Goal: Task Accomplishment & Management: Use online tool/utility

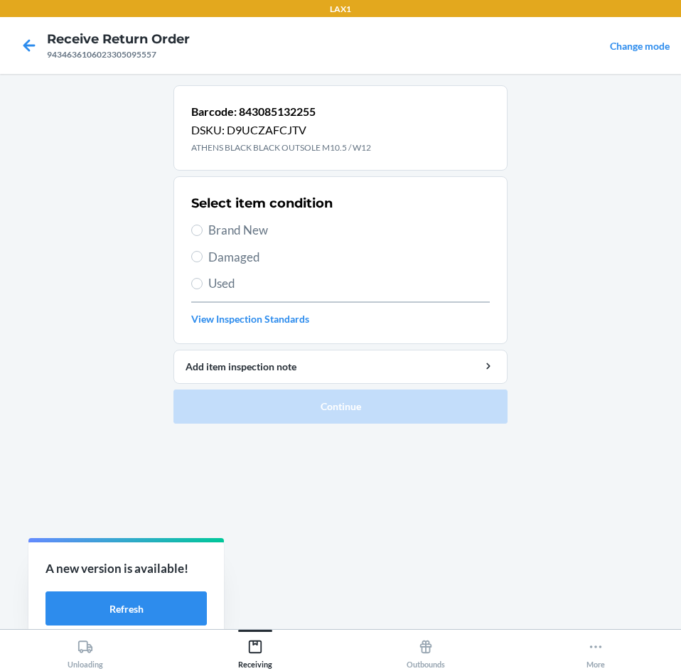
click at [249, 234] on span "Brand New" at bounding box center [348, 230] width 281 height 18
click at [202, 234] on input "Brand New" at bounding box center [196, 229] width 11 height 11
radio input "true"
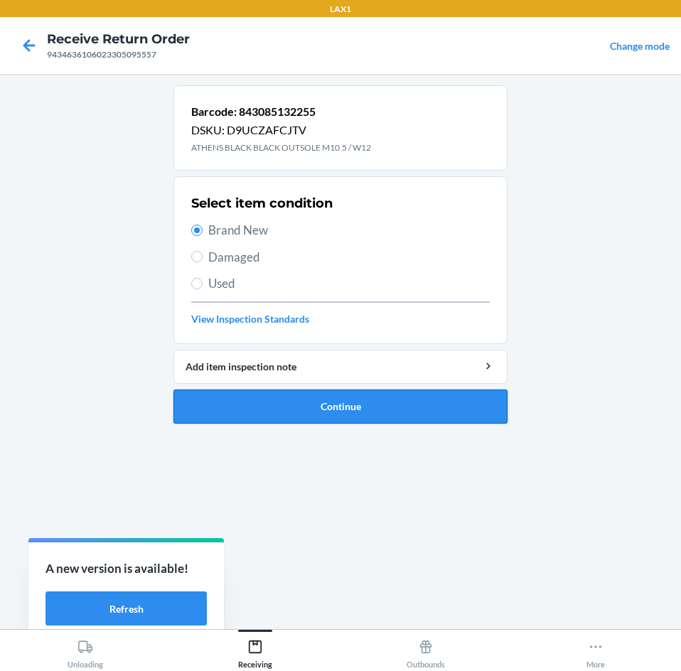
click at [351, 411] on button "Continue" at bounding box center [340, 406] width 334 height 34
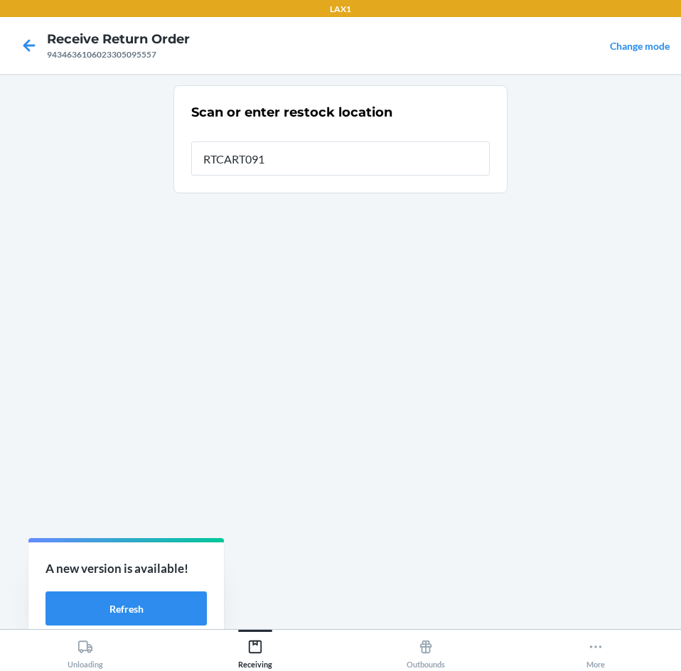
type input "RTCART091"
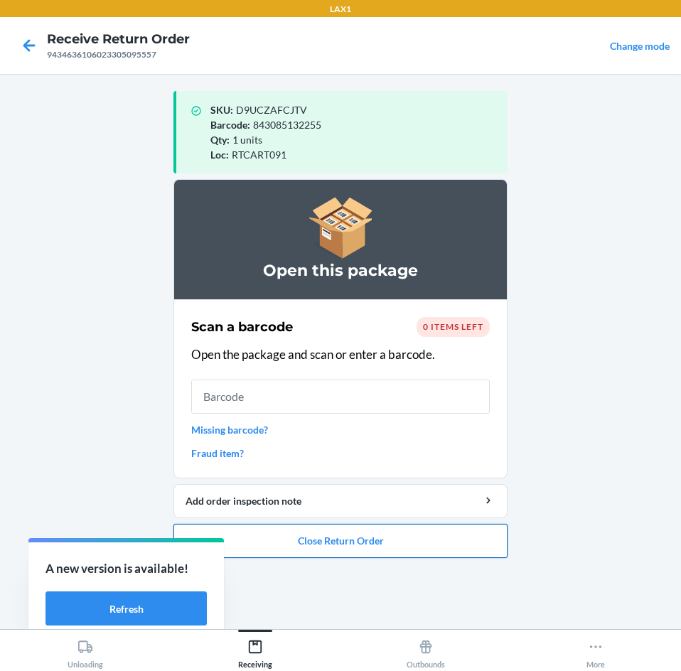
click at [430, 543] on button "Close Return Order" at bounding box center [340, 541] width 334 height 34
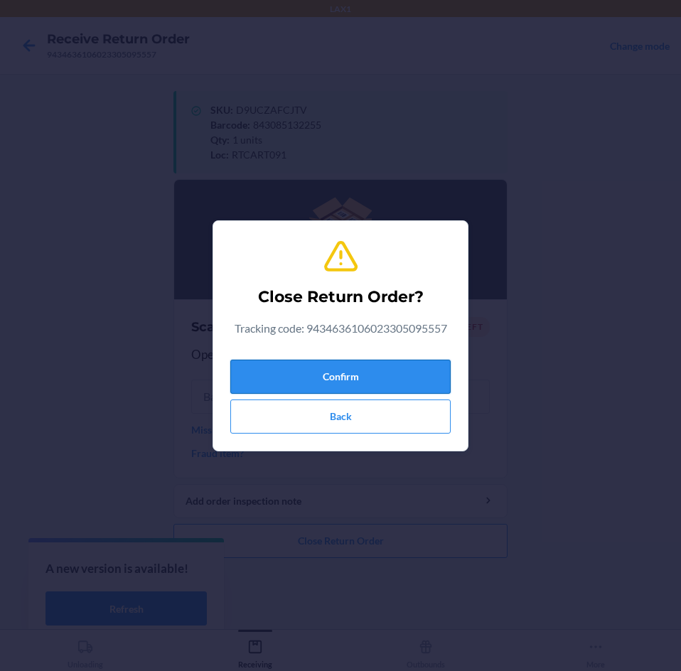
click at [396, 379] on button "Confirm" at bounding box center [340, 376] width 220 height 34
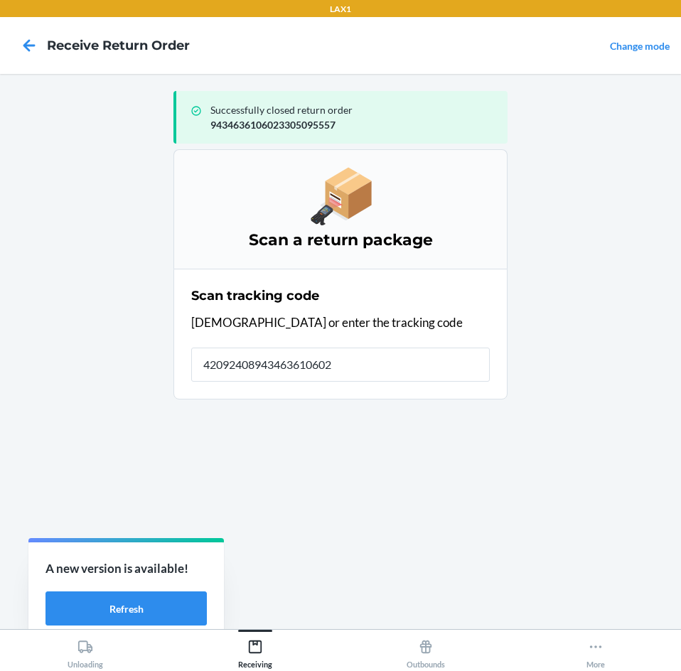
type input "420924089434636106023"
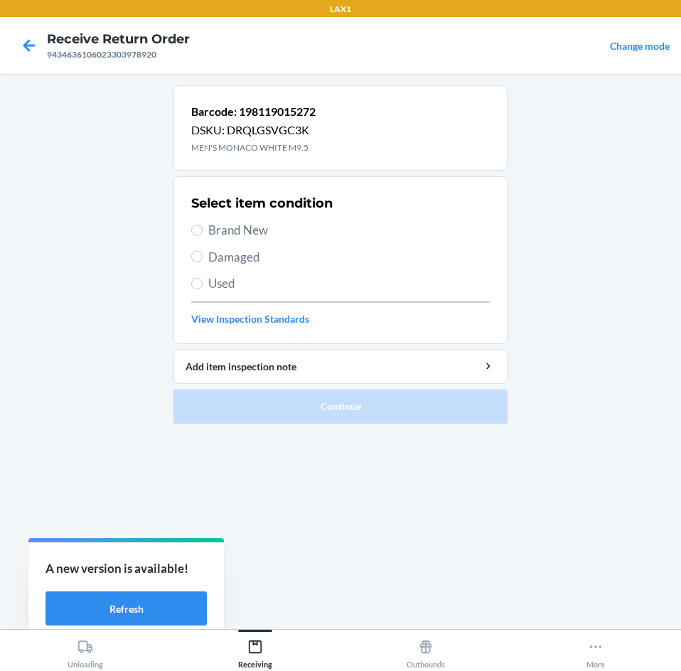
click at [229, 230] on span "Brand New" at bounding box center [348, 230] width 281 height 18
click at [202, 230] on input "Brand New" at bounding box center [196, 229] width 11 height 11
radio input "true"
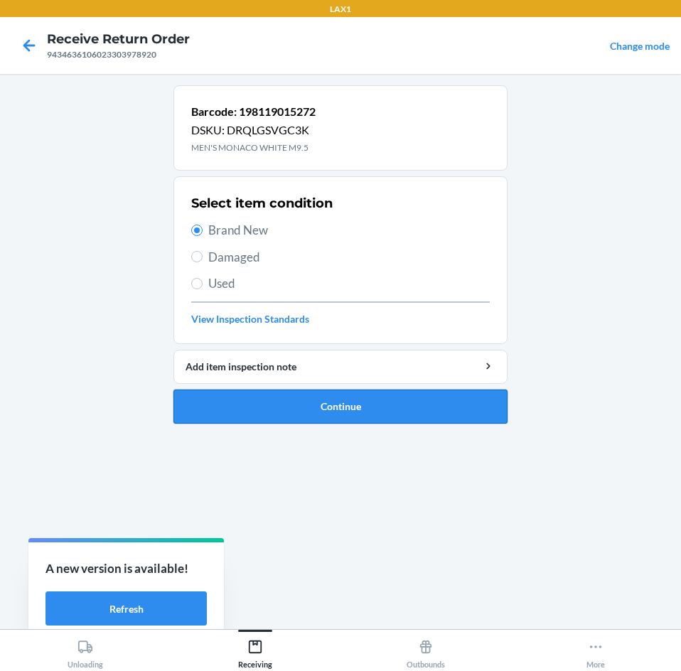
click at [398, 404] on button "Continue" at bounding box center [340, 406] width 334 height 34
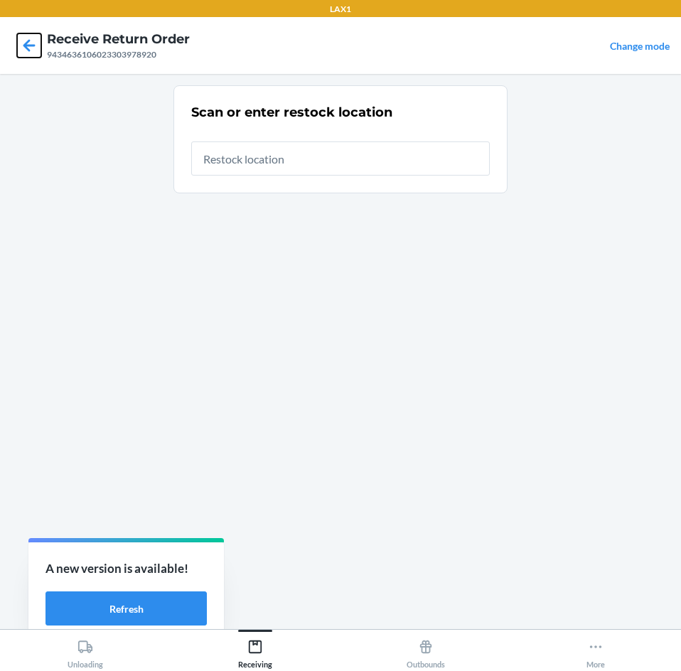
click at [26, 48] on icon at bounding box center [29, 45] width 12 height 12
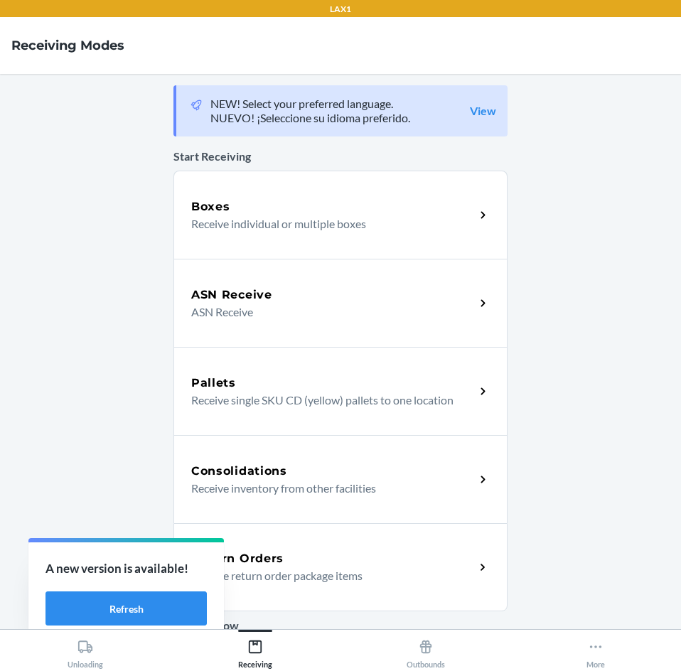
click at [367, 590] on div "Return Orders Receive return order package items" at bounding box center [340, 567] width 334 height 88
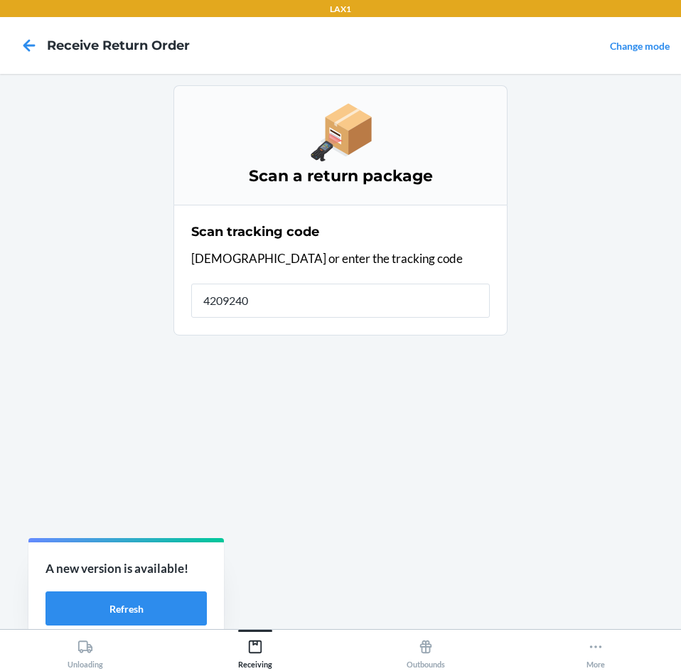
type input "42092408"
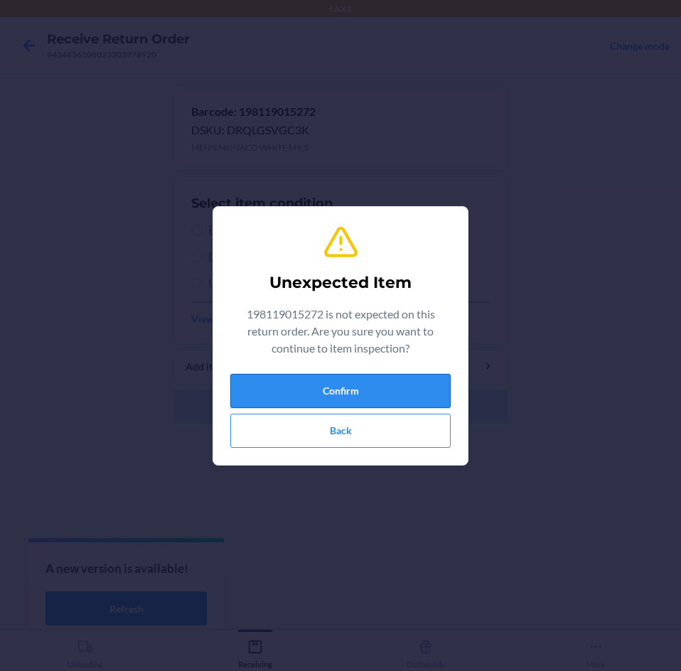
click at [401, 394] on button "Confirm" at bounding box center [340, 391] width 220 height 34
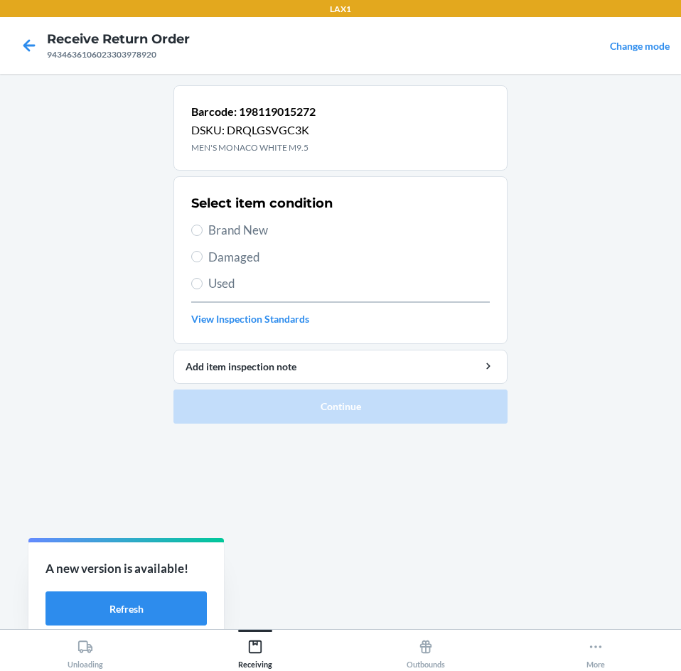
click at [221, 284] on span "Used" at bounding box center [348, 283] width 281 height 18
click at [202, 284] on input "Used" at bounding box center [196, 283] width 11 height 11
radio input "true"
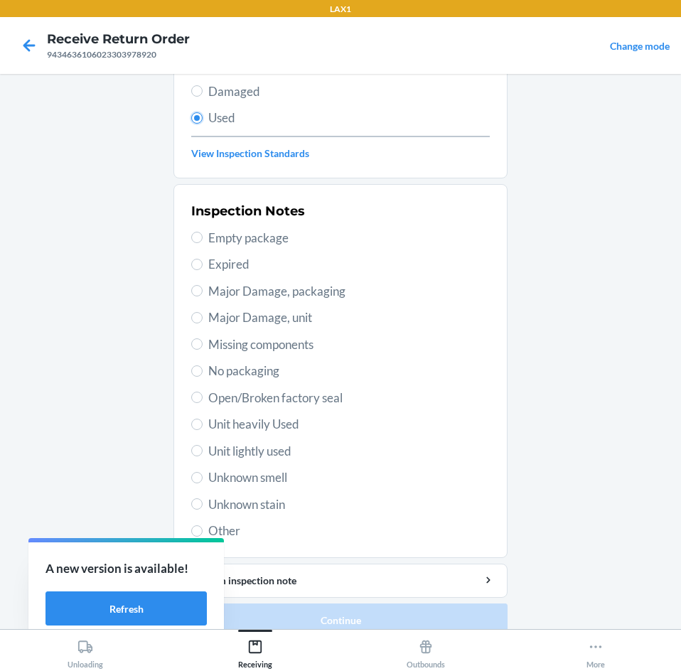
scroll to position [185, 0]
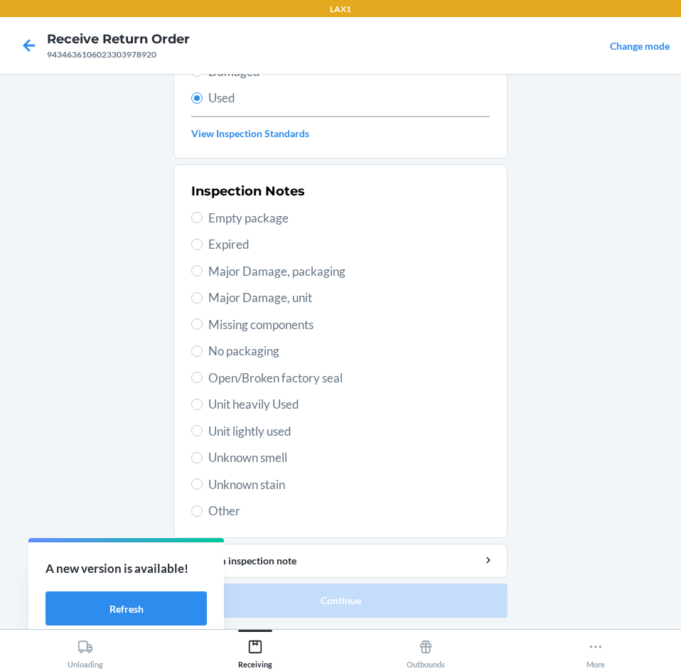
click at [267, 406] on span "Unit heavily Used" at bounding box center [348, 404] width 281 height 18
click at [202, 406] on input "Unit heavily Used" at bounding box center [196, 404] width 11 height 11
radio input "true"
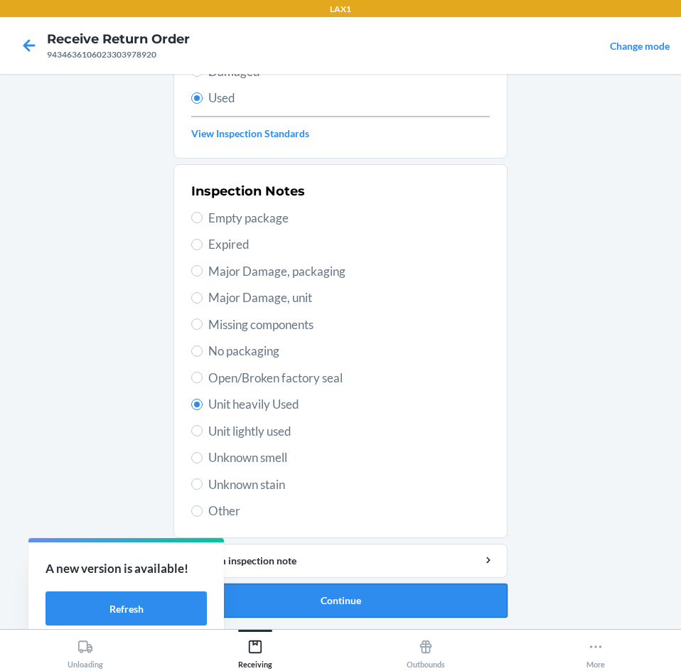
click at [350, 602] on button "Continue" at bounding box center [340, 600] width 334 height 34
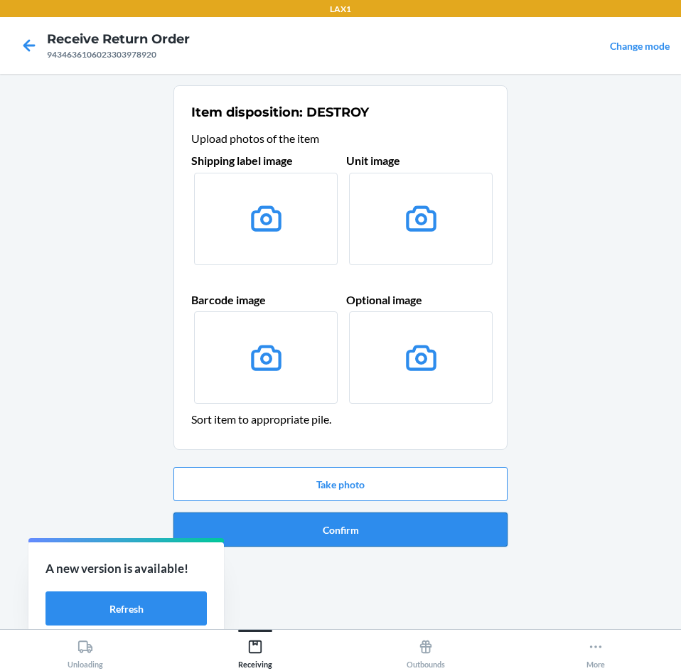
click at [369, 531] on button "Confirm" at bounding box center [340, 529] width 334 height 34
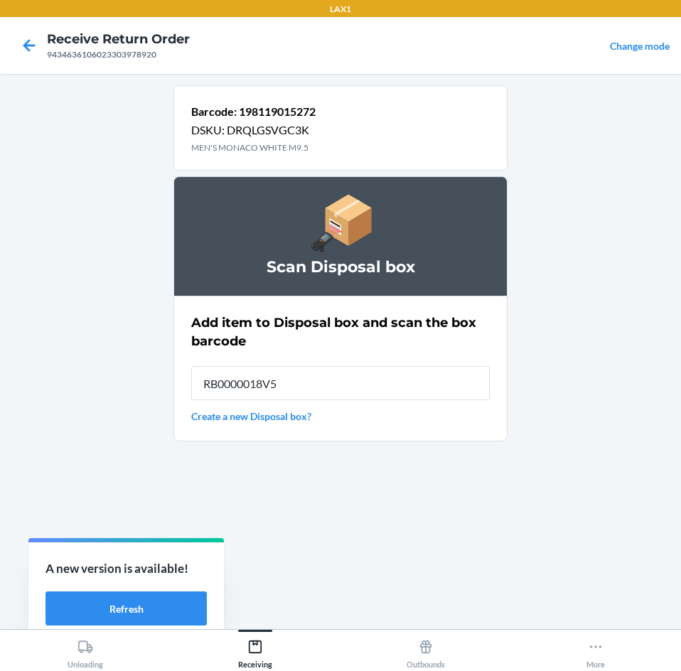
type input "RB0000018V5"
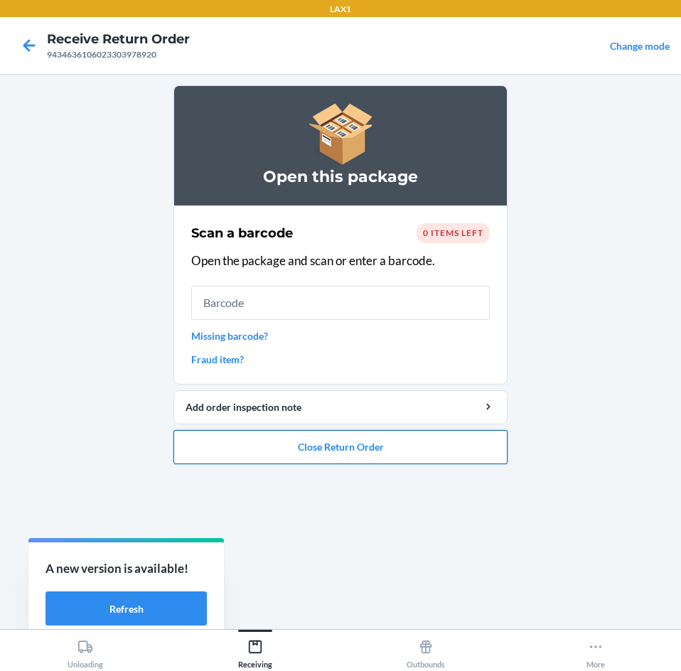
click at [379, 441] on button "Close Return Order" at bounding box center [340, 447] width 334 height 34
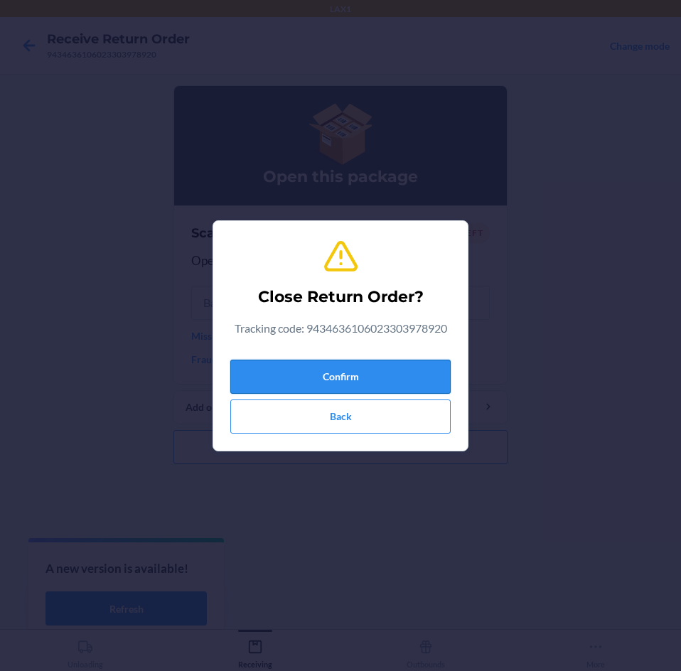
click at [346, 369] on button "Confirm" at bounding box center [340, 376] width 220 height 34
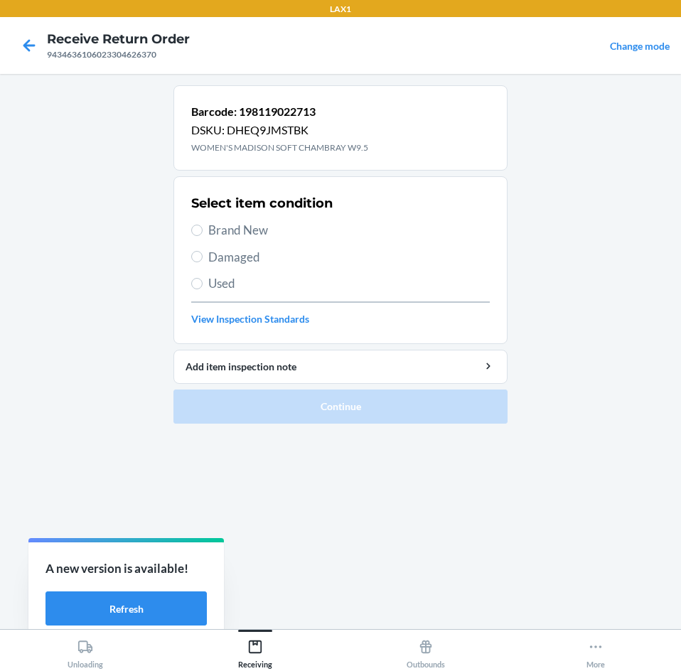
click at [239, 229] on span "Brand New" at bounding box center [348, 230] width 281 height 18
click at [202, 229] on input "Brand New" at bounding box center [196, 229] width 11 height 11
radio input "true"
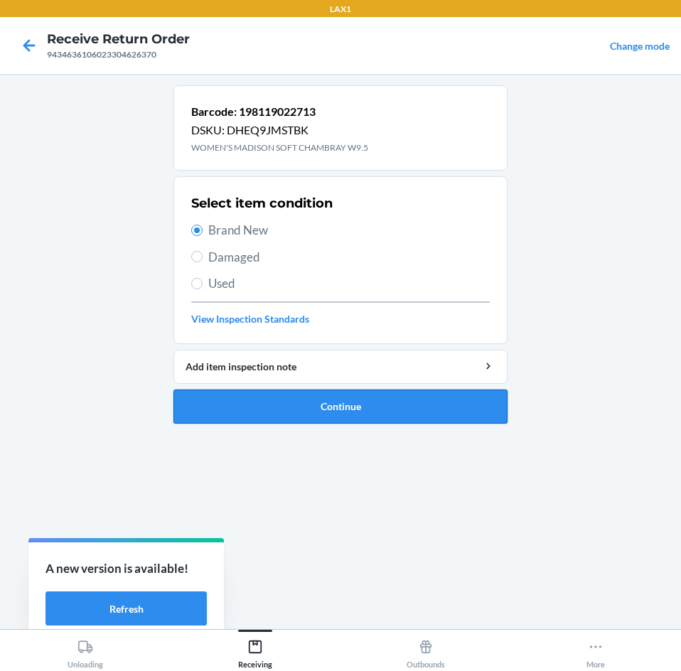
click at [254, 408] on button "Continue" at bounding box center [340, 406] width 334 height 34
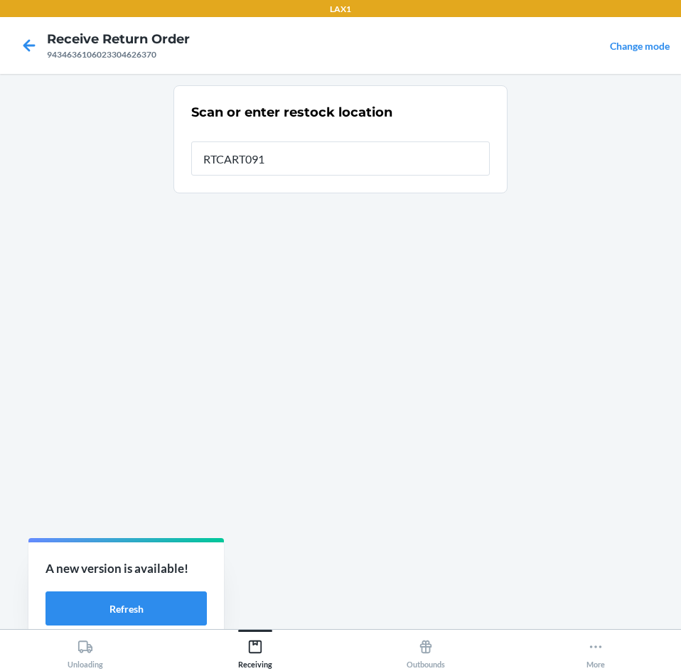
type input "RTCART091"
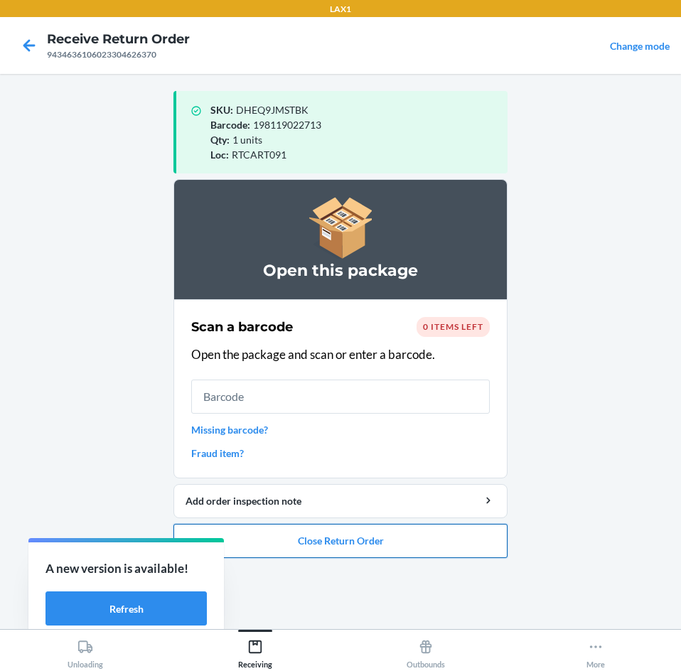
click at [383, 534] on button "Close Return Order" at bounding box center [340, 541] width 334 height 34
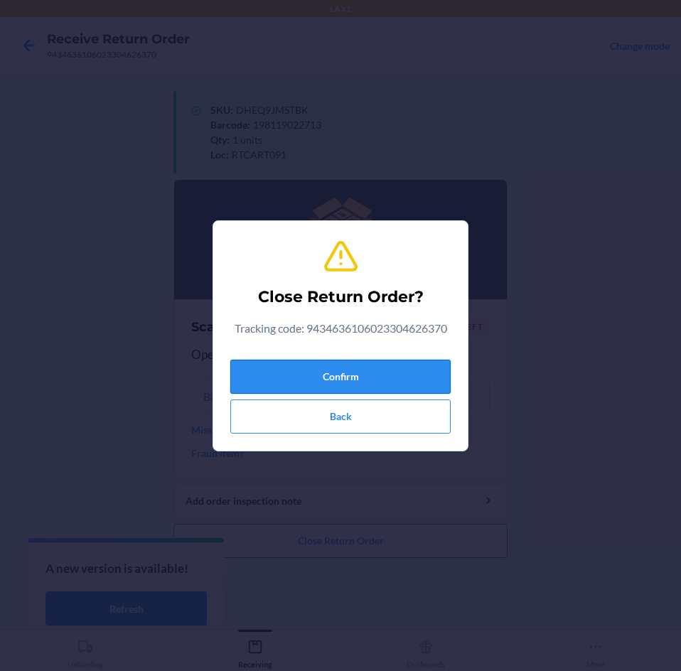
click at [399, 372] on button "Confirm" at bounding box center [340, 376] width 220 height 34
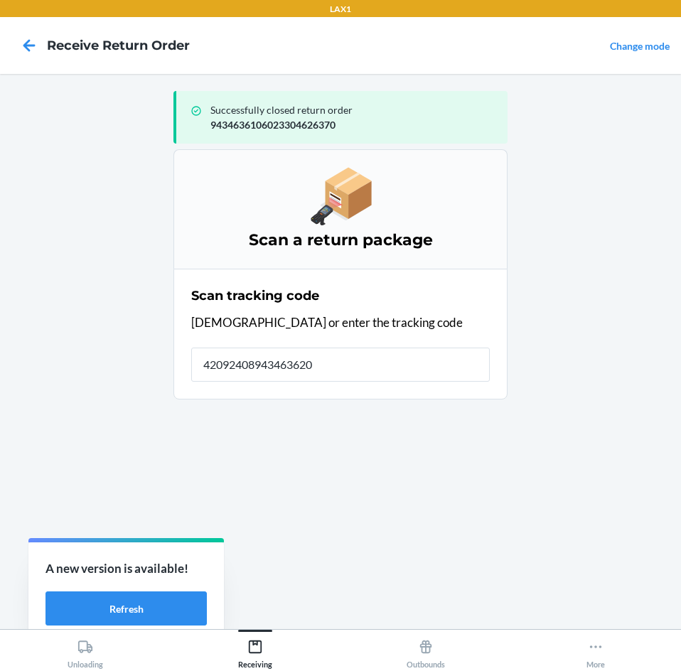
type input "420924089434636208"
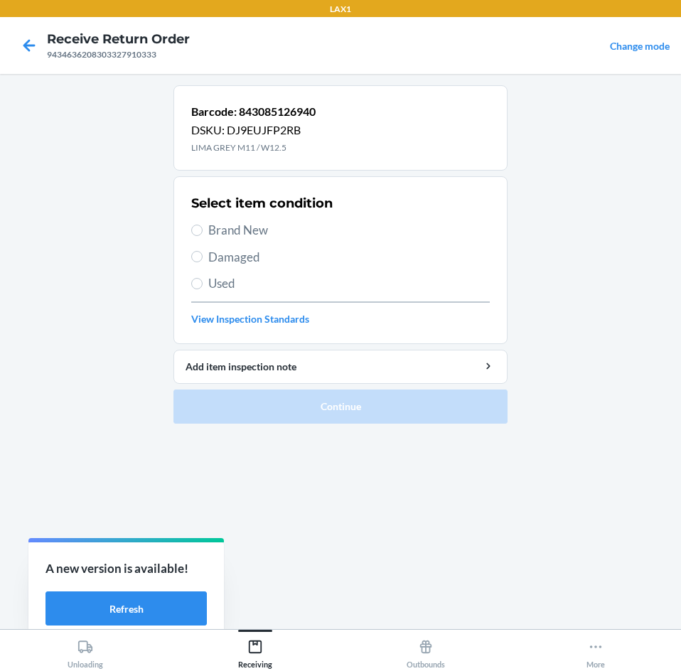
click at [245, 227] on span "Brand New" at bounding box center [348, 230] width 281 height 18
click at [202, 227] on input "Brand New" at bounding box center [196, 229] width 11 height 11
radio input "true"
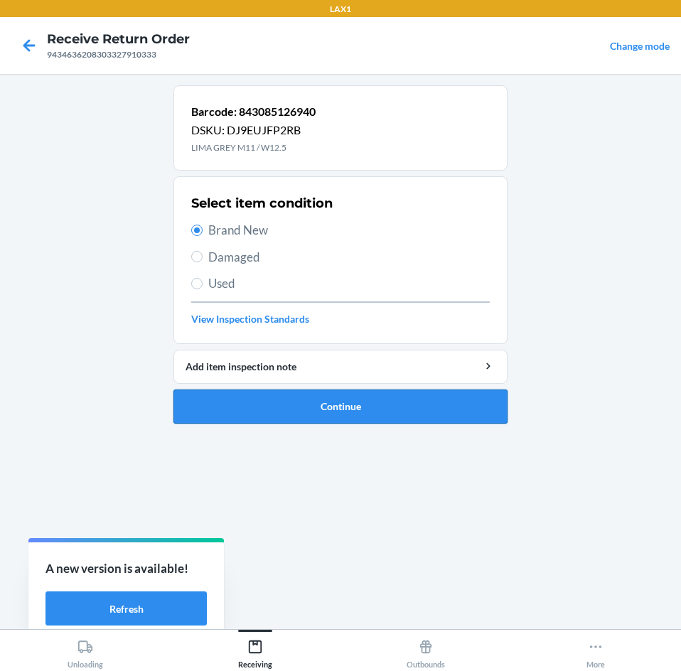
click at [326, 413] on button "Continue" at bounding box center [340, 406] width 334 height 34
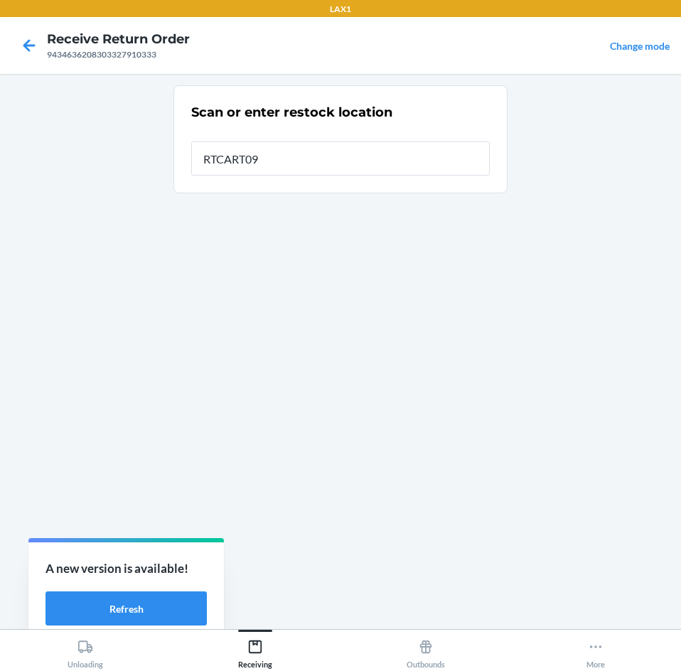
type input "RTCART091"
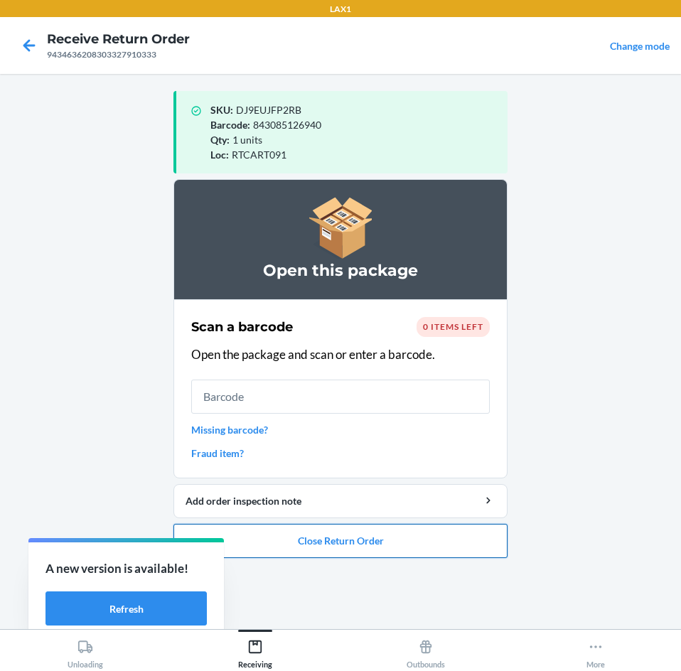
click at [355, 541] on button "Close Return Order" at bounding box center [340, 541] width 334 height 34
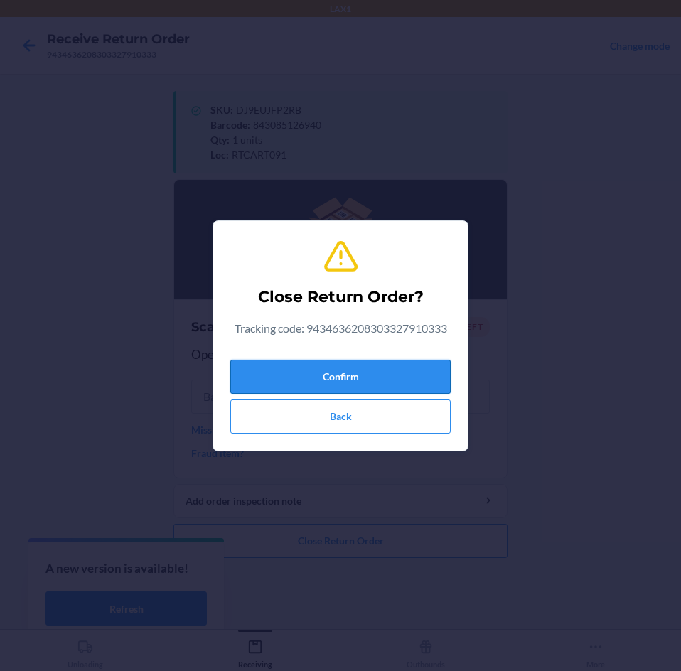
click at [367, 379] on button "Confirm" at bounding box center [340, 376] width 220 height 34
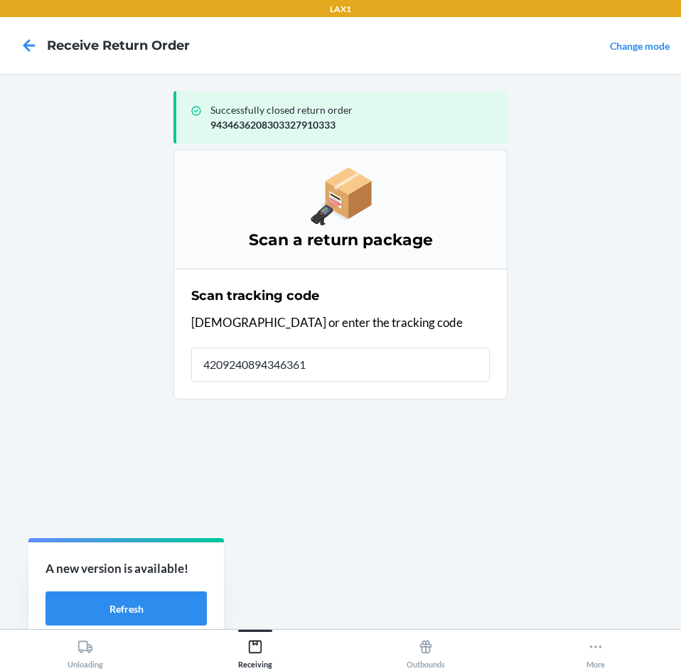
type input "42092408943463610"
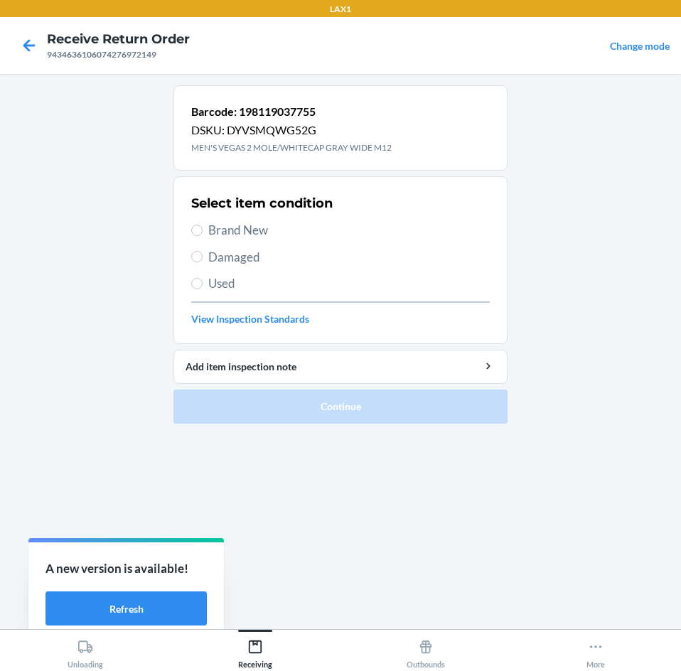
click at [258, 232] on span "Brand New" at bounding box center [348, 230] width 281 height 18
click at [202, 232] on input "Brand New" at bounding box center [196, 229] width 11 height 11
radio input "true"
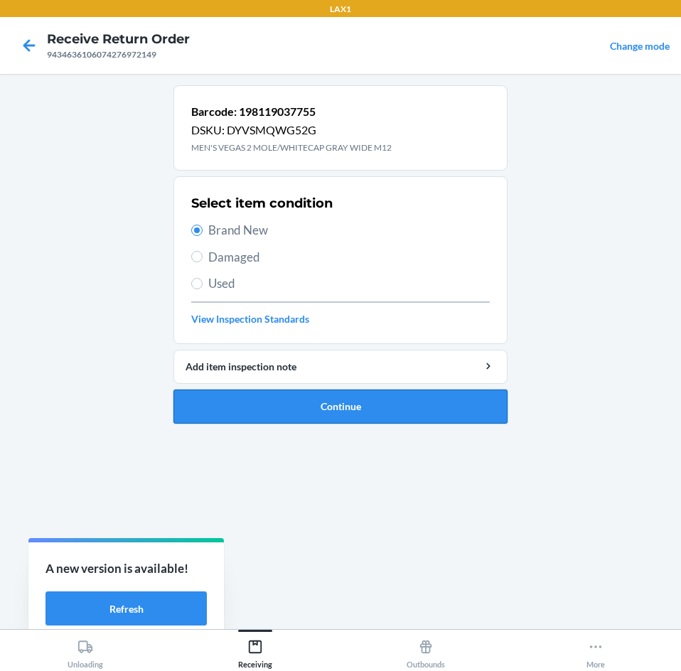
click at [327, 415] on button "Continue" at bounding box center [340, 406] width 334 height 34
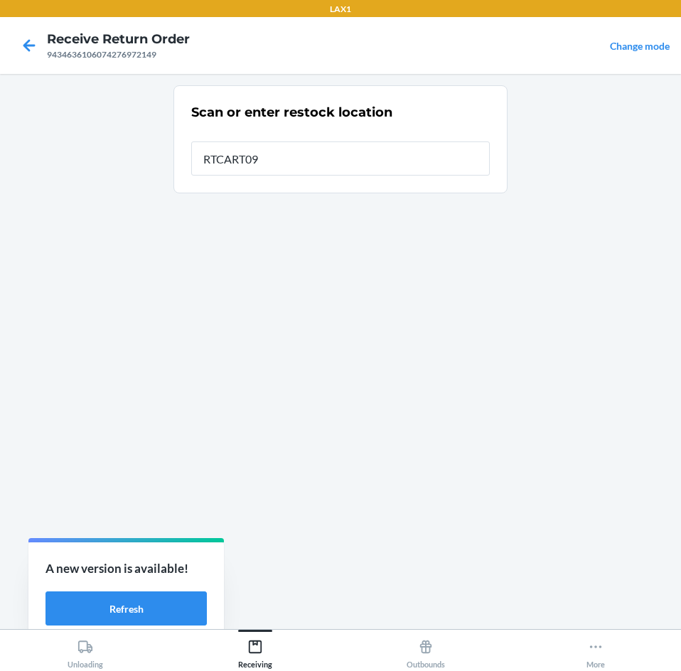
type input "RTCART091"
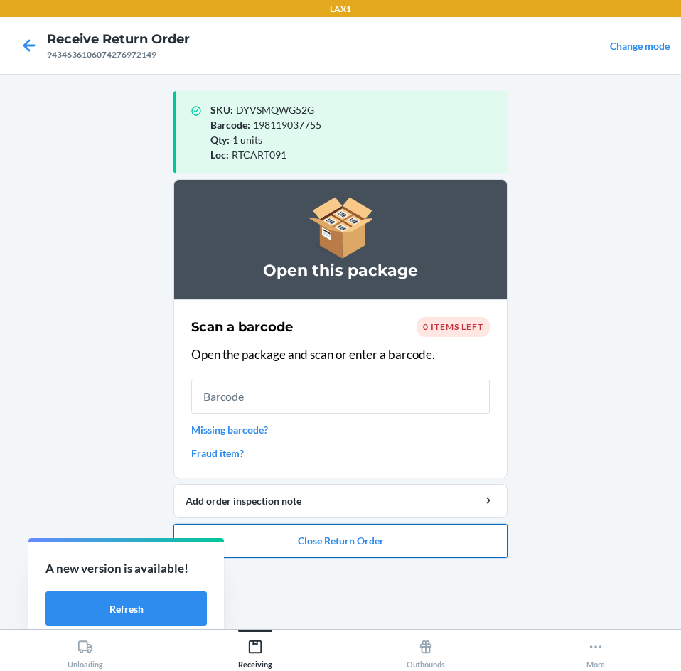
click at [380, 540] on button "Close Return Order" at bounding box center [340, 541] width 334 height 34
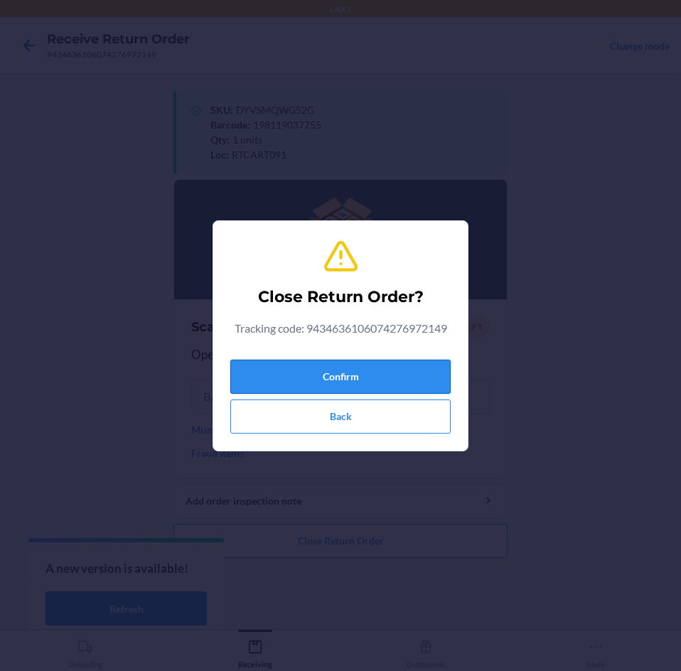
click at [387, 375] on button "Confirm" at bounding box center [340, 376] width 220 height 34
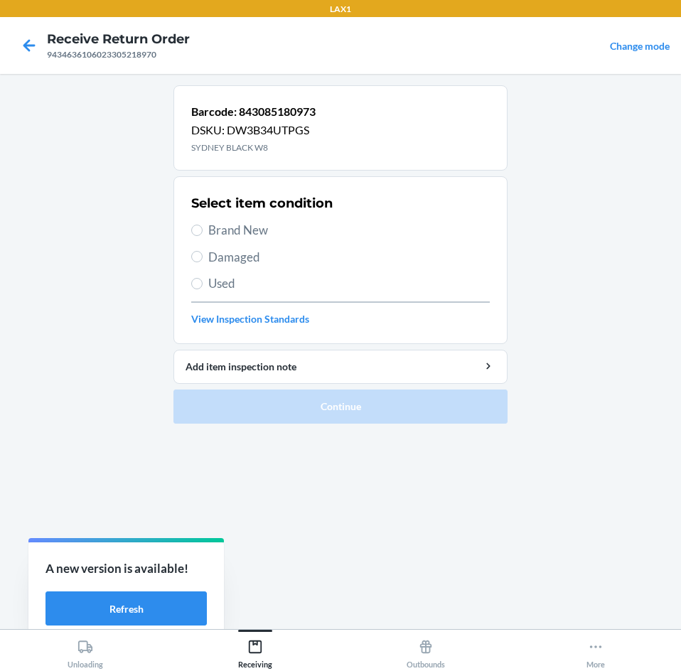
click at [249, 228] on span "Brand New" at bounding box center [348, 230] width 281 height 18
click at [202, 228] on input "Brand New" at bounding box center [196, 229] width 11 height 11
radio input "true"
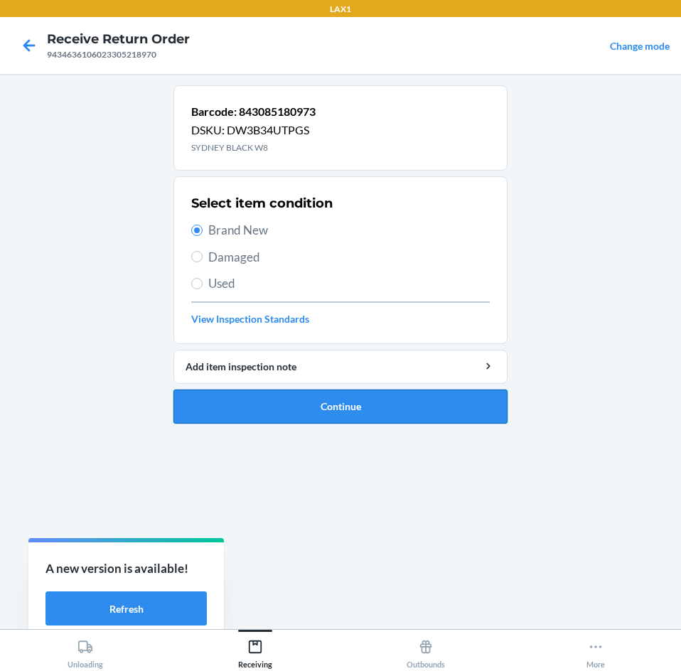
click at [372, 411] on button "Continue" at bounding box center [340, 406] width 334 height 34
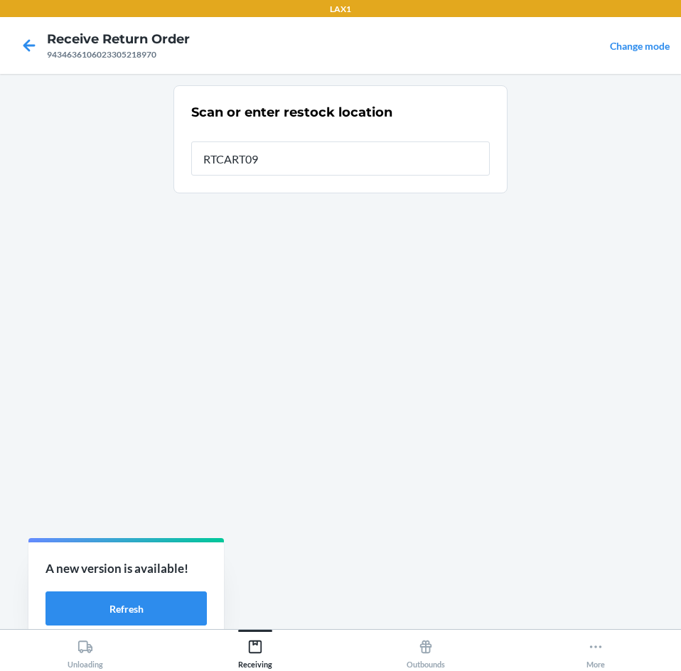
type input "RTCART091"
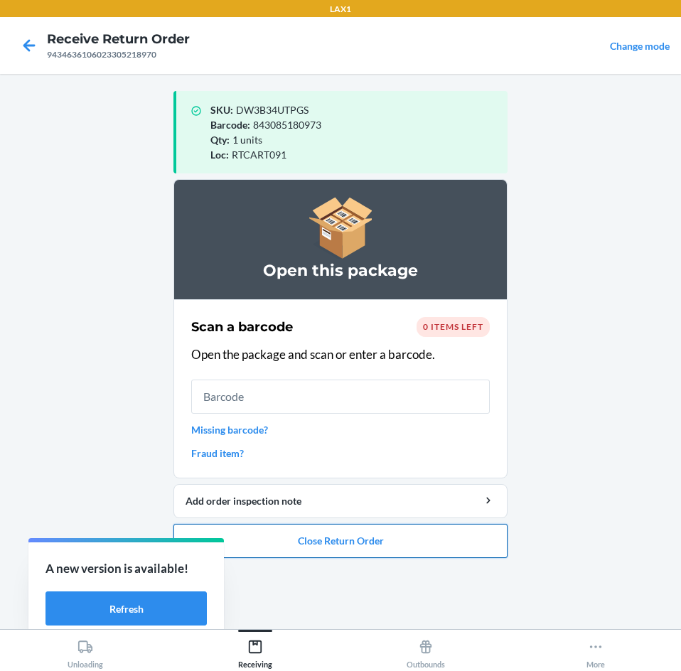
click at [368, 541] on button "Close Return Order" at bounding box center [340, 541] width 334 height 34
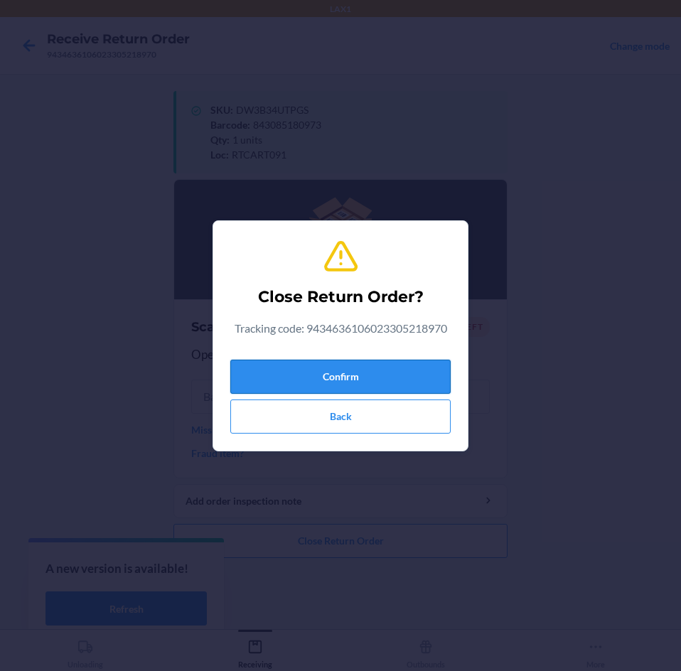
click at [427, 380] on button "Confirm" at bounding box center [340, 376] width 220 height 34
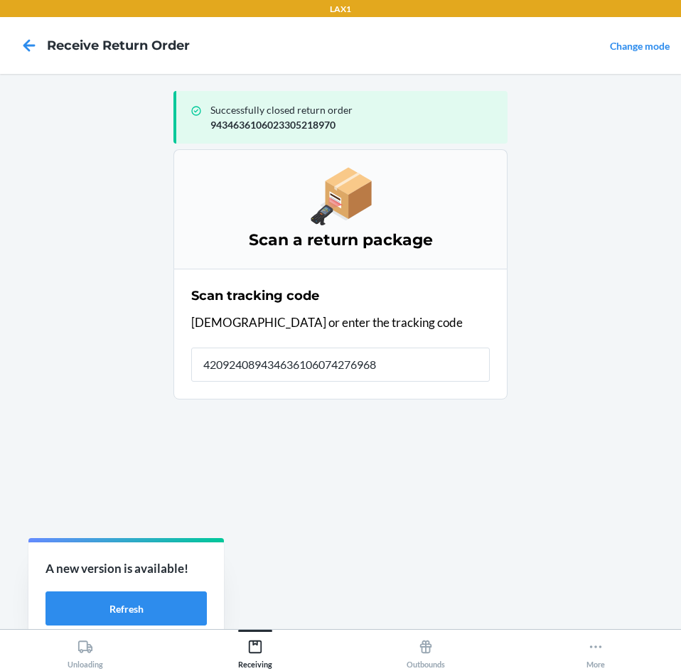
type input "4209240894346361060742769684"
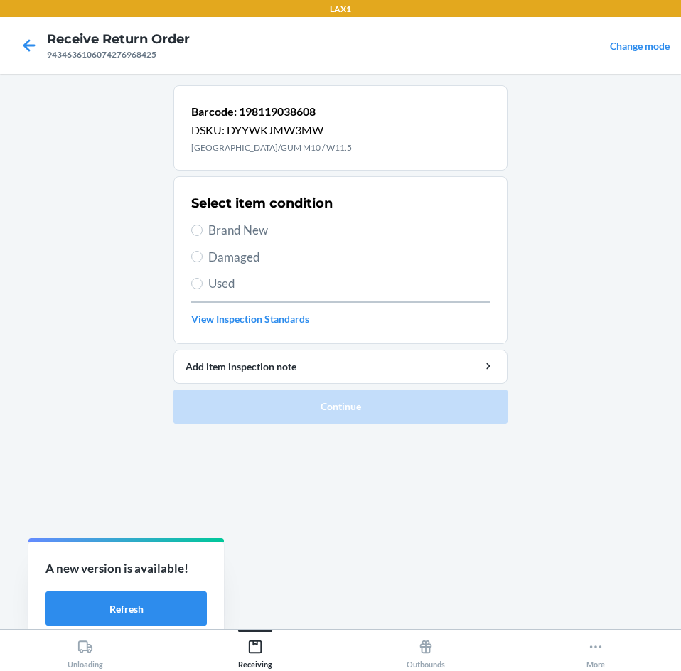
click at [208, 283] on span "Used" at bounding box center [348, 283] width 281 height 18
click at [202, 283] on input "Used" at bounding box center [196, 283] width 11 height 11
radio input "true"
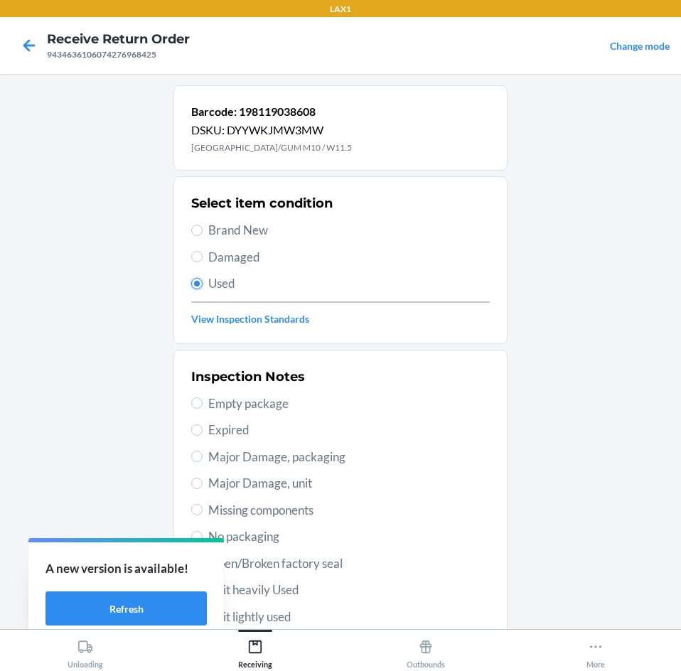
scroll to position [142, 0]
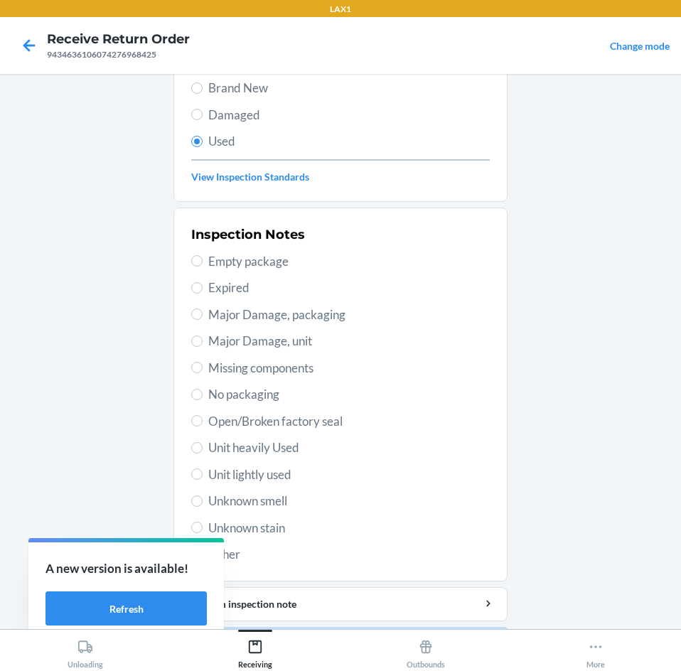
click at [261, 451] on span "Unit heavily Used" at bounding box center [348, 447] width 281 height 18
click at [202, 451] on input "Unit heavily Used" at bounding box center [196, 447] width 11 height 11
radio input "true"
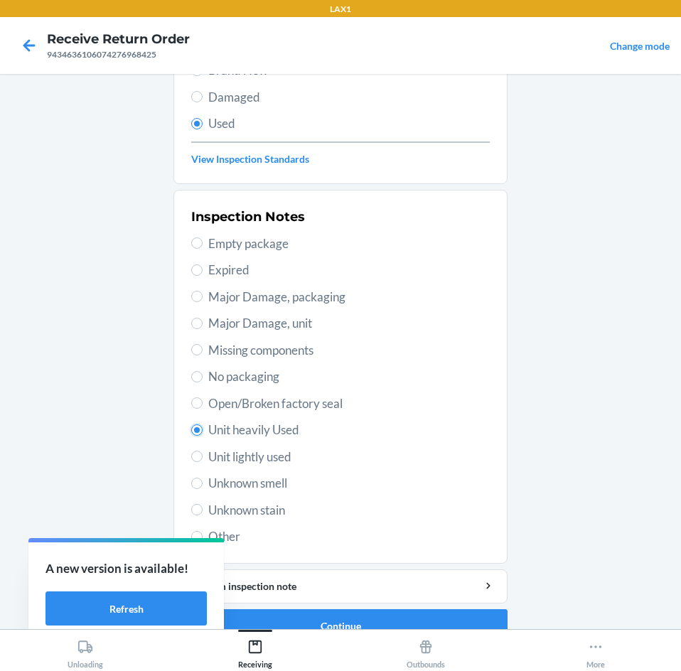
scroll to position [185, 0]
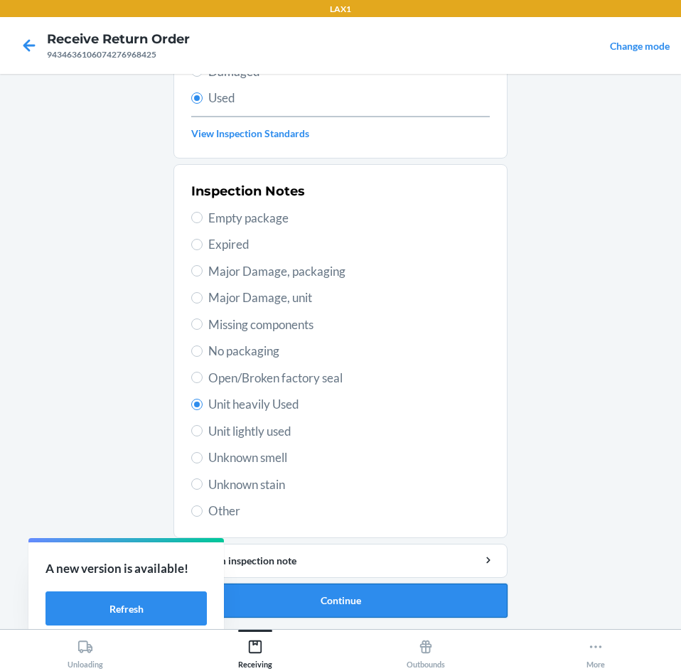
click at [386, 600] on button "Continue" at bounding box center [340, 600] width 334 height 34
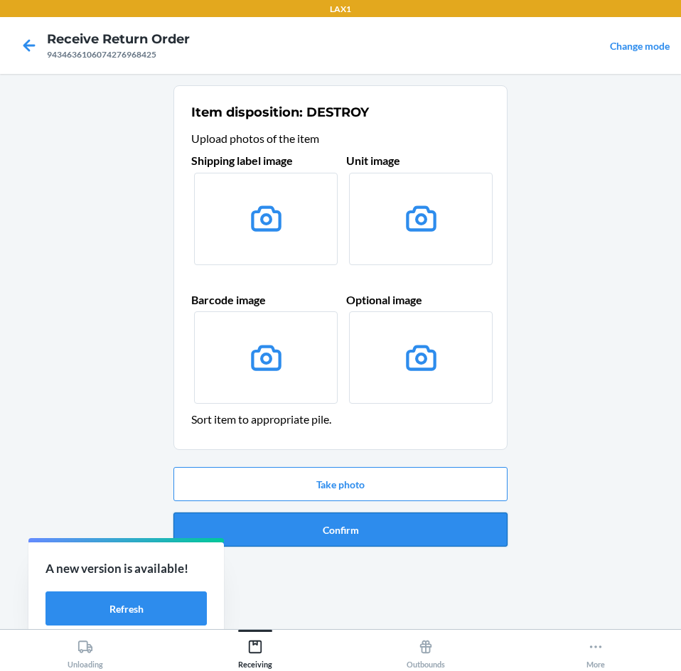
click at [377, 527] on button "Confirm" at bounding box center [340, 529] width 334 height 34
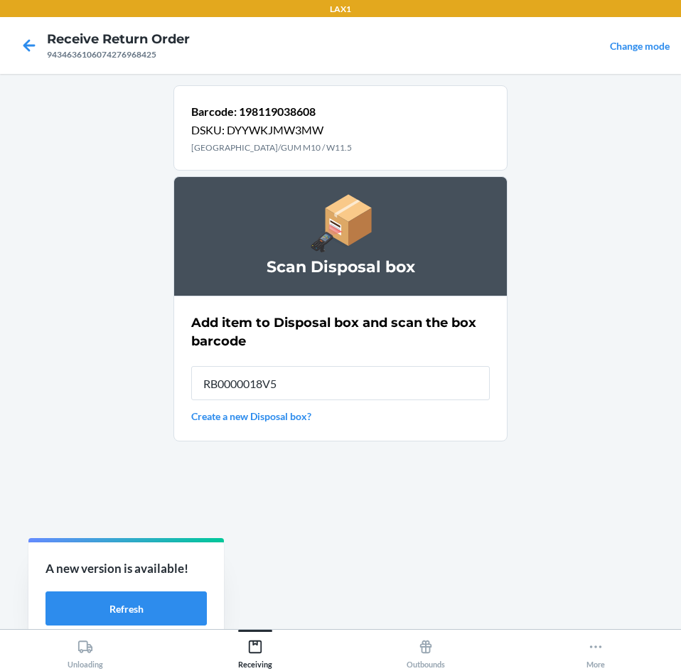
type input "RB0000018V5"
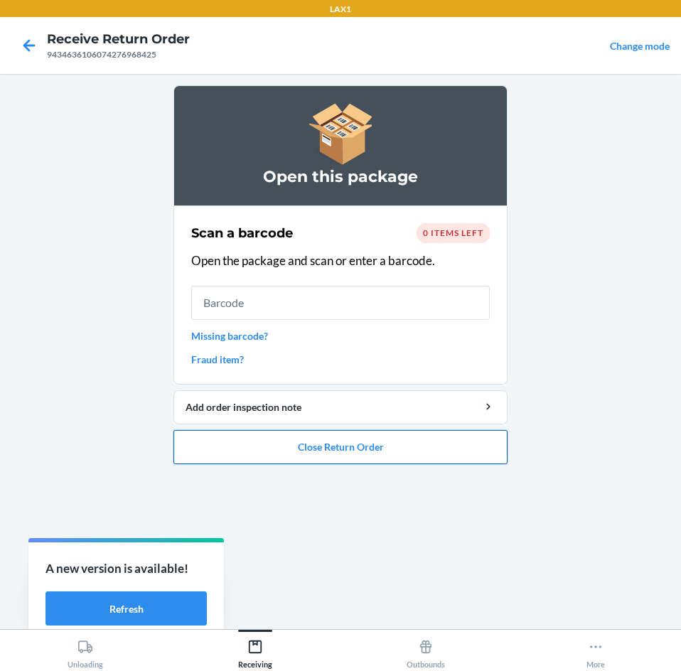
click at [410, 448] on button "Close Return Order" at bounding box center [340, 447] width 334 height 34
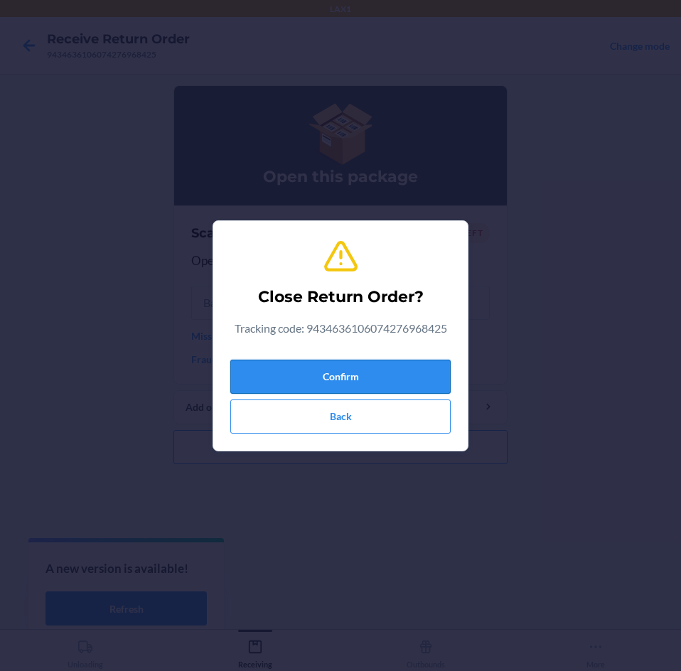
click at [385, 375] on button "Confirm" at bounding box center [340, 376] width 220 height 34
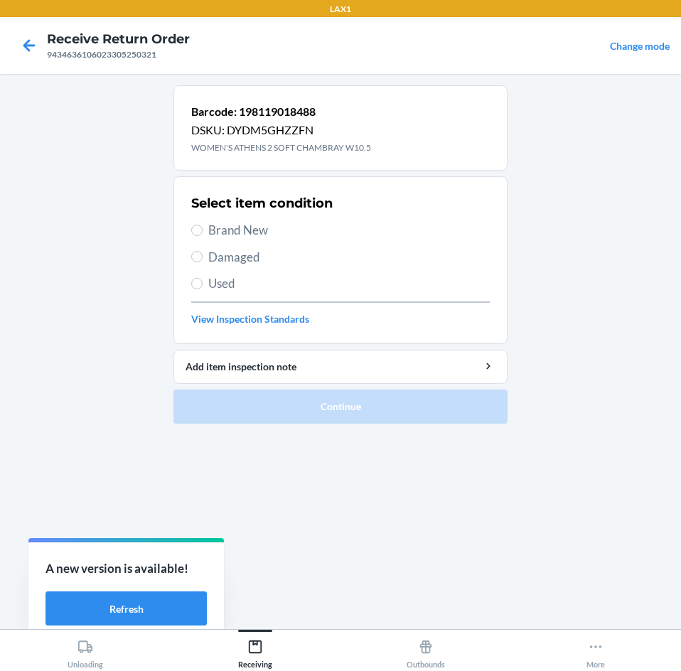
click at [247, 231] on span "Brand New" at bounding box center [348, 230] width 281 height 18
click at [202, 231] on input "Brand New" at bounding box center [196, 229] width 11 height 11
radio input "true"
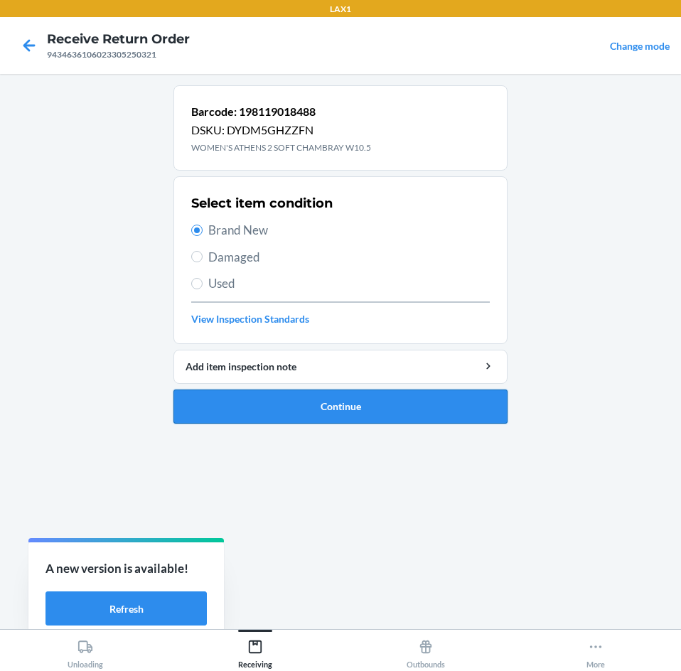
click at [335, 403] on button "Continue" at bounding box center [340, 406] width 334 height 34
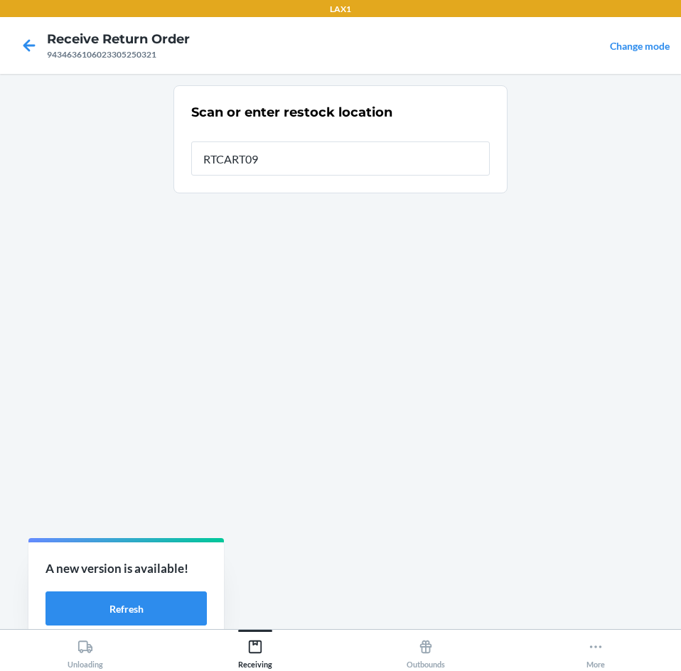
type input "RTCART091"
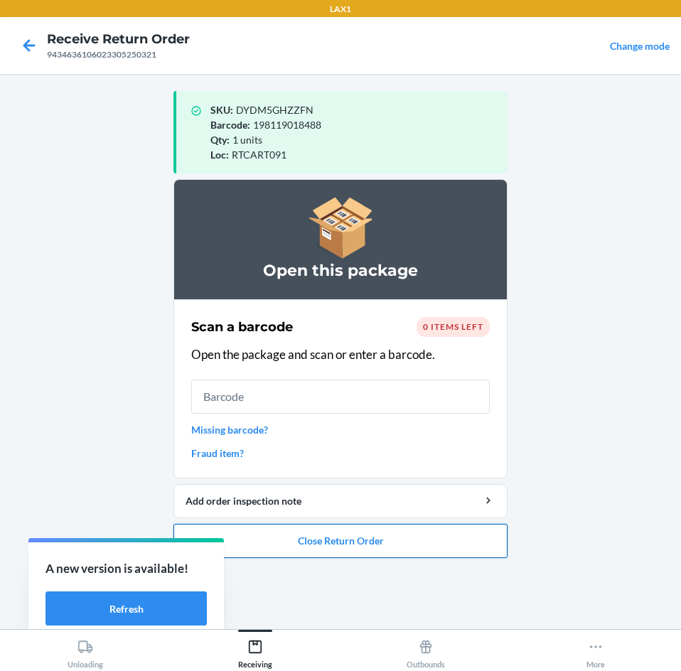
click at [359, 542] on button "Close Return Order" at bounding box center [340, 541] width 334 height 34
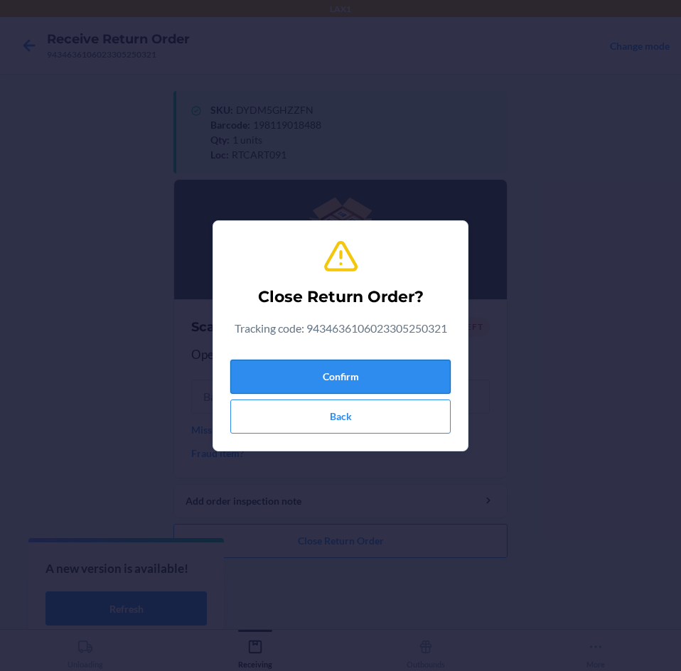
click at [404, 377] on button "Confirm" at bounding box center [340, 376] width 220 height 34
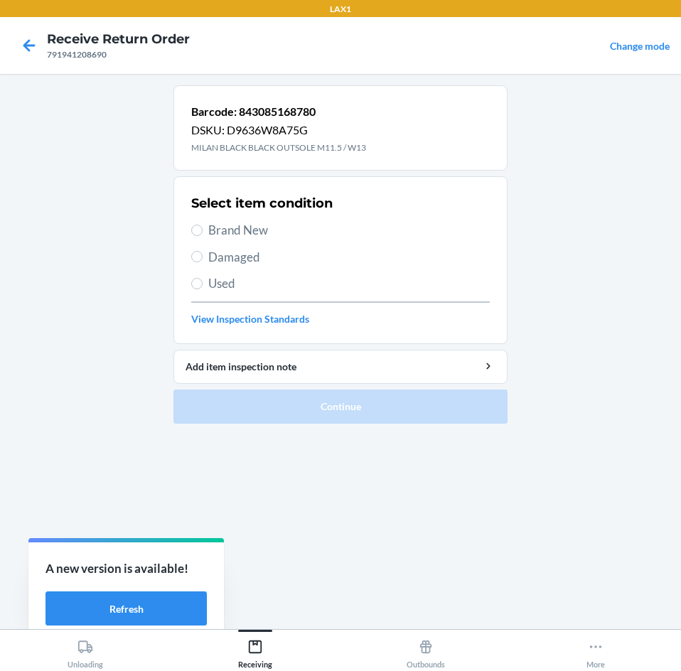
click at [244, 229] on span "Brand New" at bounding box center [348, 230] width 281 height 18
click at [202, 229] on input "Brand New" at bounding box center [196, 229] width 11 height 11
radio input "true"
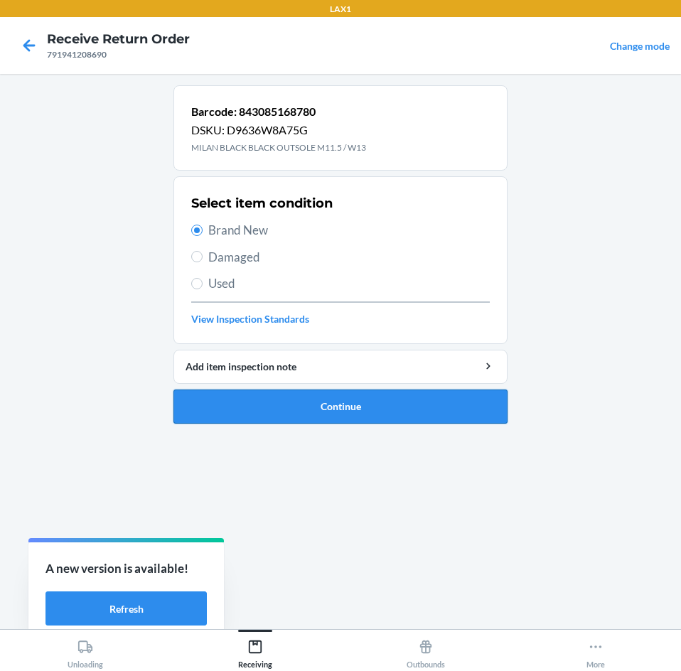
click at [287, 401] on button "Continue" at bounding box center [340, 406] width 334 height 34
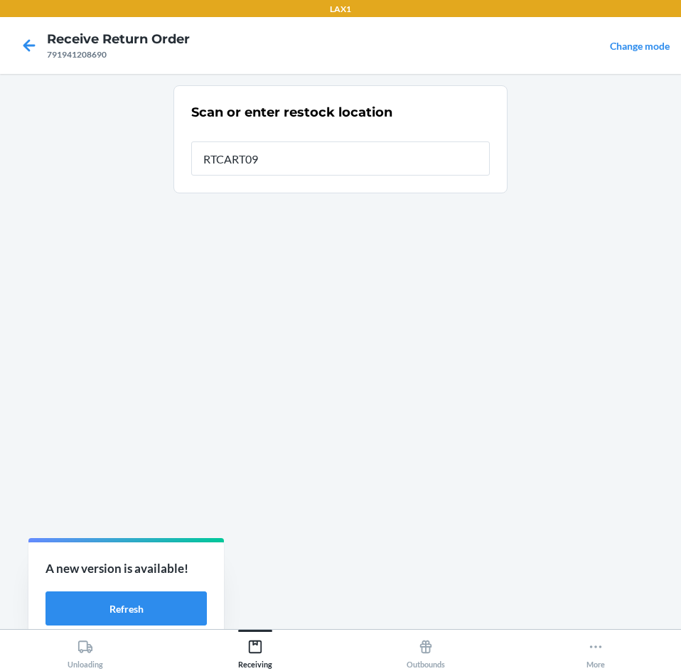
type input "RTCART091"
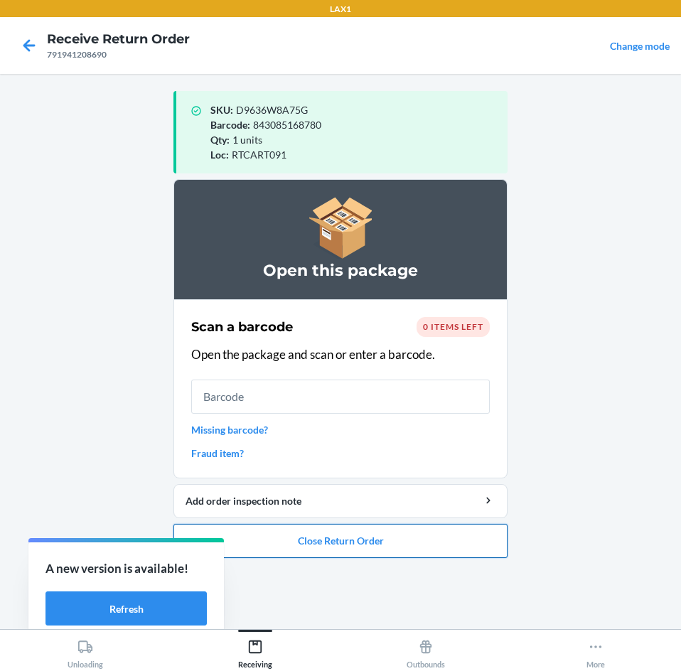
click at [319, 540] on button "Close Return Order" at bounding box center [340, 541] width 334 height 34
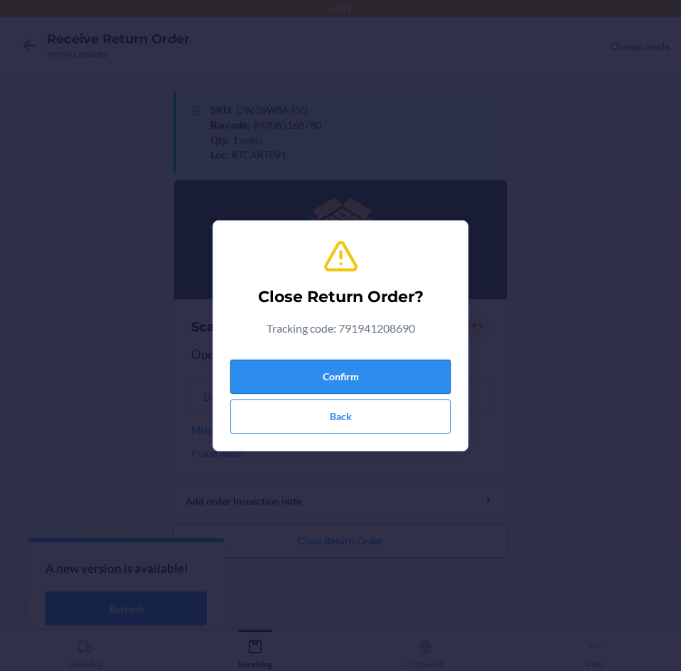
click at [389, 379] on button "Confirm" at bounding box center [340, 376] width 220 height 34
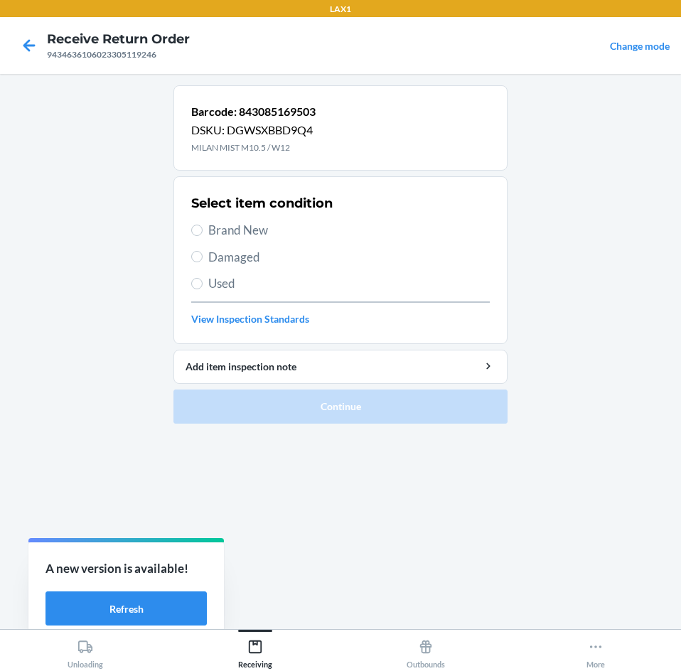
drag, startPoint x: 215, startPoint y: 232, endPoint x: 226, endPoint y: 239, distance: 12.8
click at [215, 232] on span "Brand New" at bounding box center [348, 230] width 281 height 18
click at [202, 232] on input "Brand New" at bounding box center [196, 229] width 11 height 11
radio input "true"
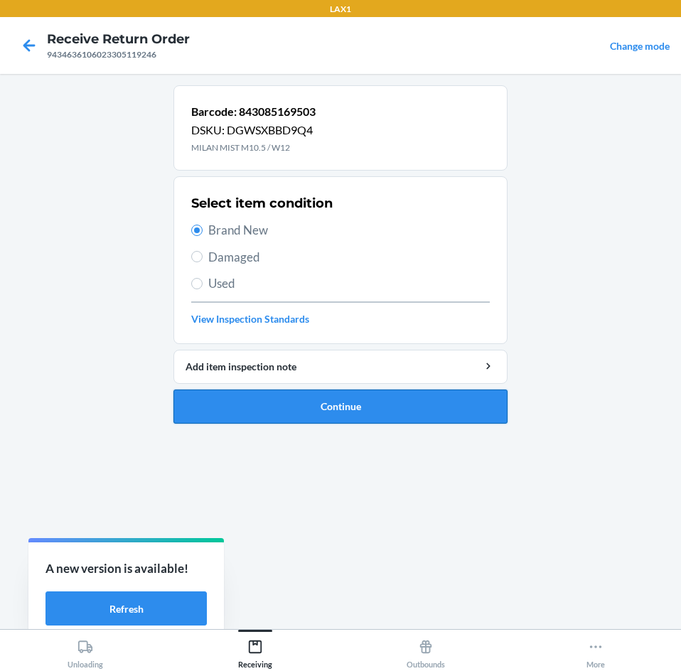
click at [433, 404] on button "Continue" at bounding box center [340, 406] width 334 height 34
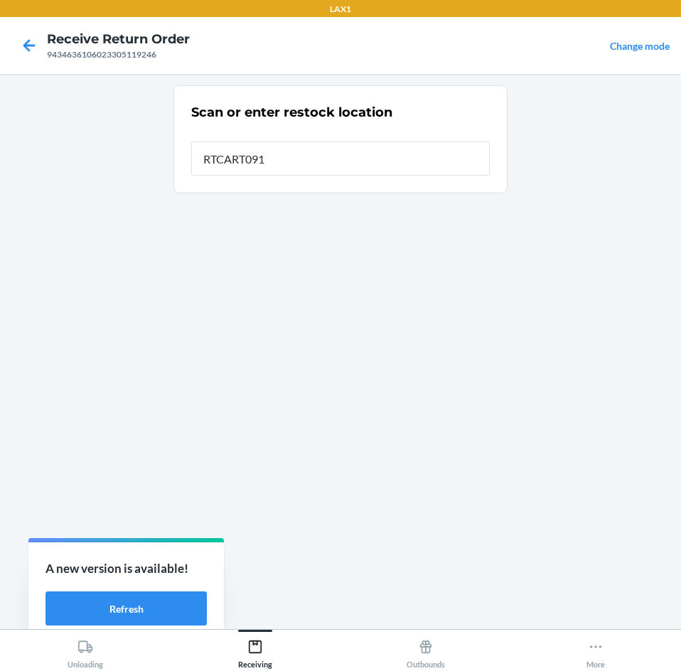
type input "RTCART091"
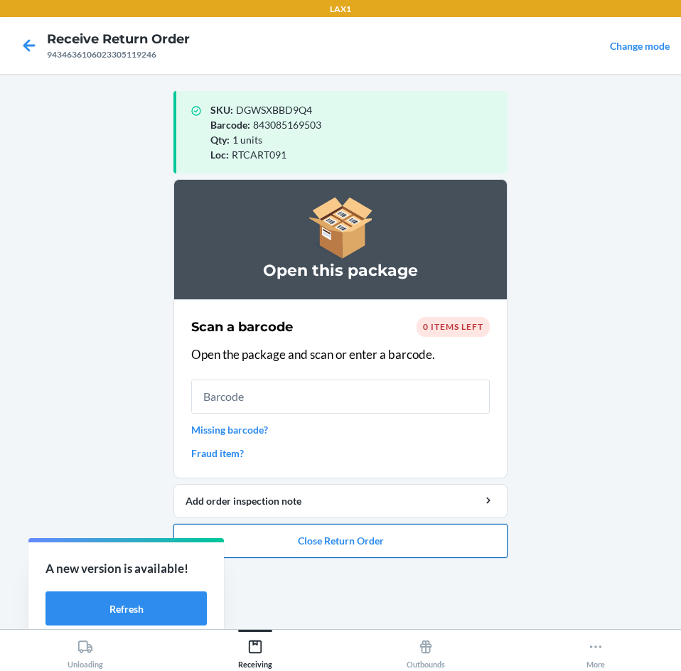
click at [405, 543] on button "Close Return Order" at bounding box center [340, 541] width 334 height 34
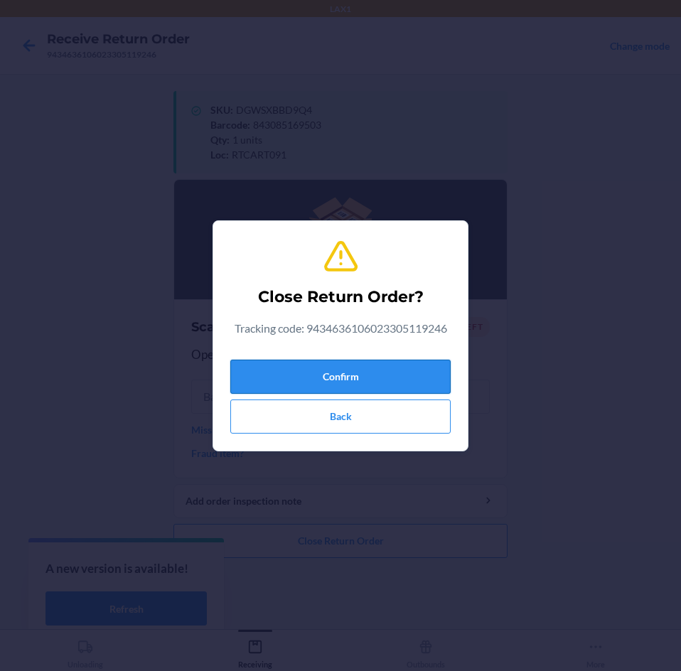
click at [401, 377] on button "Confirm" at bounding box center [340, 376] width 220 height 34
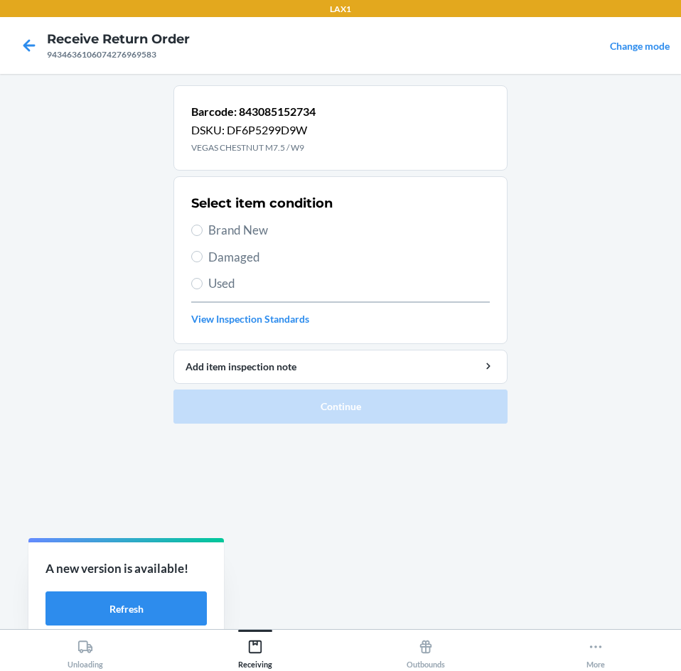
click at [249, 230] on span "Brand New" at bounding box center [348, 230] width 281 height 18
click at [202, 230] on input "Brand New" at bounding box center [196, 229] width 11 height 11
radio input "true"
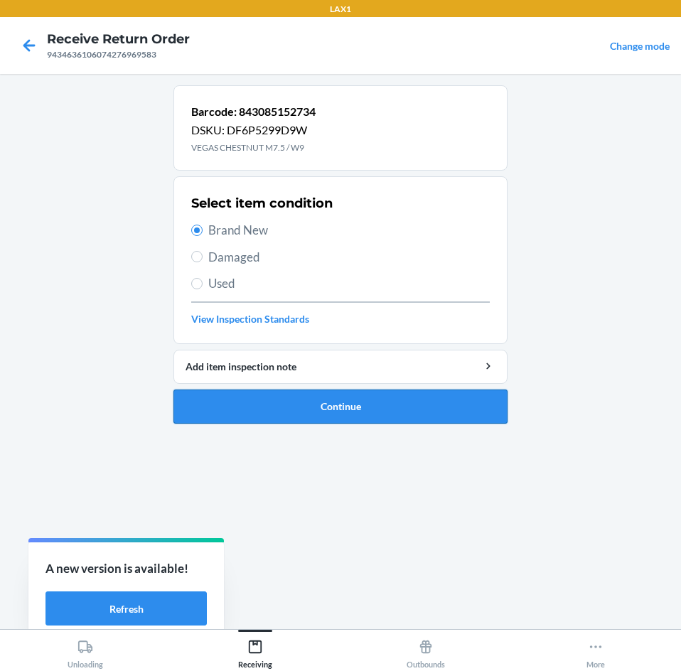
click at [319, 394] on button "Continue" at bounding box center [340, 406] width 334 height 34
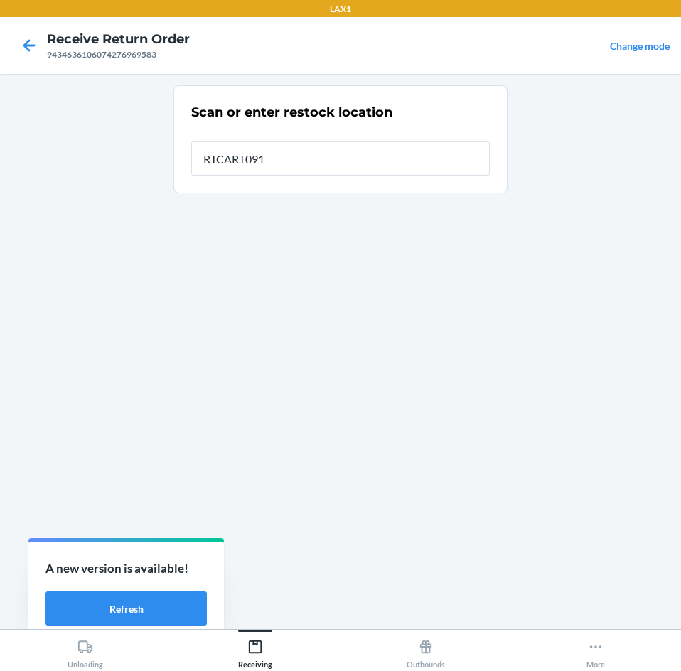
type input "RTCART091"
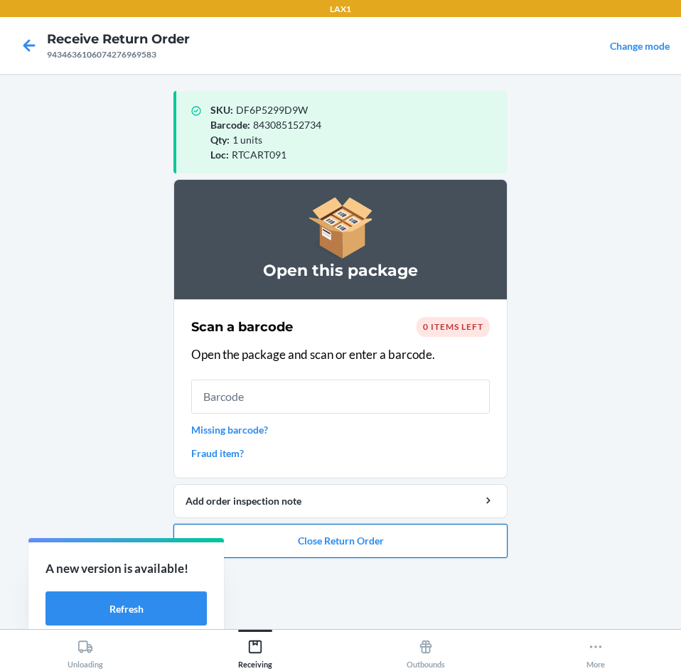
click at [384, 541] on button "Close Return Order" at bounding box center [340, 541] width 334 height 34
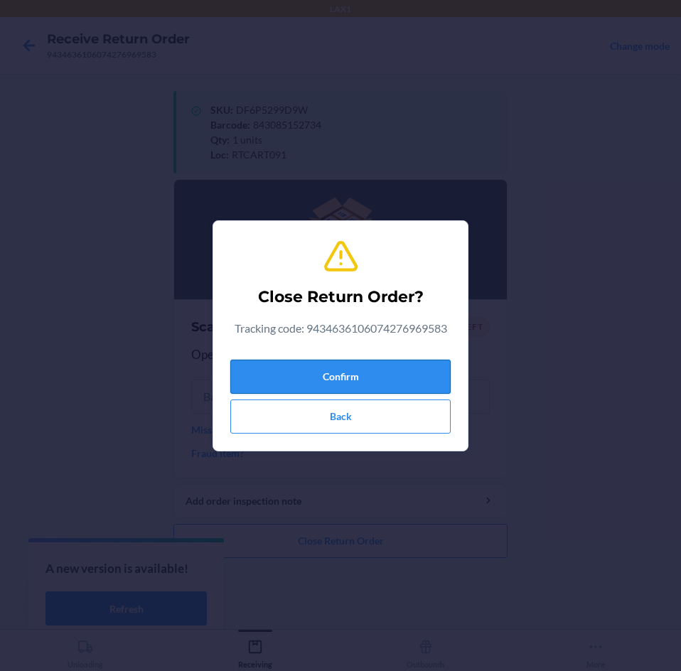
click at [410, 379] on button "Confirm" at bounding box center [340, 376] width 220 height 34
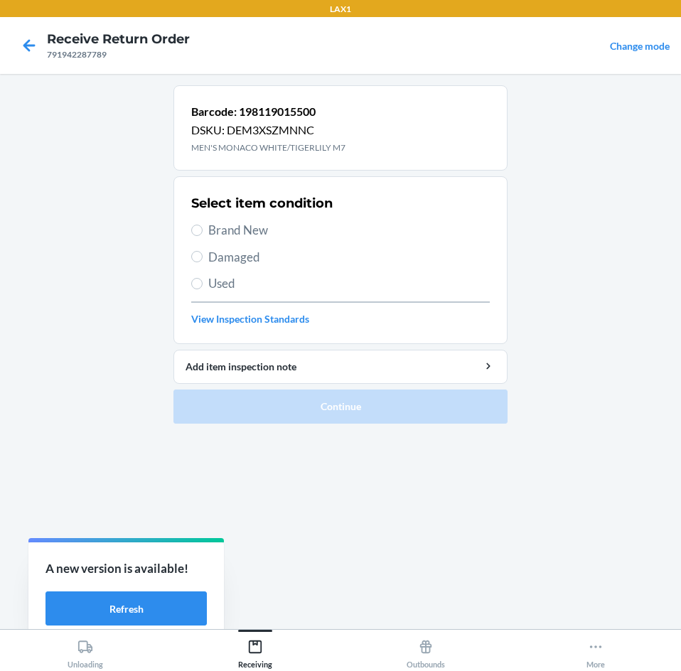
click at [255, 230] on span "Brand New" at bounding box center [348, 230] width 281 height 18
click at [202, 230] on input "Brand New" at bounding box center [196, 229] width 11 height 11
radio input "true"
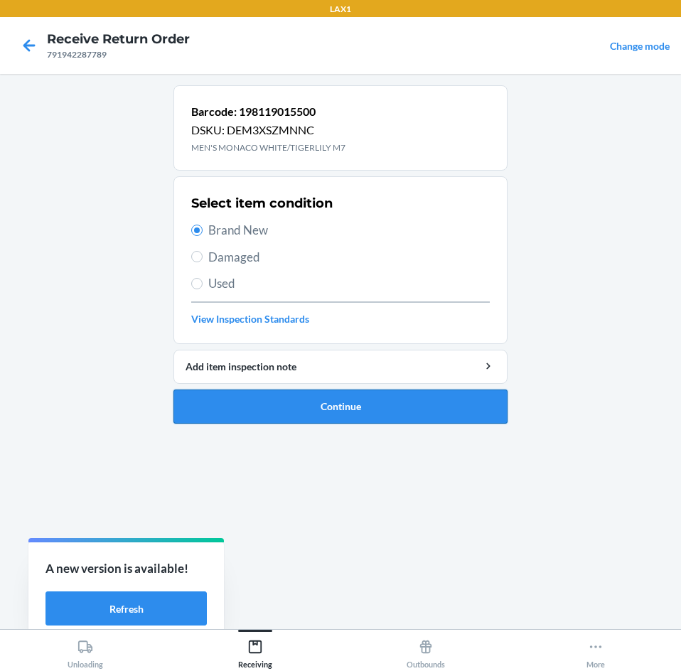
click at [349, 406] on button "Continue" at bounding box center [340, 406] width 334 height 34
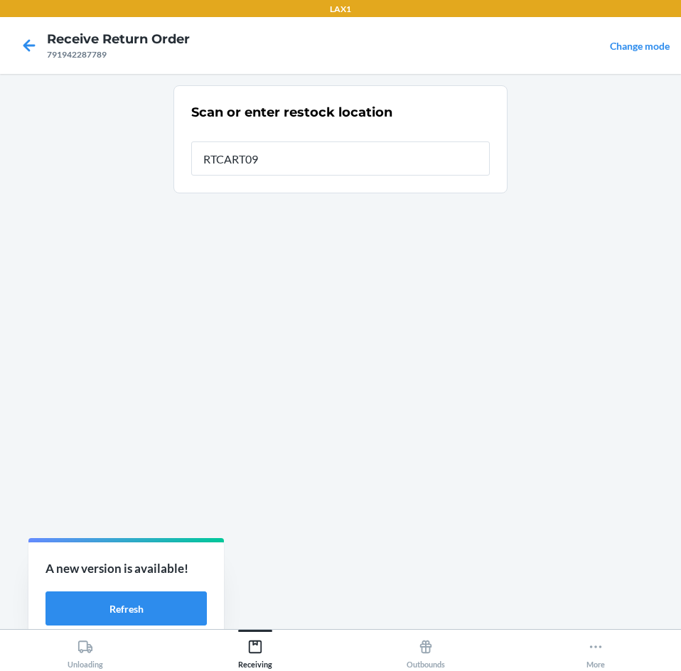
type input "RTCART091"
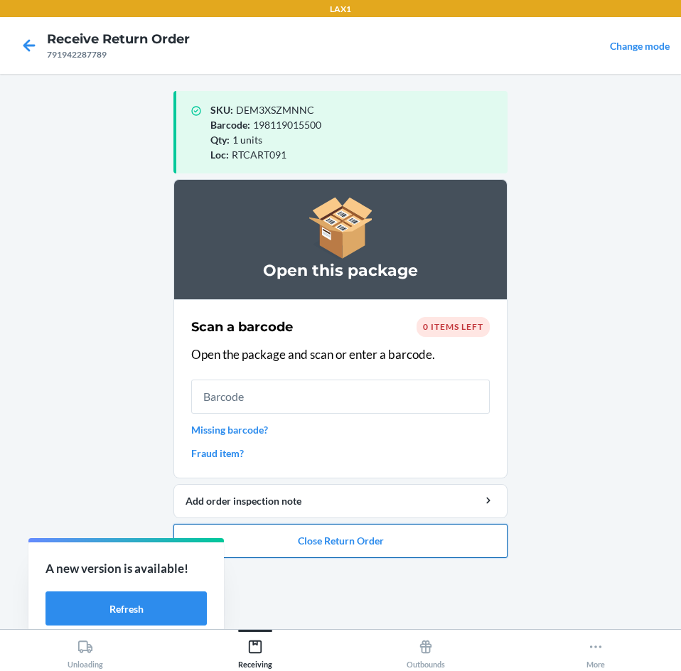
click at [394, 540] on button "Close Return Order" at bounding box center [340, 541] width 334 height 34
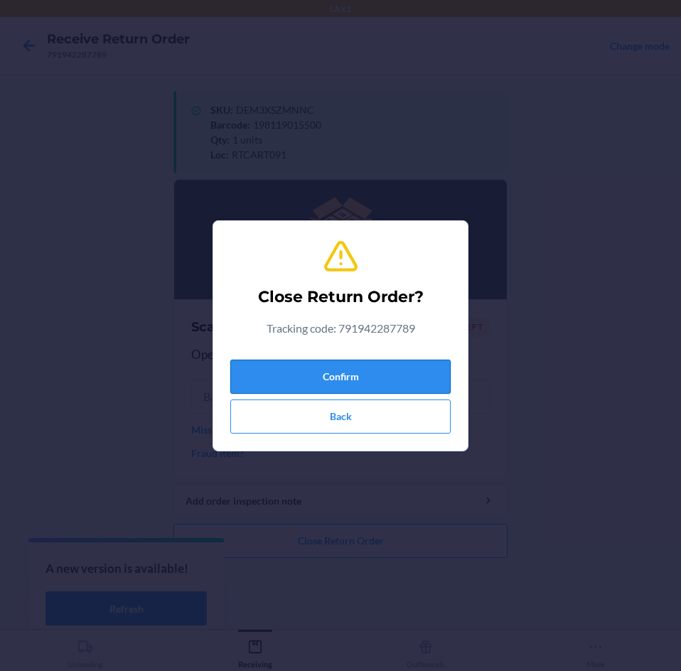
click at [384, 372] on button "Confirm" at bounding box center [340, 376] width 220 height 34
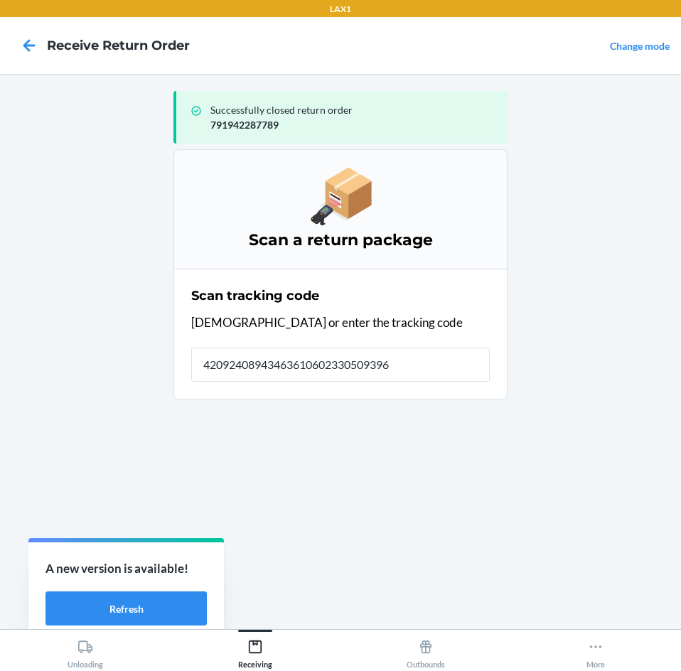
type input "420924089434636106023305093966"
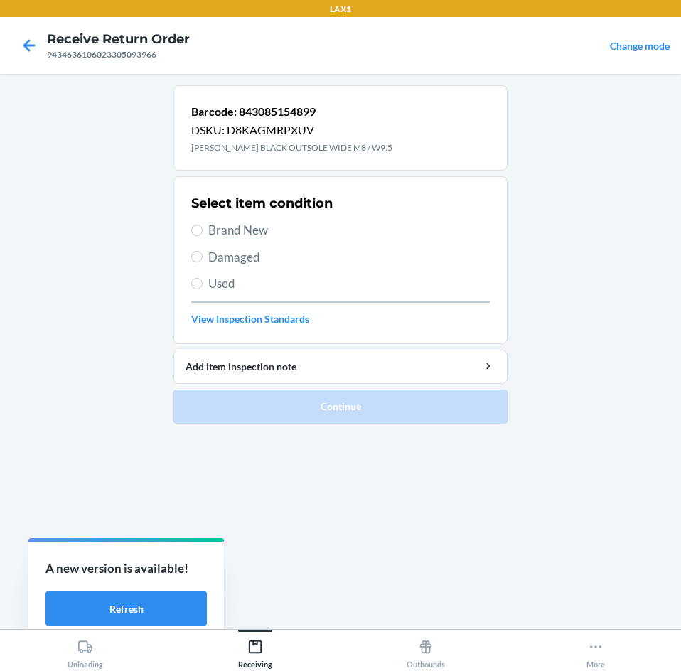
click at [237, 228] on span "Brand New" at bounding box center [348, 230] width 281 height 18
click at [202, 228] on input "Brand New" at bounding box center [196, 229] width 11 height 11
radio input "true"
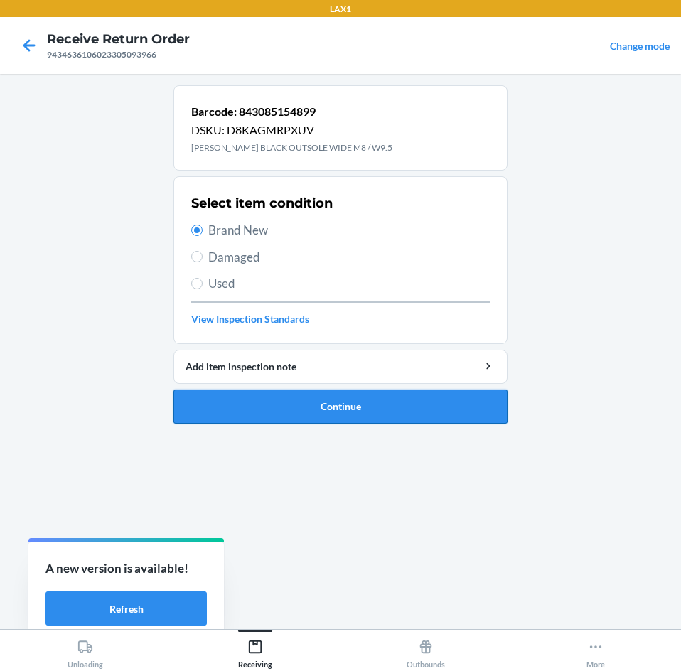
click at [345, 406] on button "Continue" at bounding box center [340, 406] width 334 height 34
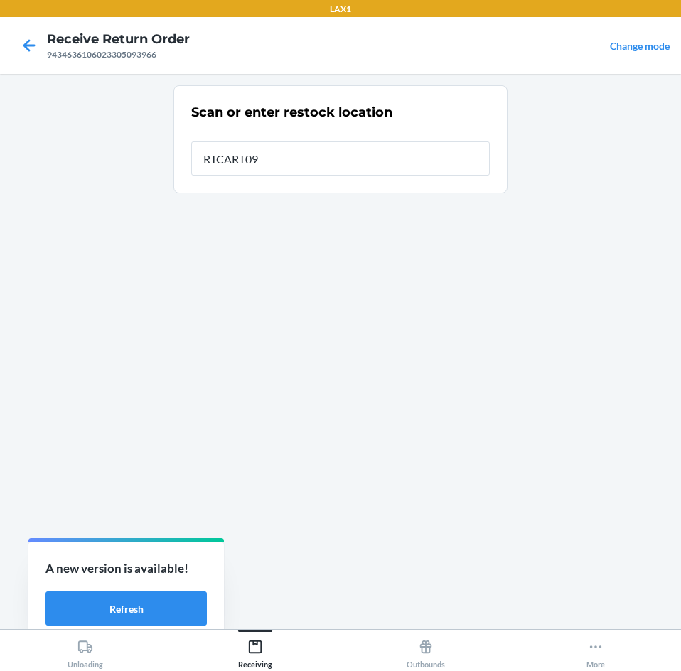
type input "RTCART091"
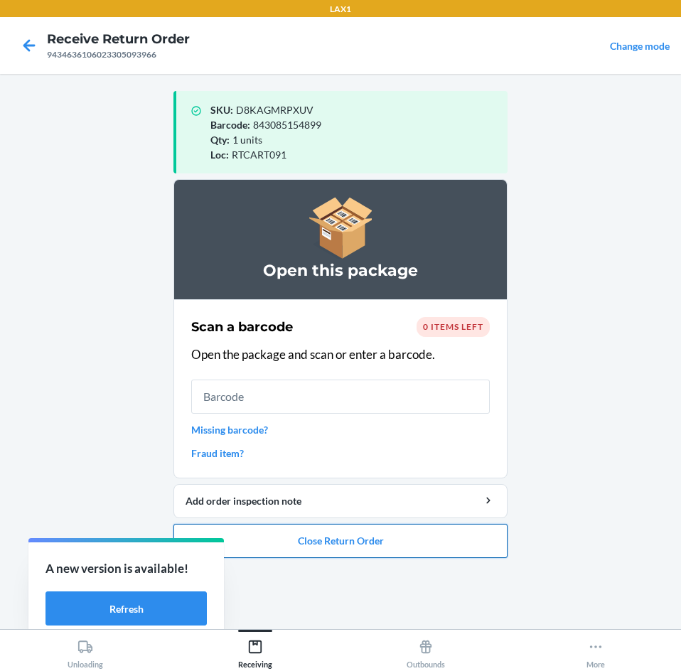
drag, startPoint x: 425, startPoint y: 543, endPoint x: 421, endPoint y: 523, distance: 20.3
click at [424, 531] on button "Close Return Order" at bounding box center [340, 541] width 334 height 34
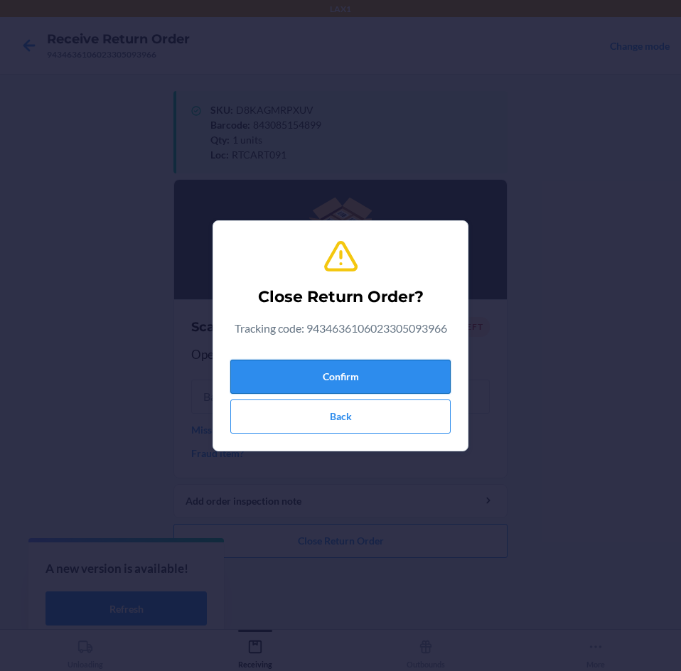
click at [406, 387] on button "Confirm" at bounding box center [340, 376] width 220 height 34
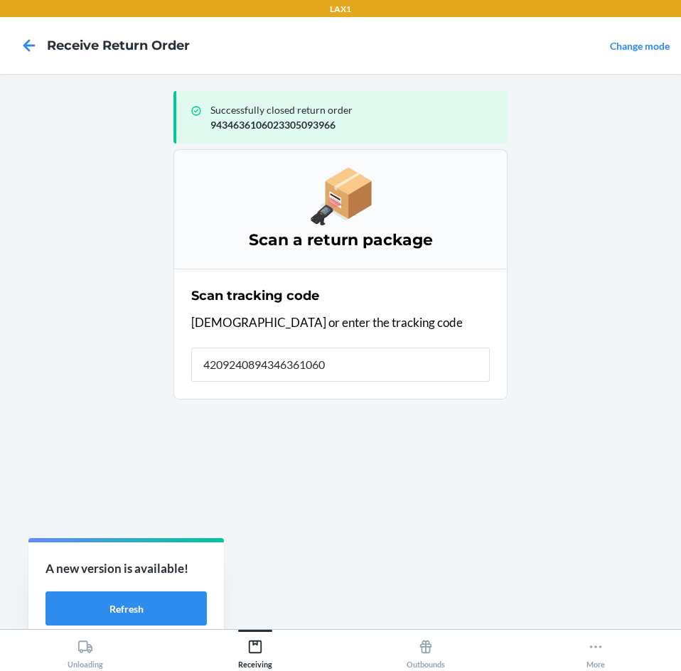
type input "42092408943463610607"
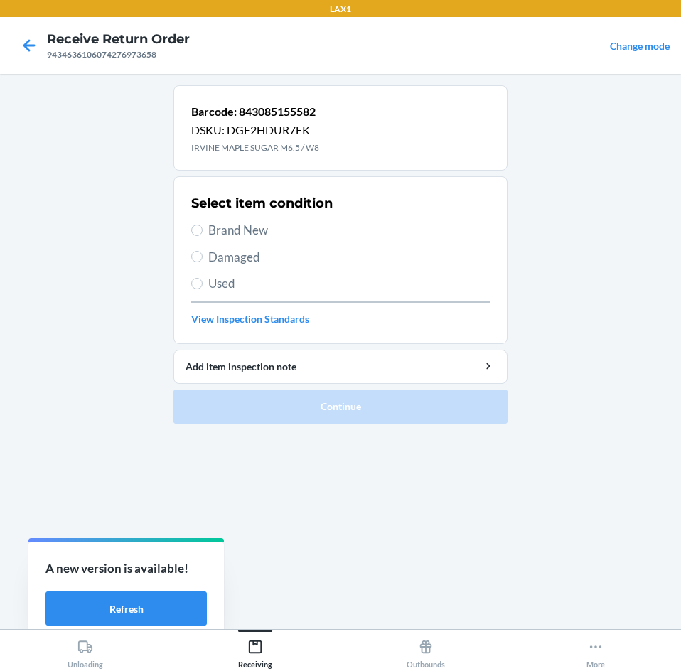
click at [212, 229] on span "Brand New" at bounding box center [348, 230] width 281 height 18
click at [202, 229] on input "Brand New" at bounding box center [196, 229] width 11 height 11
radio input "true"
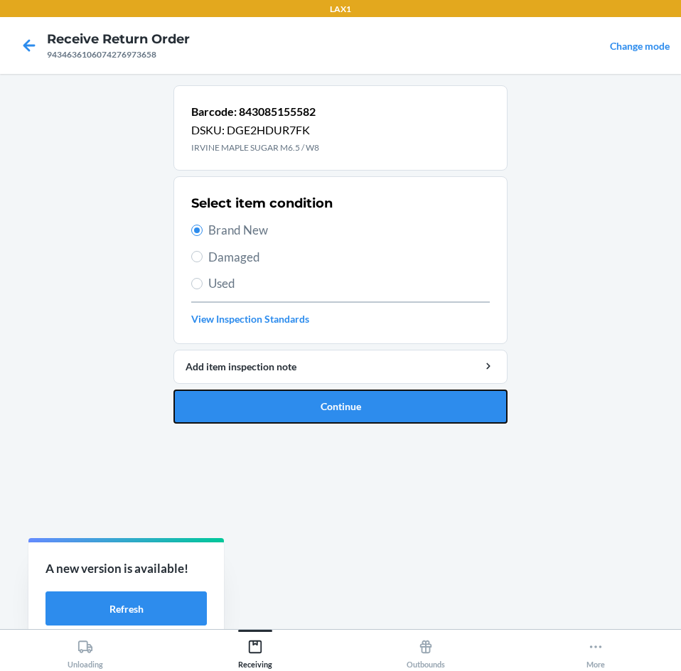
click at [317, 406] on button "Continue" at bounding box center [340, 406] width 334 height 34
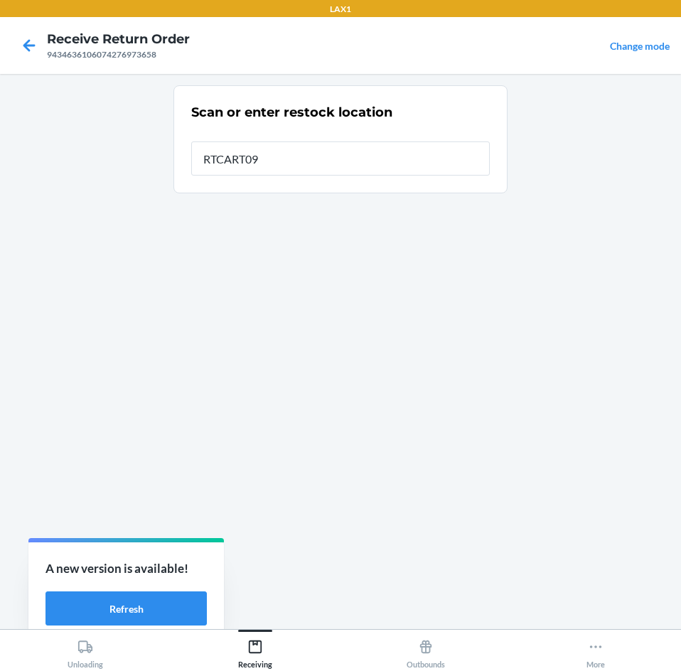
type input "RTCART091"
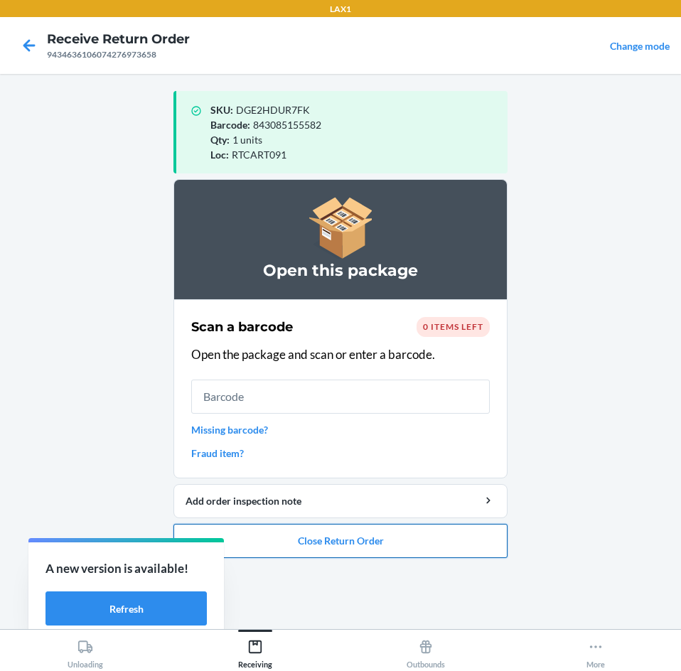
click at [366, 547] on button "Close Return Order" at bounding box center [340, 541] width 334 height 34
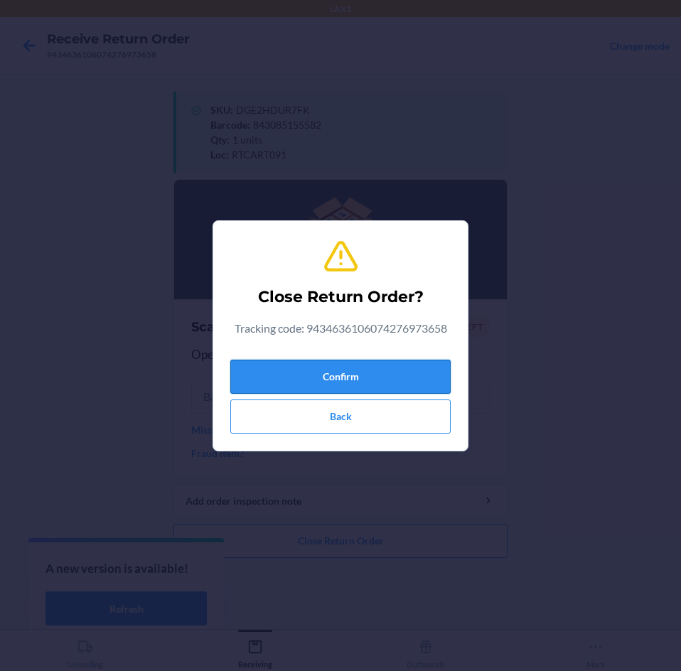
click at [385, 377] on button "Confirm" at bounding box center [340, 376] width 220 height 34
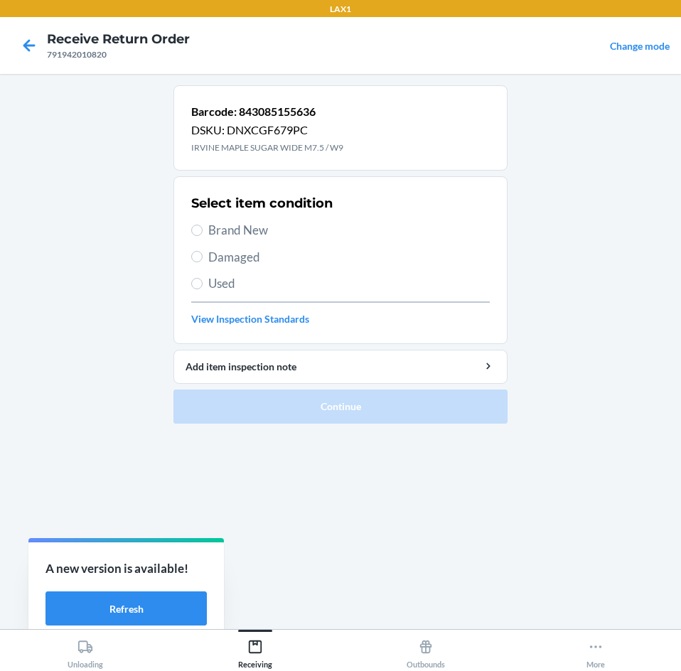
click at [227, 236] on span "Brand New" at bounding box center [348, 230] width 281 height 18
click at [202, 236] on input "Brand New" at bounding box center [196, 229] width 11 height 11
radio input "true"
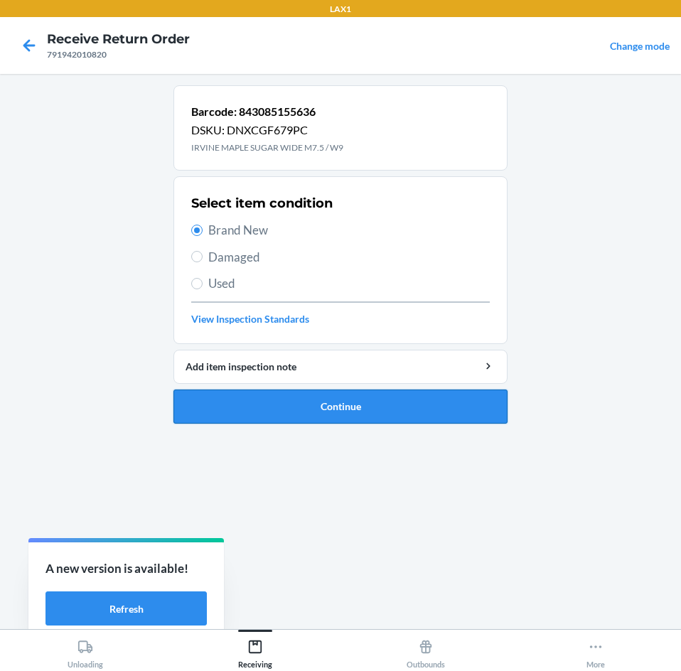
click at [346, 411] on button "Continue" at bounding box center [340, 406] width 334 height 34
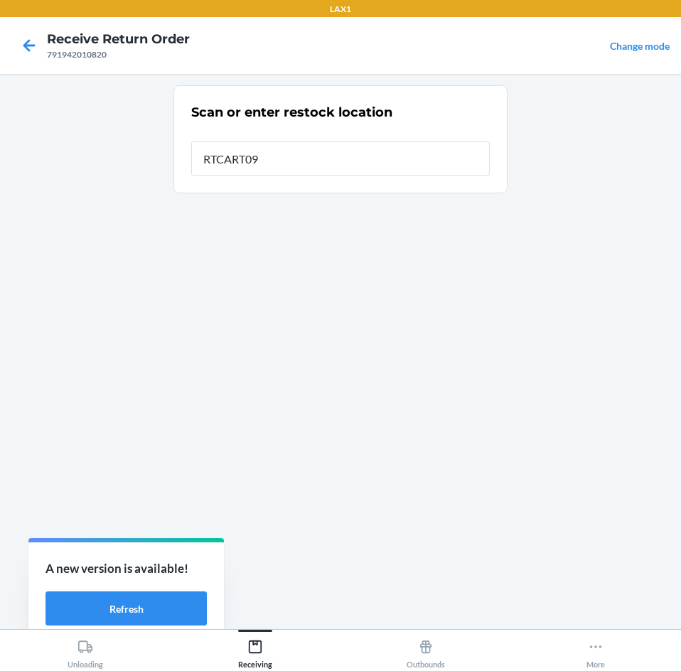
type input "RTCART091"
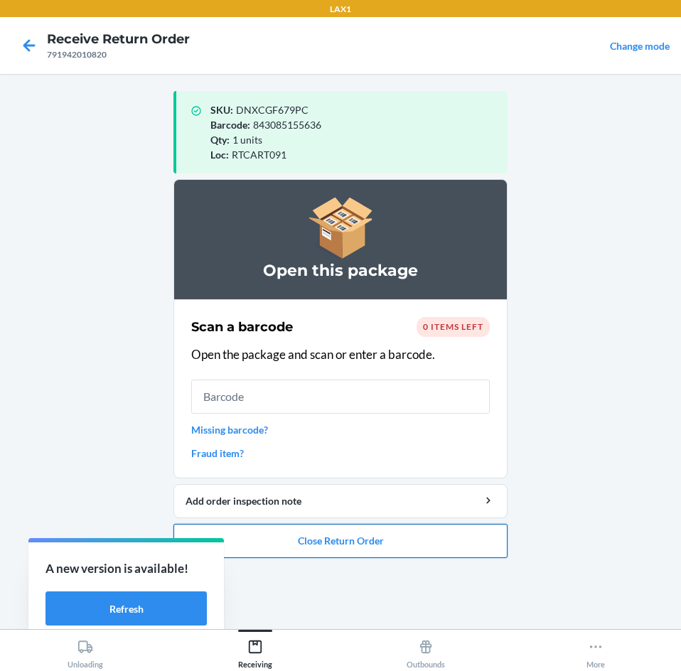
click at [367, 538] on button "Close Return Order" at bounding box center [340, 541] width 334 height 34
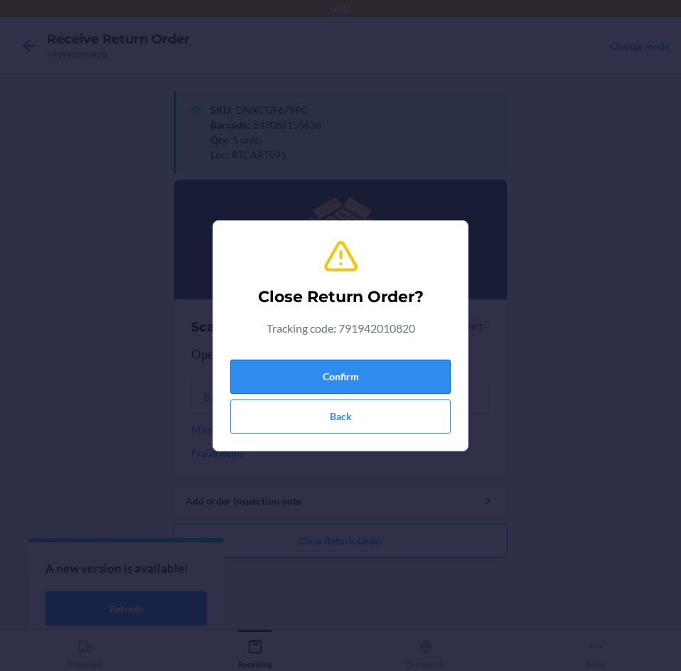
click at [380, 385] on button "Confirm" at bounding box center [340, 376] width 220 height 34
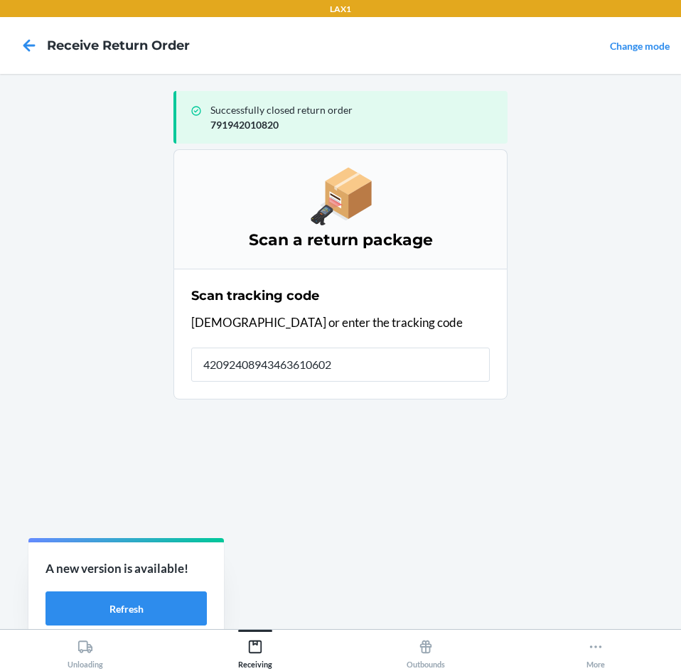
type input "420924089434636106023"
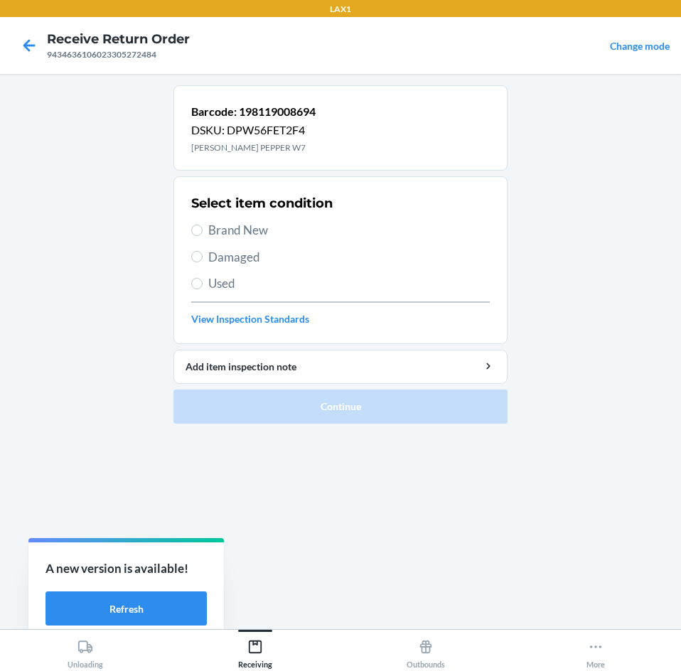
click at [249, 225] on span "Brand New" at bounding box center [348, 230] width 281 height 18
click at [202, 225] on input "Brand New" at bounding box center [196, 229] width 11 height 11
radio input "true"
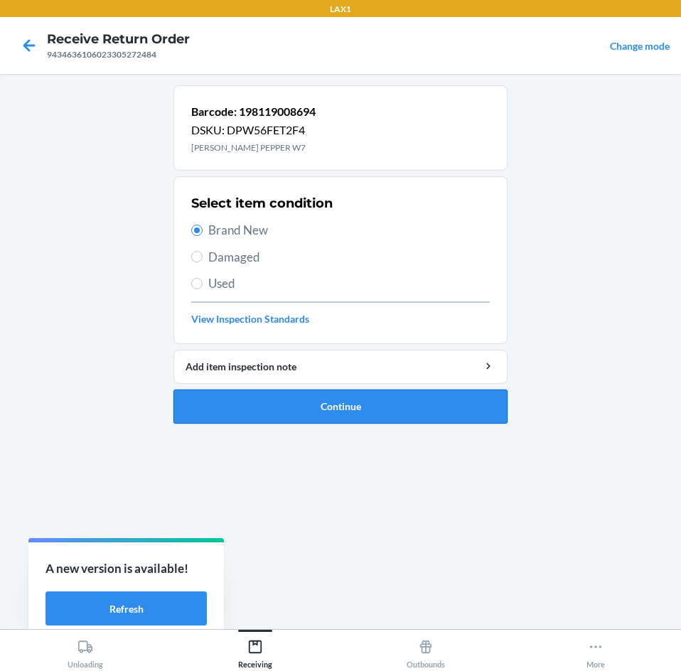
click at [306, 407] on button "Continue" at bounding box center [340, 406] width 334 height 34
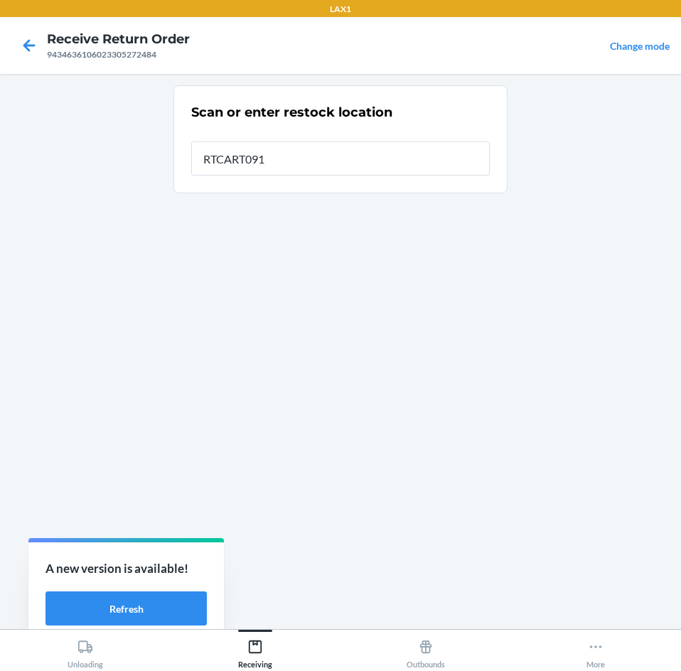
type input "RTCART091"
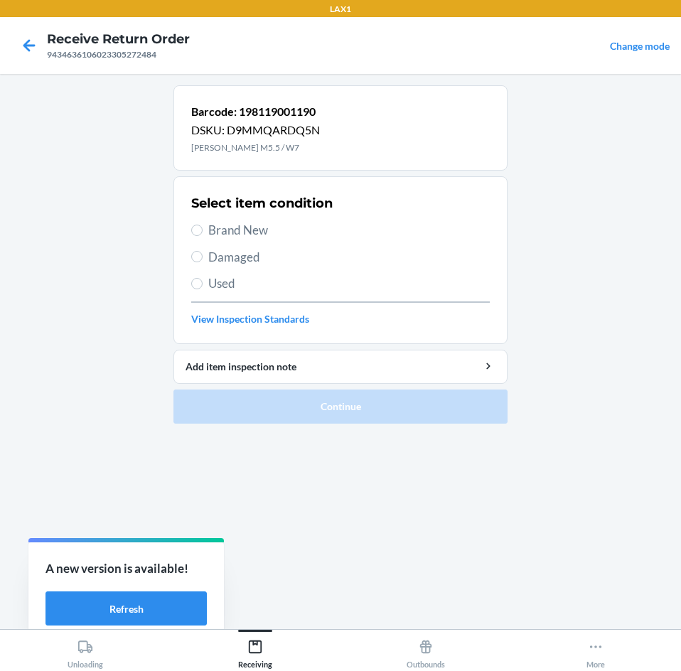
click at [234, 229] on span "Brand New" at bounding box center [348, 230] width 281 height 18
click at [202, 229] on input "Brand New" at bounding box center [196, 229] width 11 height 11
radio input "true"
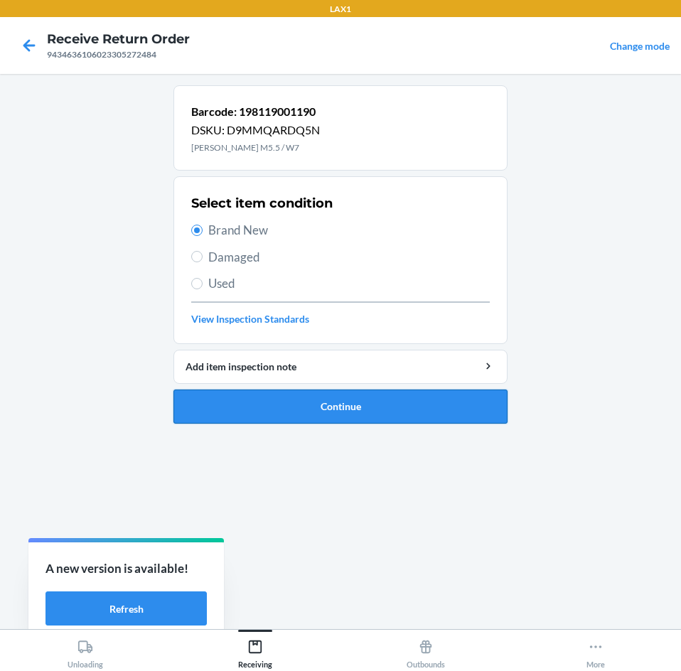
click at [322, 405] on button "Continue" at bounding box center [340, 406] width 334 height 34
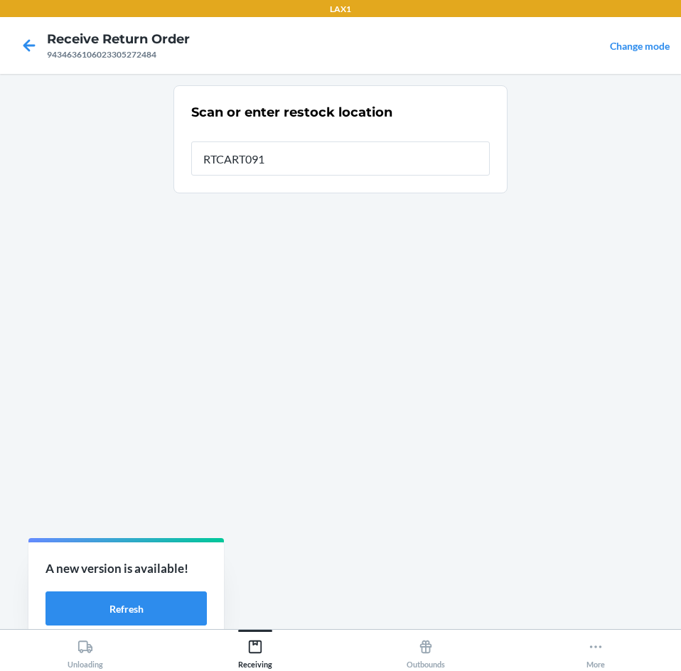
type input "RTCART091"
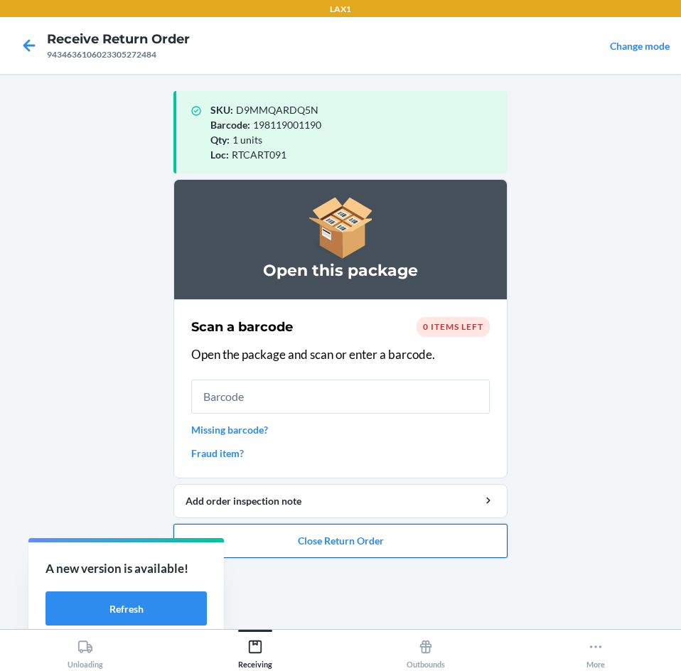
click at [315, 543] on button "Close Return Order" at bounding box center [340, 541] width 334 height 34
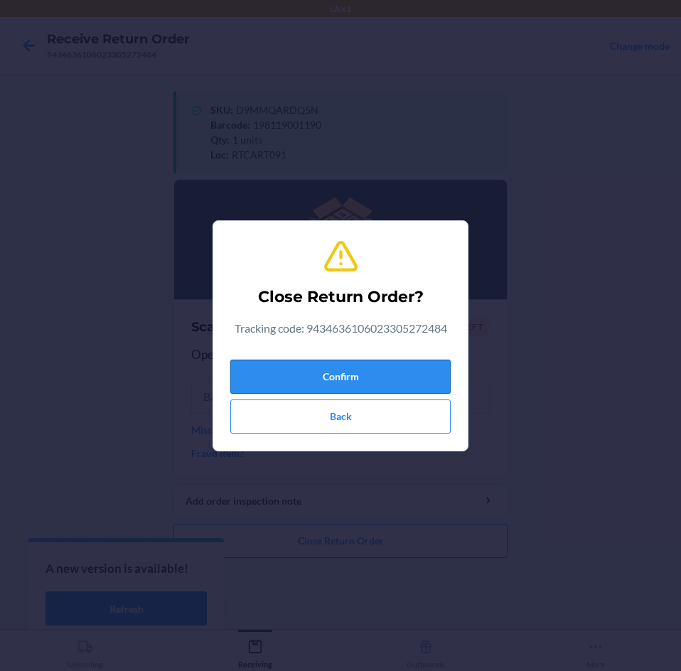
click at [356, 380] on button "Confirm" at bounding box center [340, 376] width 220 height 34
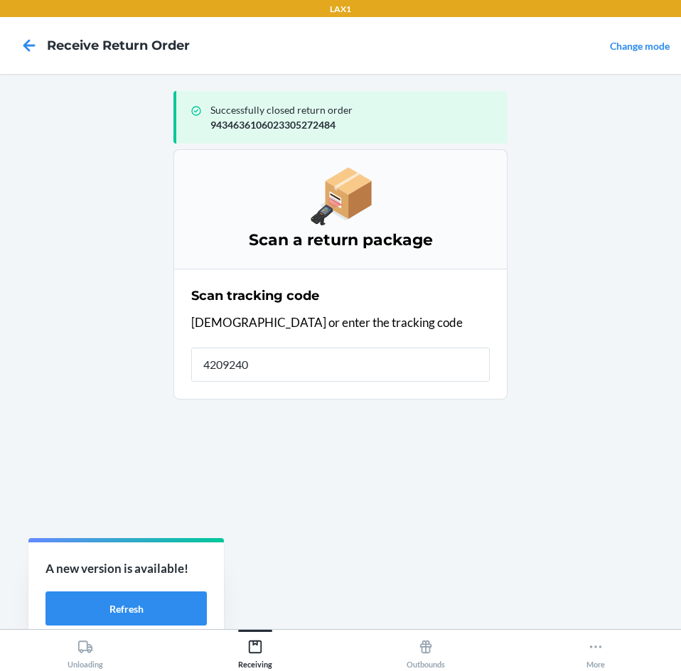
type input "42092408"
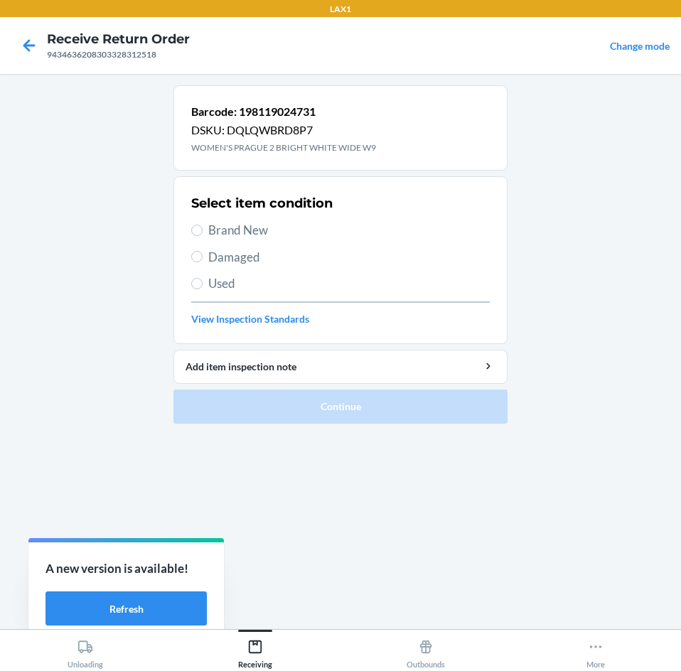
click at [222, 232] on span "Brand New" at bounding box center [348, 230] width 281 height 18
click at [202, 232] on input "Brand New" at bounding box center [196, 229] width 11 height 11
radio input "true"
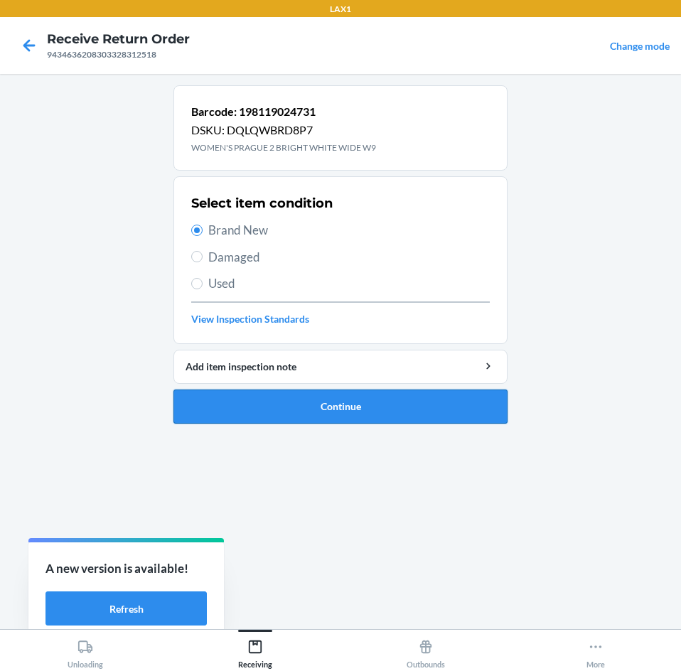
click at [407, 414] on button "Continue" at bounding box center [340, 406] width 334 height 34
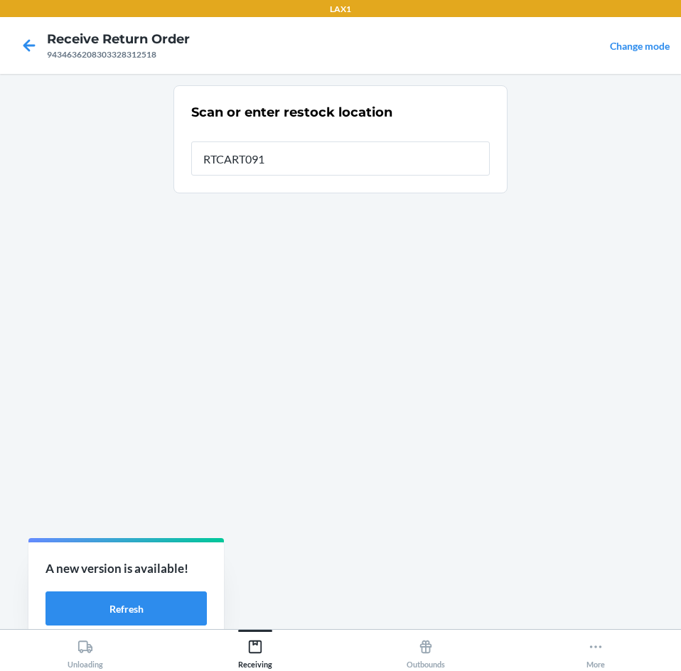
type input "RTCART091"
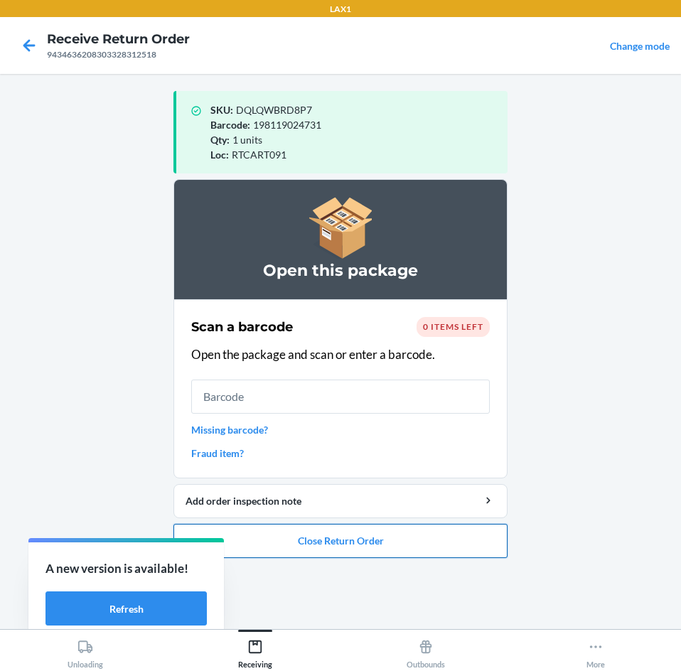
click at [403, 541] on button "Close Return Order" at bounding box center [340, 541] width 334 height 34
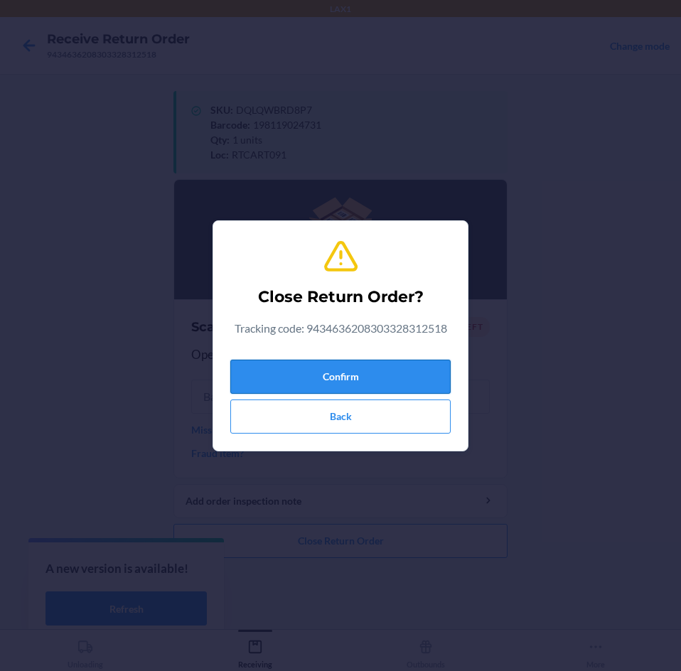
click at [423, 384] on button "Confirm" at bounding box center [340, 376] width 220 height 34
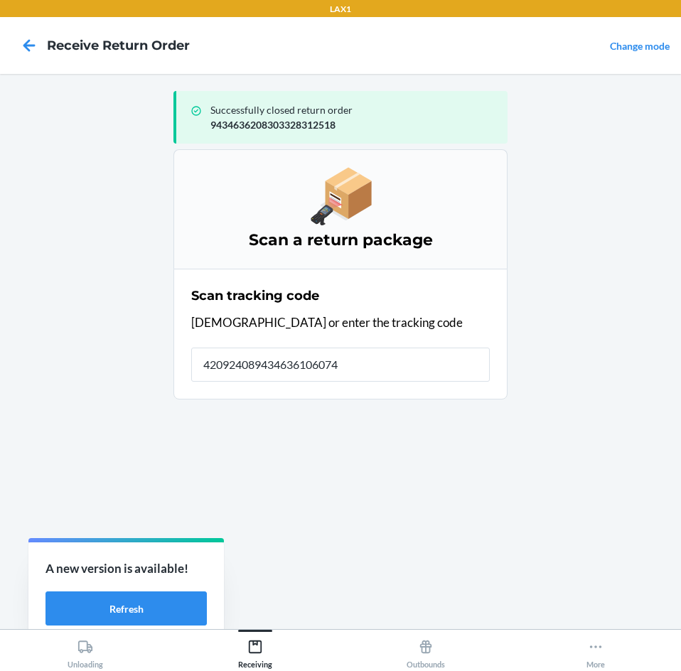
type input "4209240894346361060742"
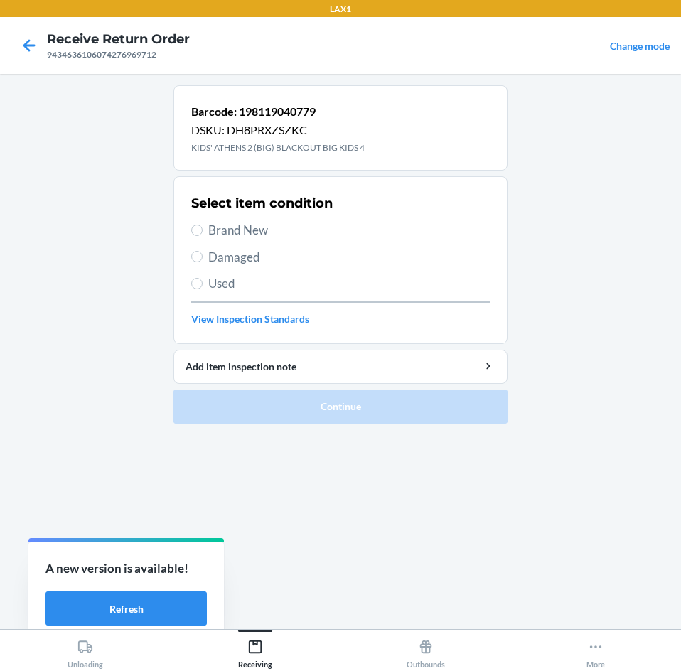
click at [234, 237] on span "Brand New" at bounding box center [348, 230] width 281 height 18
click at [202, 236] on input "Brand New" at bounding box center [196, 229] width 11 height 11
radio input "true"
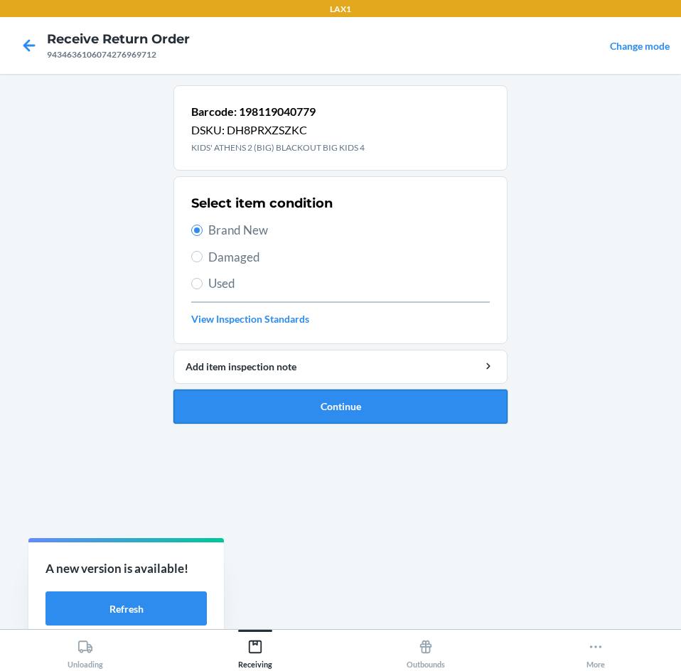
click at [467, 411] on button "Continue" at bounding box center [340, 406] width 334 height 34
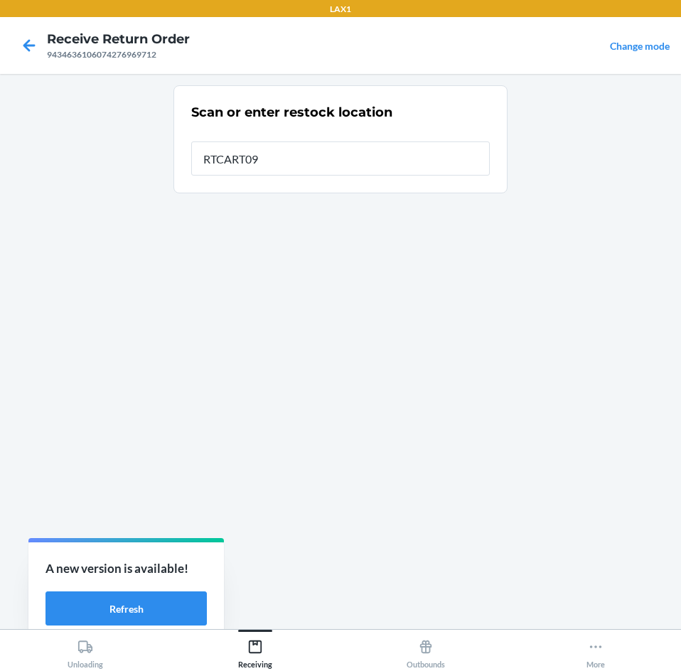
type input "RTCART091"
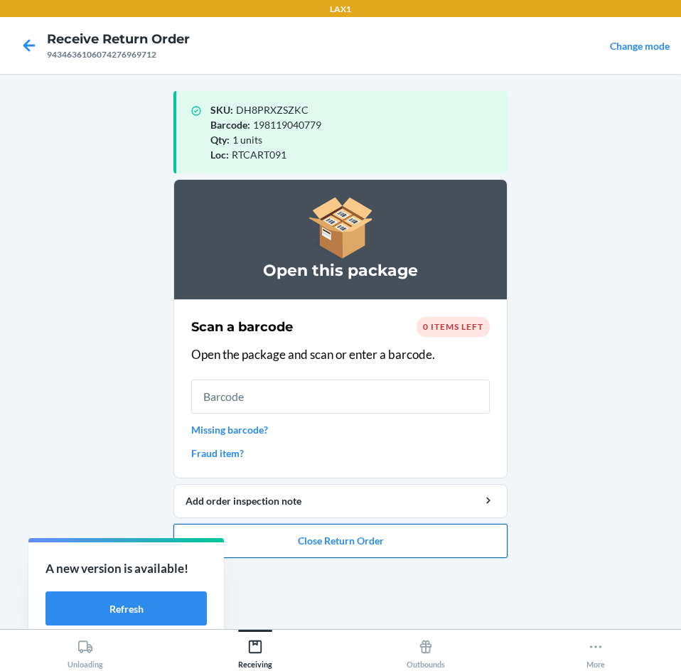
click at [318, 537] on button "Close Return Order" at bounding box center [340, 541] width 334 height 34
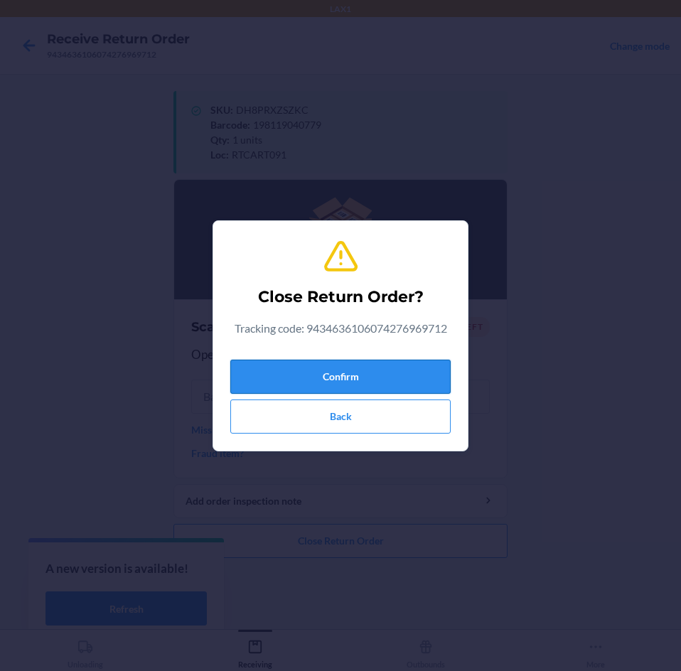
click at [382, 376] on button "Confirm" at bounding box center [340, 376] width 220 height 34
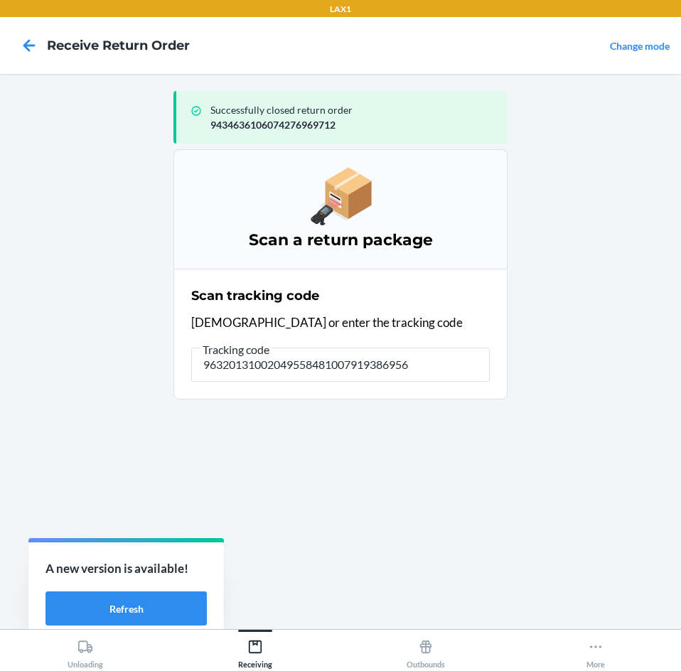
type input "963201310020495584810079193869562"
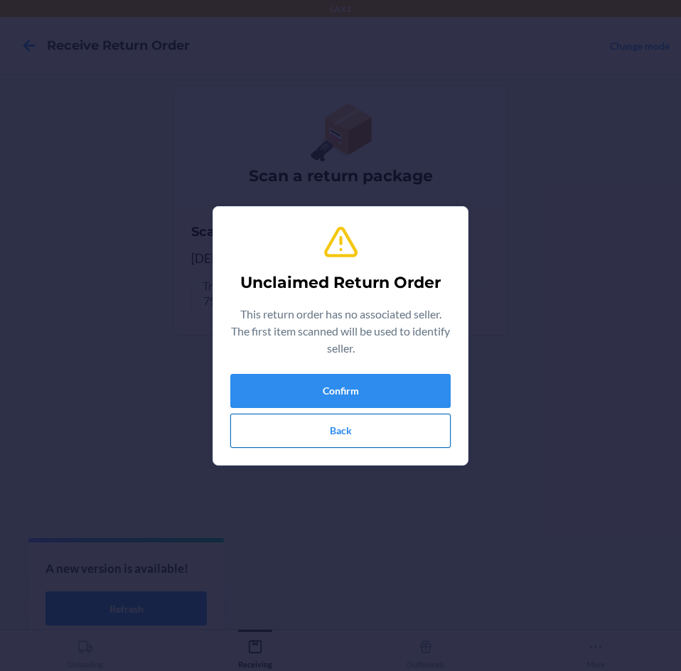
click at [352, 435] on button "Back" at bounding box center [340, 430] width 220 height 34
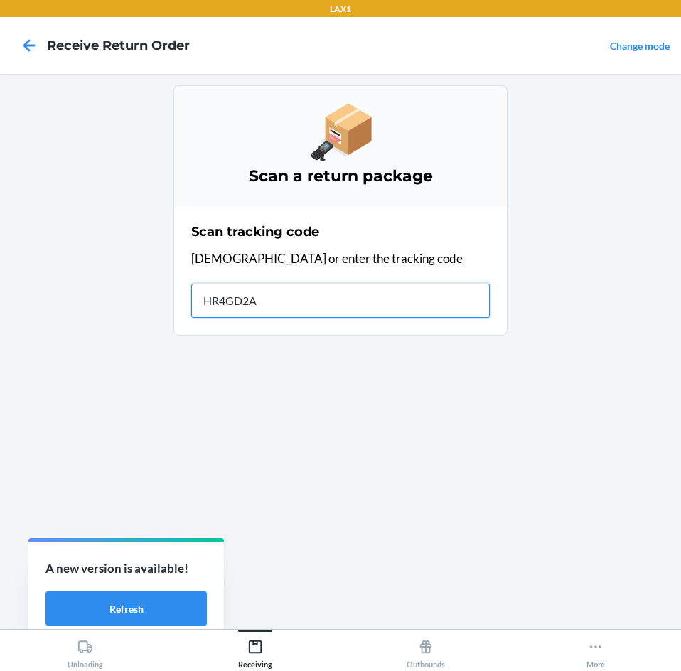
type input "HR4GD2AZ"
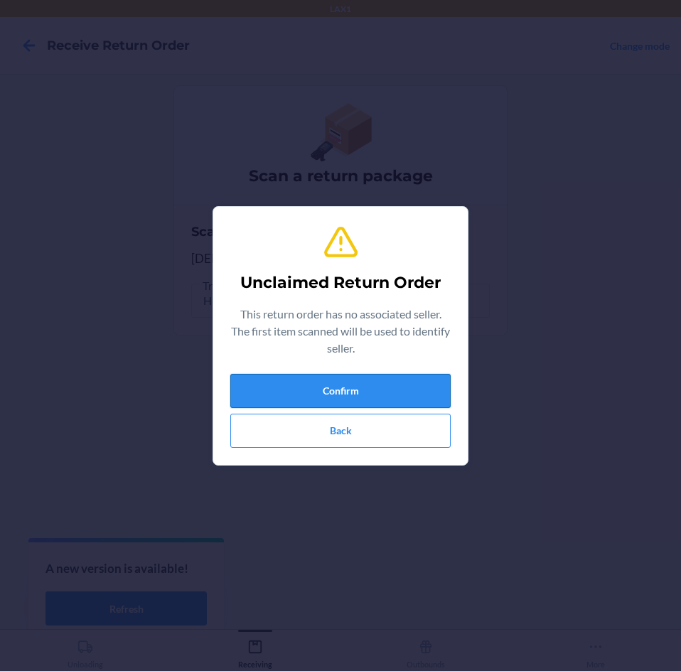
click at [413, 385] on button "Confirm" at bounding box center [340, 391] width 220 height 34
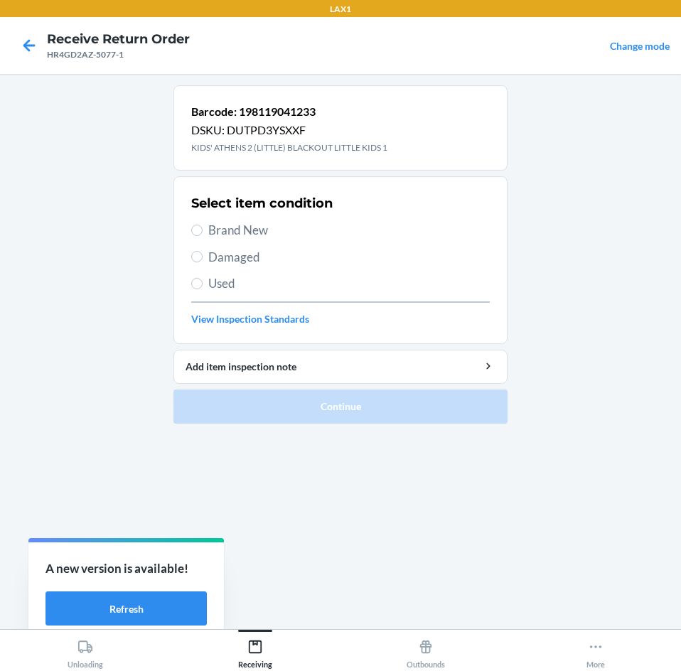
click at [225, 229] on span "Brand New" at bounding box center [348, 230] width 281 height 18
click at [202, 229] on input "Brand New" at bounding box center [196, 229] width 11 height 11
radio input "true"
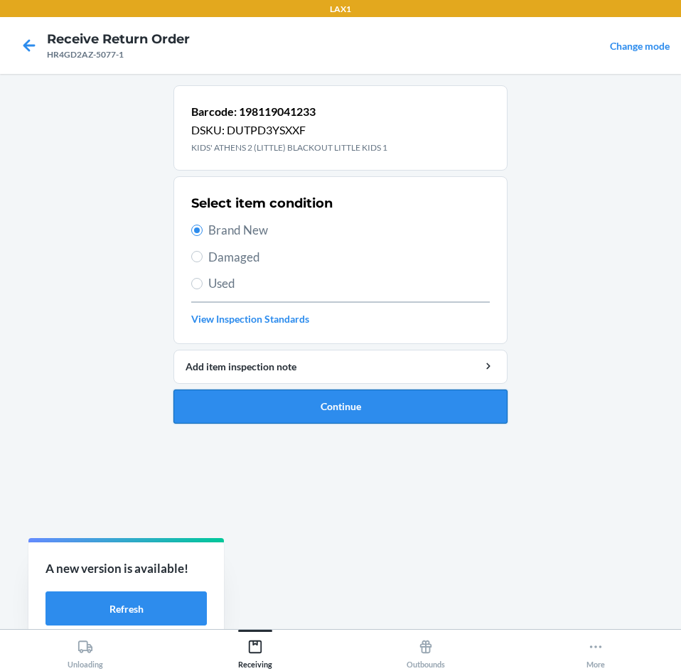
click at [324, 405] on button "Continue" at bounding box center [340, 406] width 334 height 34
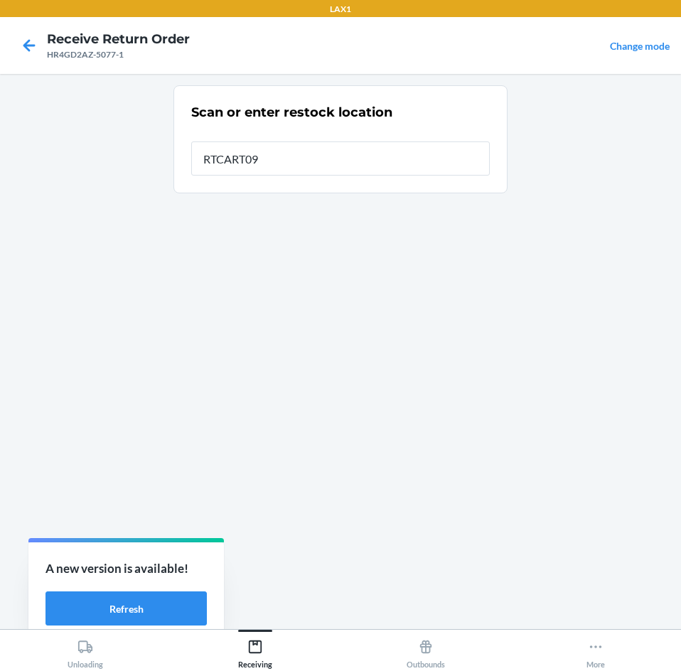
type input "RTCART091"
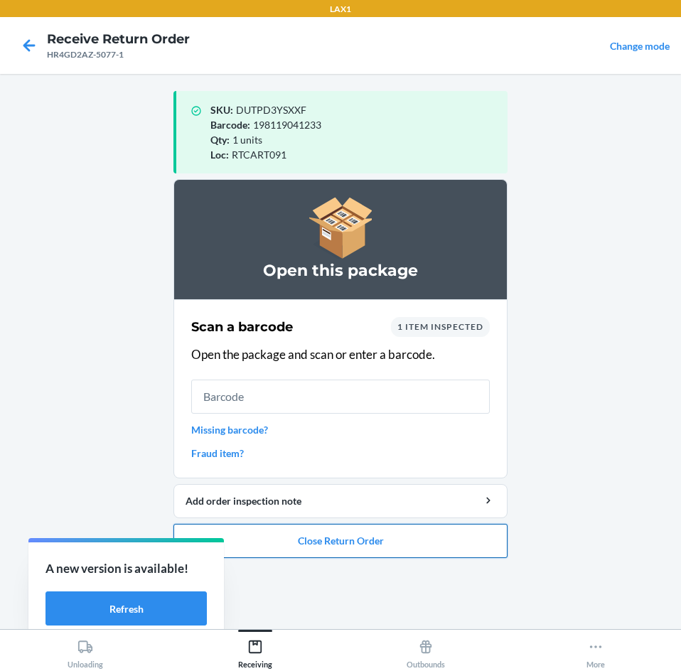
drag, startPoint x: 362, startPoint y: 542, endPoint x: 374, endPoint y: 536, distance: 13.3
click at [368, 539] on button "Close Return Order" at bounding box center [340, 541] width 334 height 34
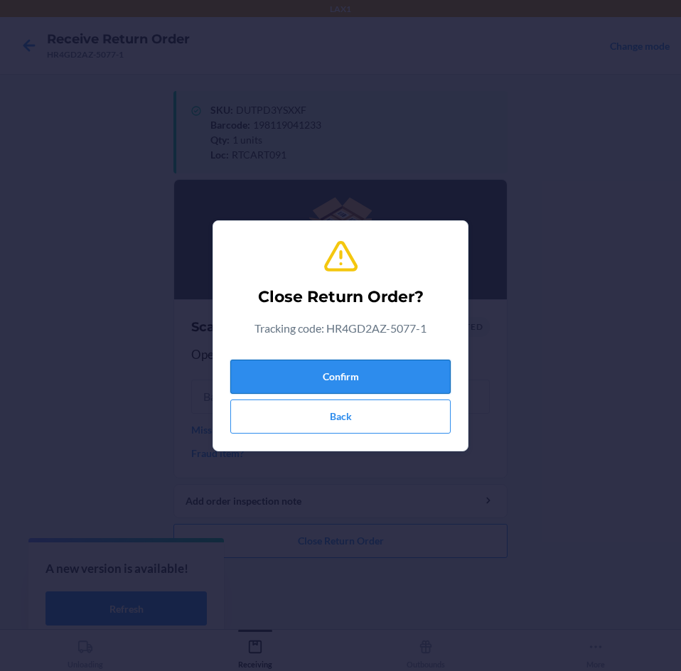
click at [406, 374] on button "Confirm" at bounding box center [340, 376] width 220 height 34
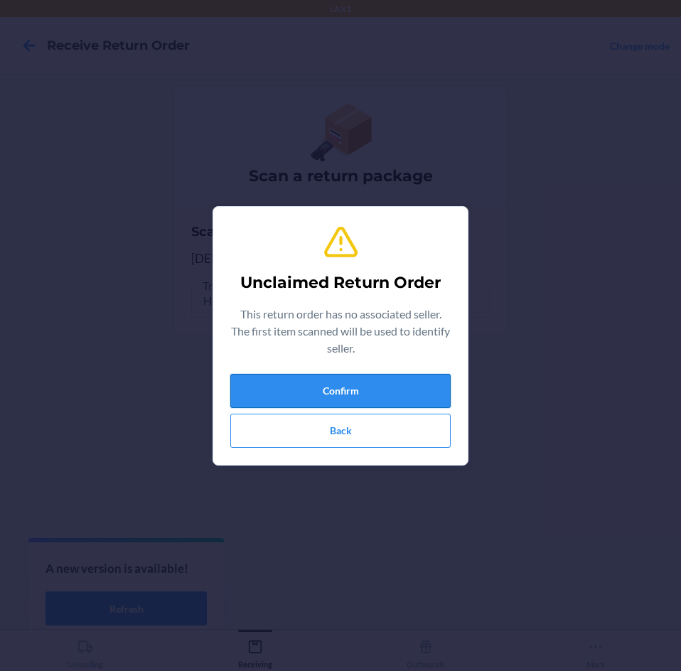
click at [383, 395] on button "Confirm" at bounding box center [340, 391] width 220 height 34
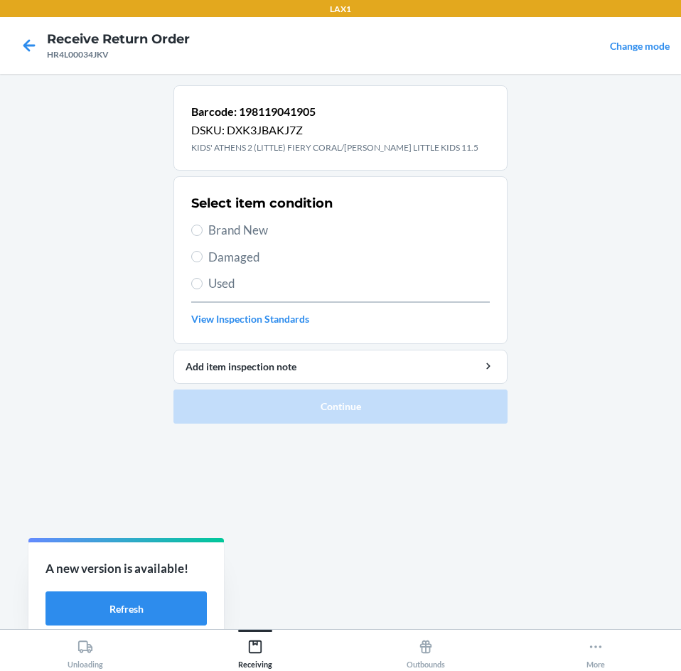
click at [229, 235] on span "Brand New" at bounding box center [348, 230] width 281 height 18
click at [202, 235] on input "Brand New" at bounding box center [196, 229] width 11 height 11
radio input "true"
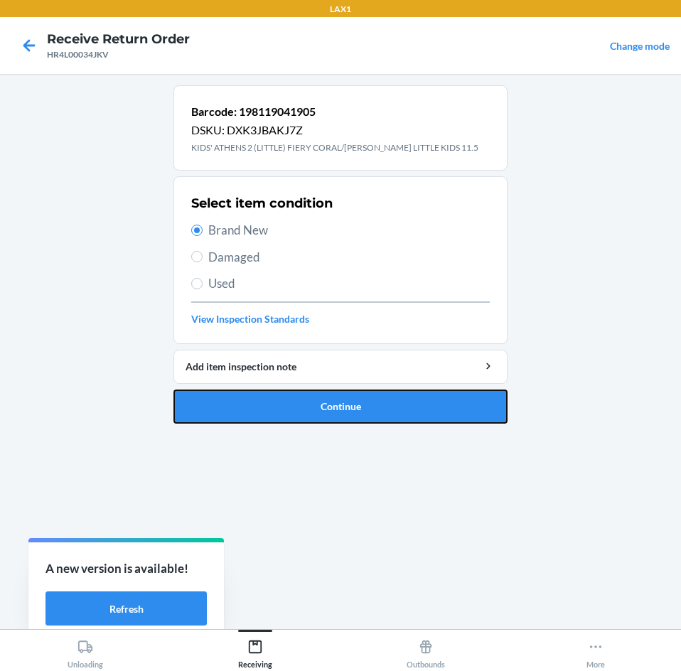
drag, startPoint x: 330, startPoint y: 403, endPoint x: 310, endPoint y: 421, distance: 26.7
click at [327, 406] on button "Continue" at bounding box center [340, 406] width 334 height 34
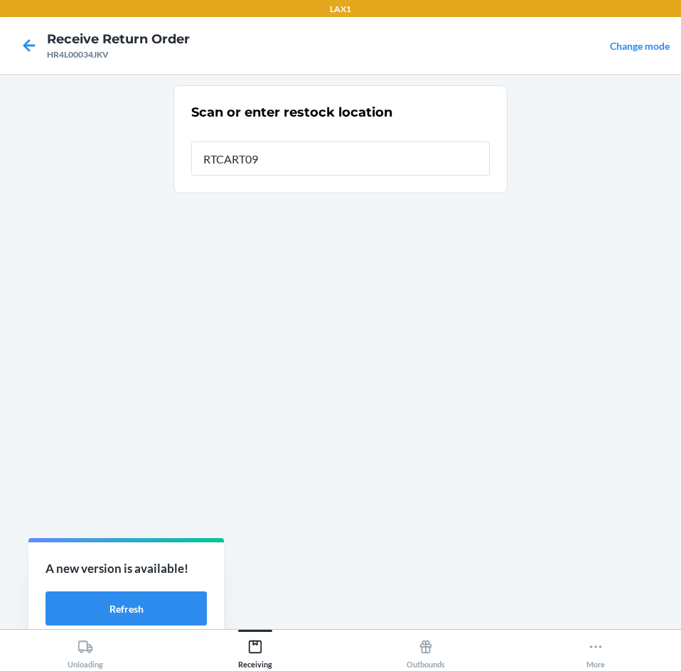
type input "RTCART091"
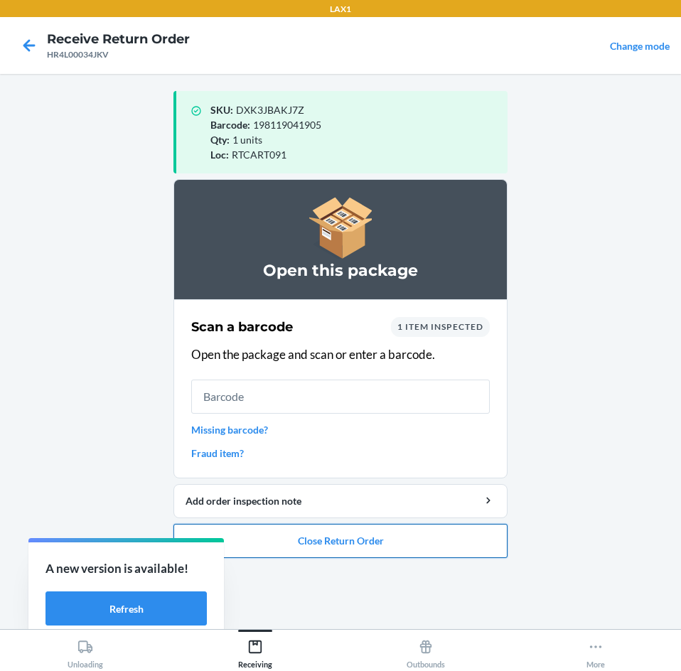
click at [330, 537] on button "Close Return Order" at bounding box center [340, 541] width 334 height 34
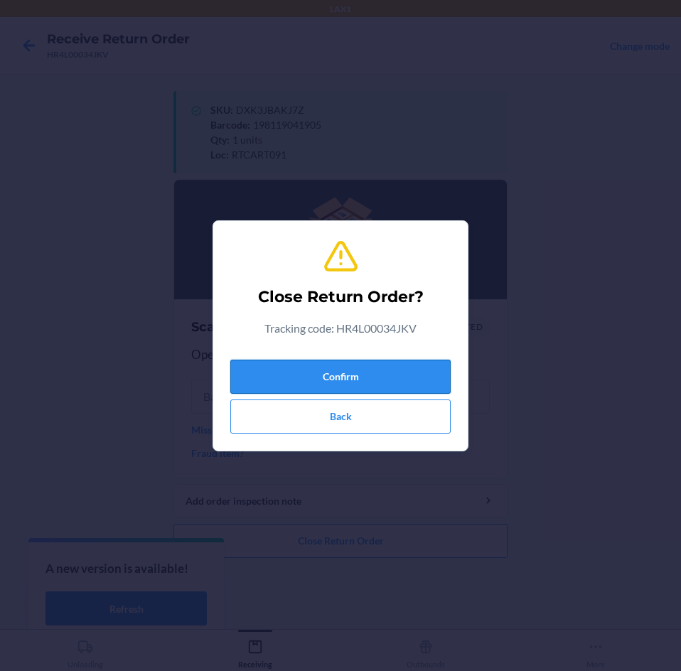
click at [399, 372] on button "Confirm" at bounding box center [340, 376] width 220 height 34
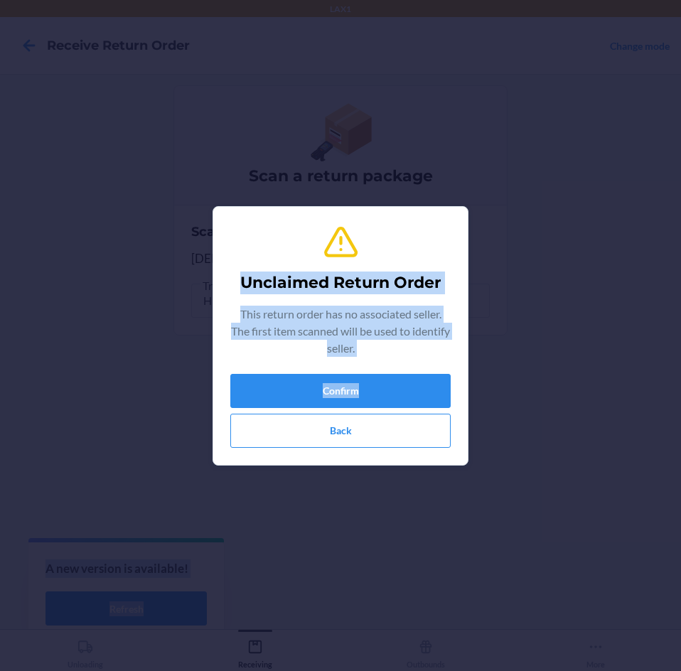
drag, startPoint x: 399, startPoint y: 372, endPoint x: 681, endPoint y: 705, distance: 436.0
click at [680, 670] on html "LAX1 Receive Return Order Change mode Scan a return package Scan tracking code …" at bounding box center [340, 335] width 681 height 671
click at [393, 429] on button "Back" at bounding box center [340, 430] width 220 height 34
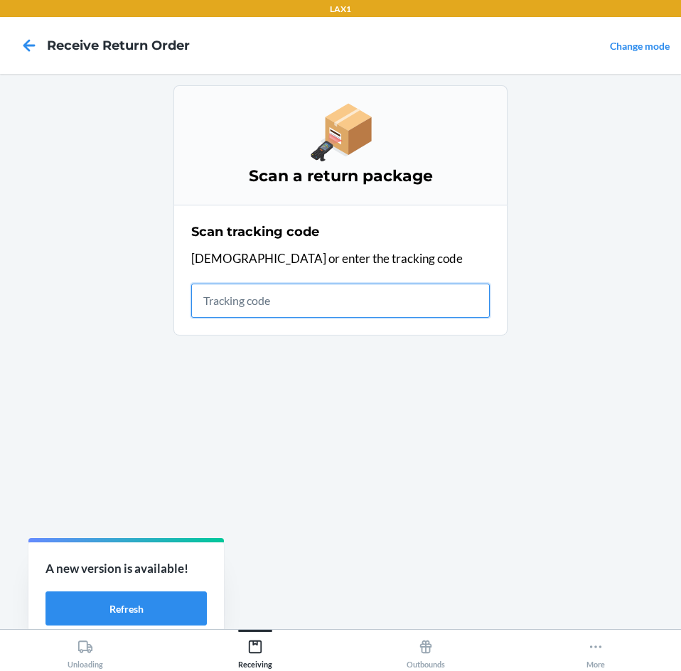
drag, startPoint x: 341, startPoint y: 301, endPoint x: 340, endPoint y: 314, distance: 13.5
click at [340, 314] on input "text" at bounding box center [340, 300] width 298 height 34
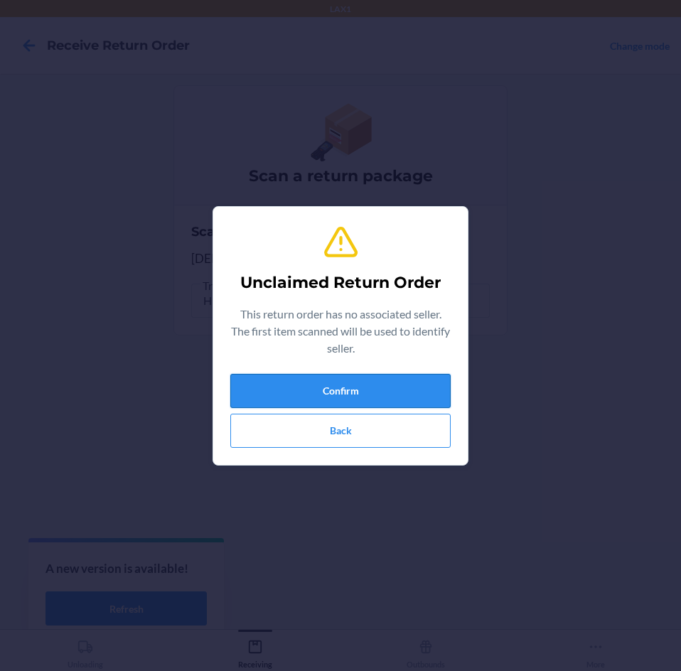
click at [372, 399] on button "Confirm" at bounding box center [340, 391] width 220 height 34
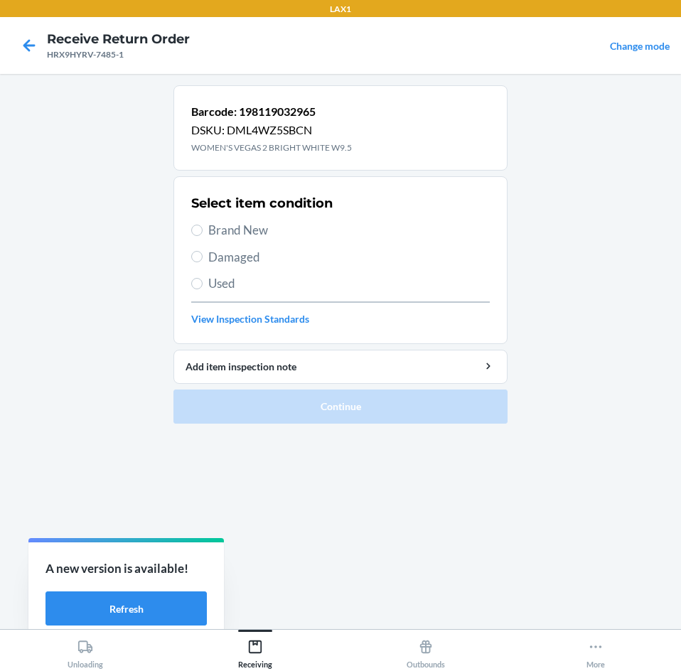
click at [237, 231] on span "Brand New" at bounding box center [348, 230] width 281 height 18
click at [202, 231] on input "Brand New" at bounding box center [196, 229] width 11 height 11
radio input "true"
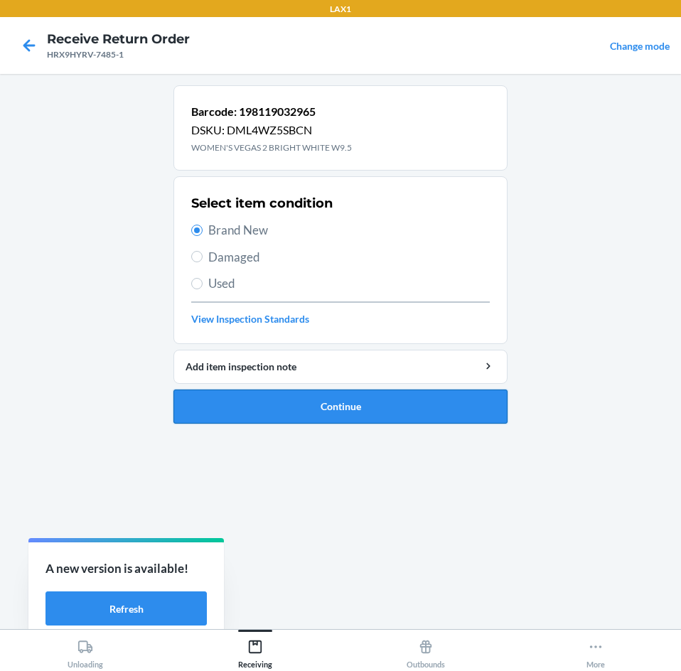
click at [264, 414] on button "Continue" at bounding box center [340, 406] width 334 height 34
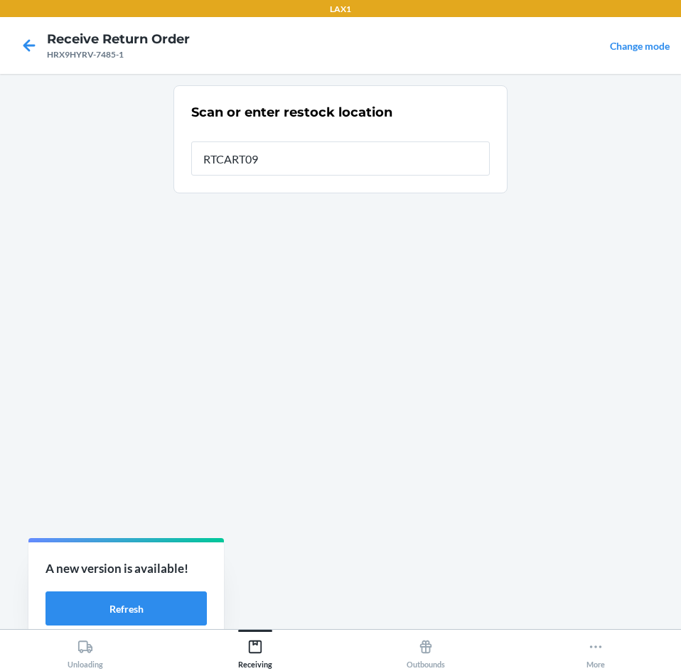
type input "RTCART091"
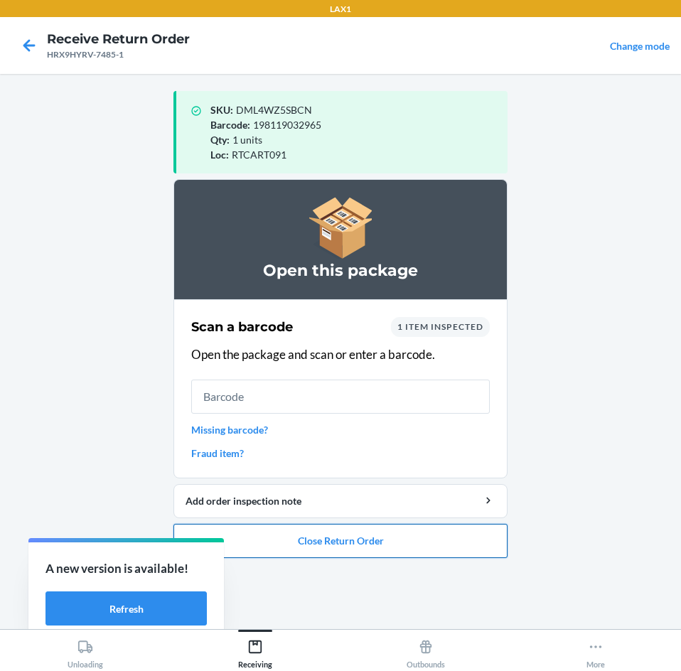
click at [359, 542] on button "Close Return Order" at bounding box center [340, 541] width 334 height 34
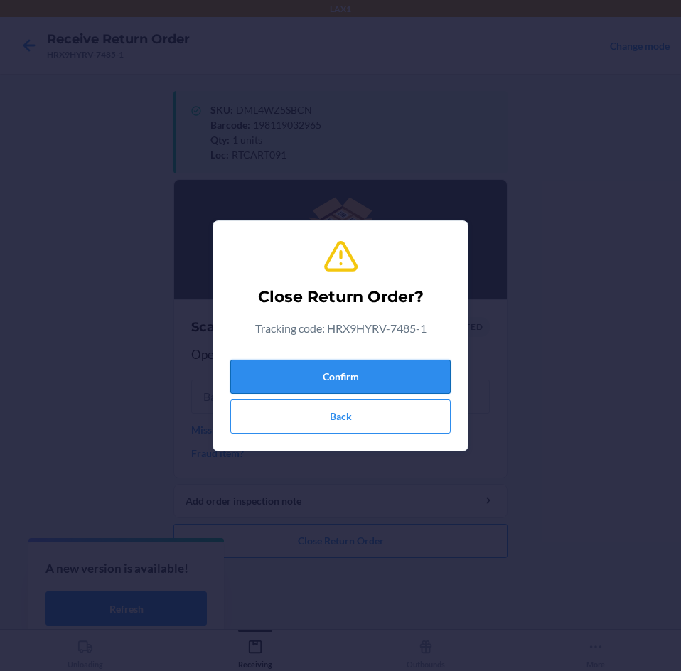
click at [402, 381] on button "Confirm" at bounding box center [340, 376] width 220 height 34
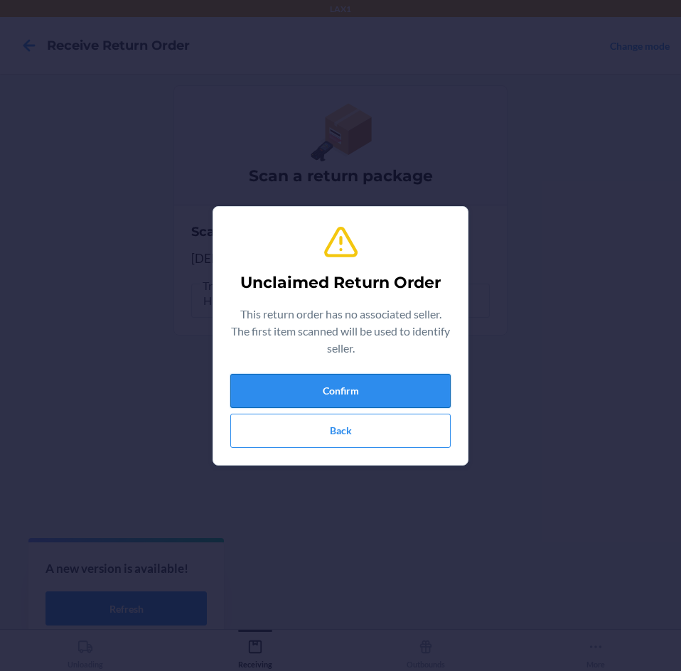
click at [382, 394] on button "Confirm" at bounding box center [340, 391] width 220 height 34
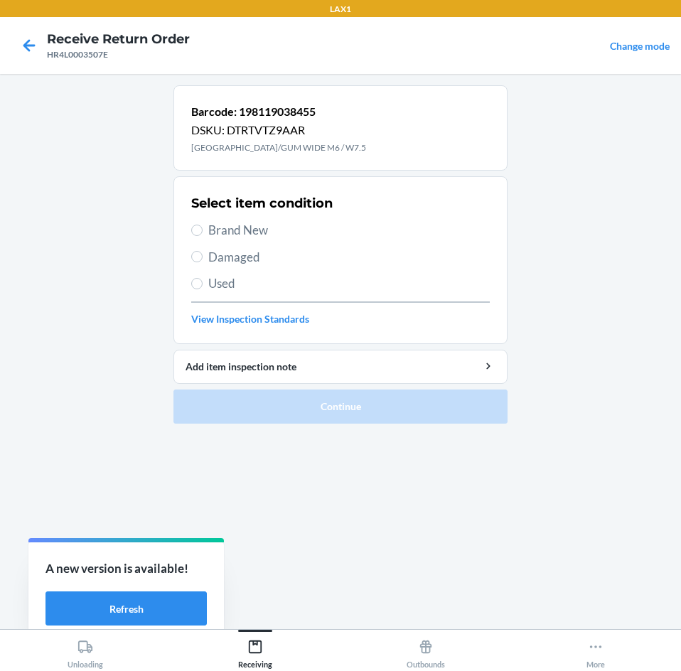
click at [237, 226] on span "Brand New" at bounding box center [348, 230] width 281 height 18
click at [202, 226] on input "Brand New" at bounding box center [196, 229] width 11 height 11
radio input "true"
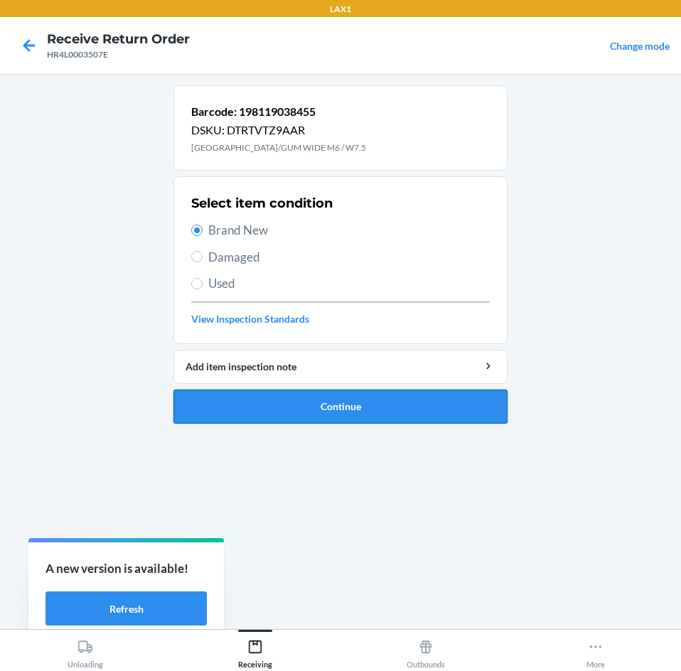
click at [298, 413] on button "Continue" at bounding box center [340, 406] width 334 height 34
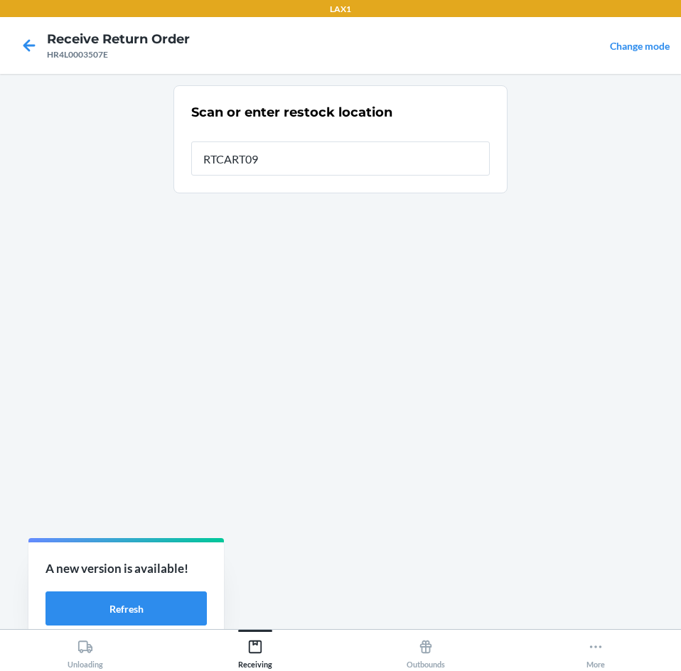
type input "RTCART091"
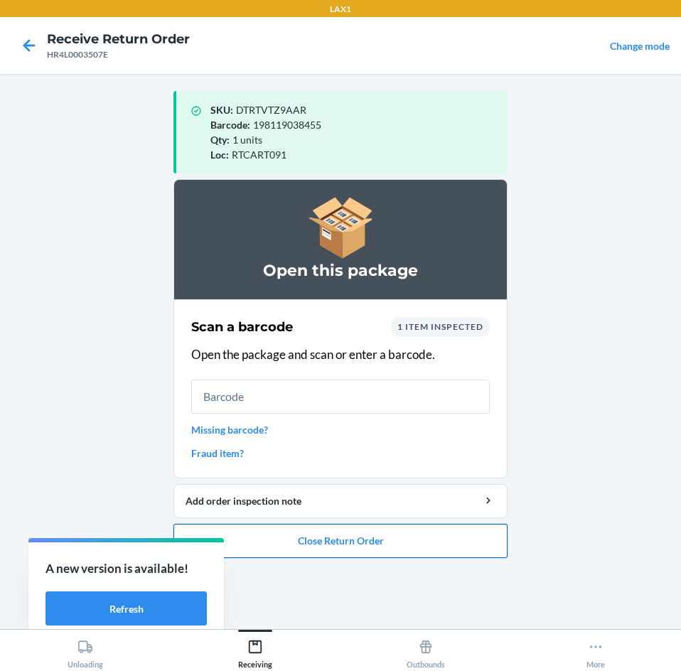
click at [430, 539] on button "Close Return Order" at bounding box center [340, 541] width 334 height 34
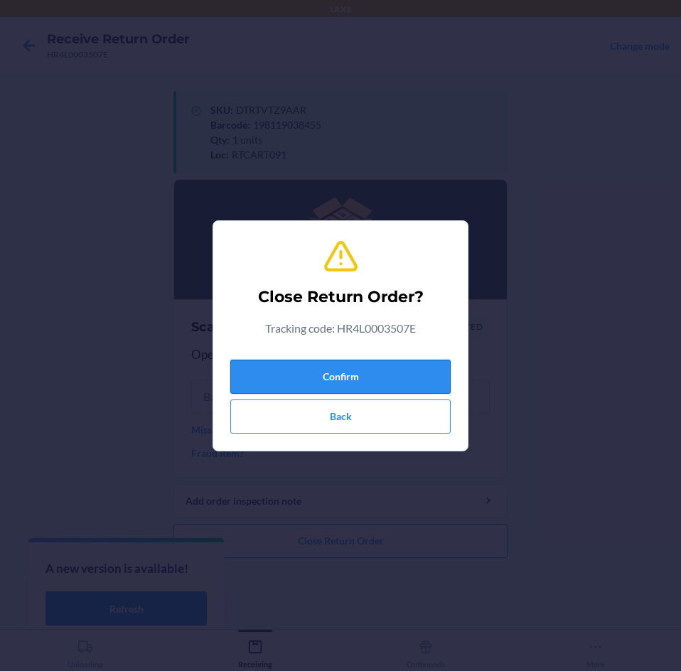
click at [403, 377] on button "Confirm" at bounding box center [340, 376] width 220 height 34
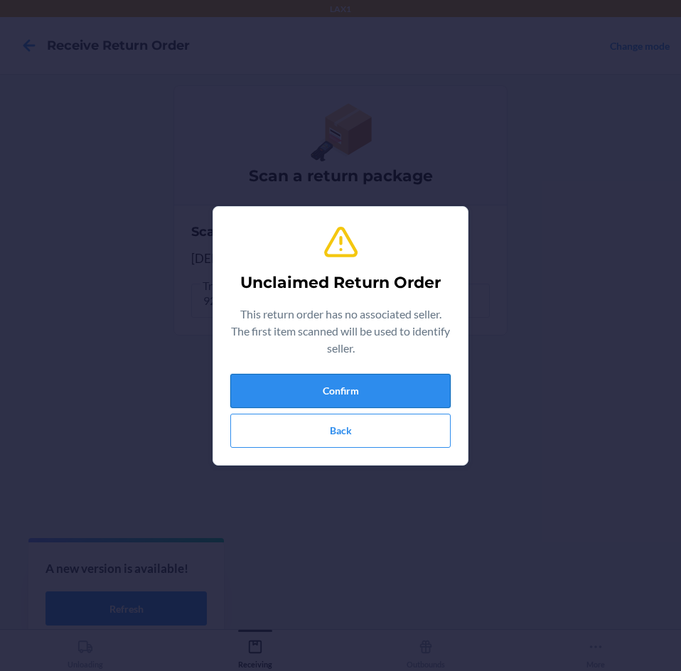
click at [384, 388] on button "Confirm" at bounding box center [340, 391] width 220 height 34
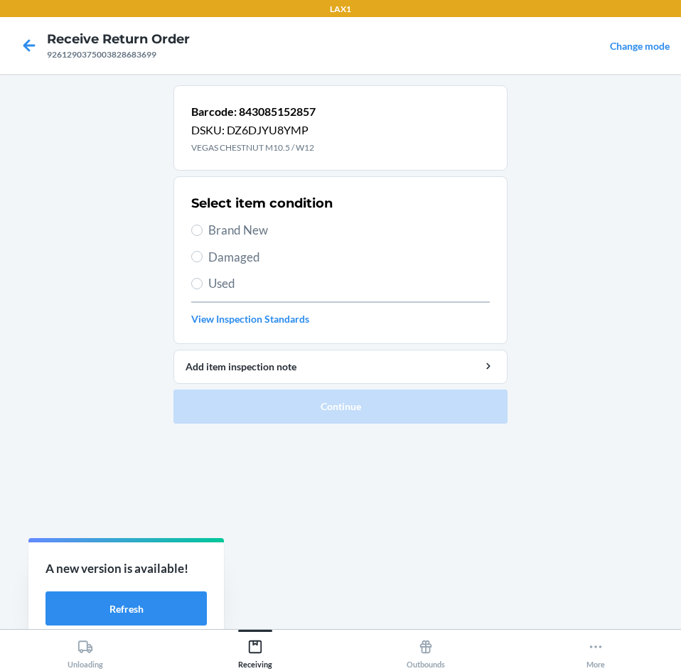
click at [202, 226] on label "Brand New" at bounding box center [340, 230] width 298 height 18
click at [202, 226] on input "Brand New" at bounding box center [196, 229] width 11 height 11
radio input "true"
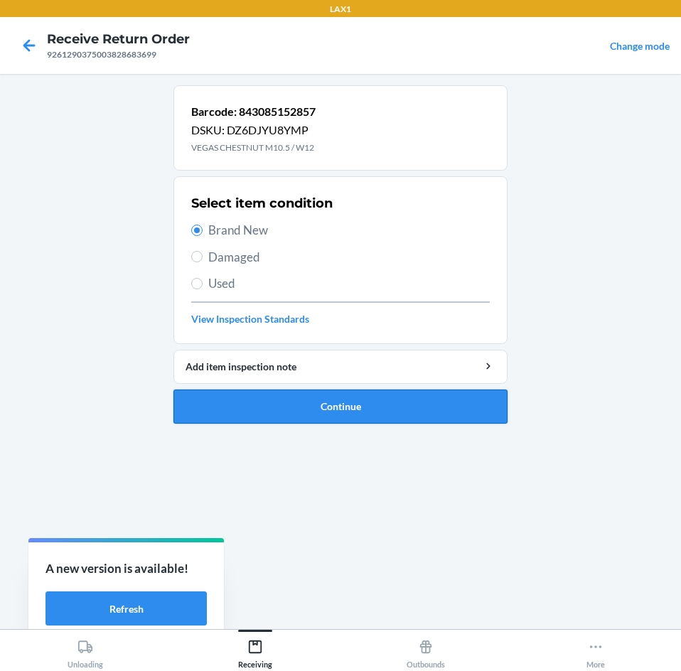
click at [308, 409] on button "Continue" at bounding box center [340, 406] width 334 height 34
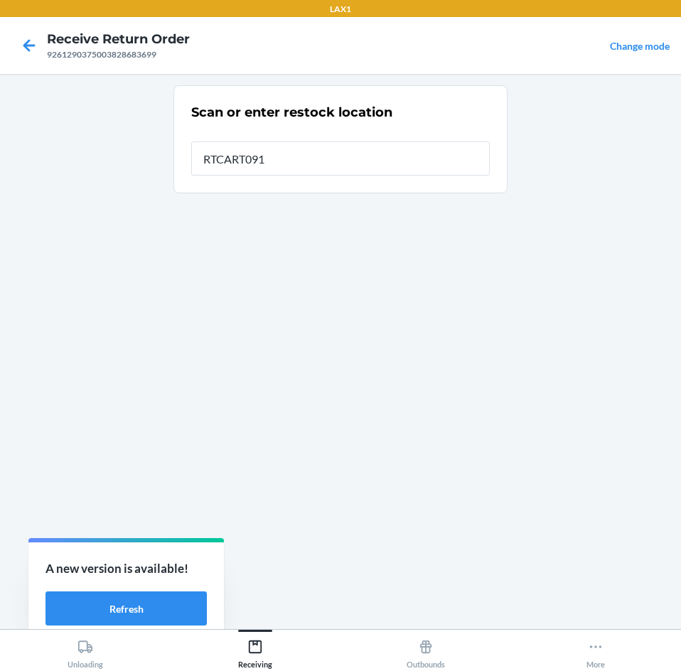
type input "RTCART091"
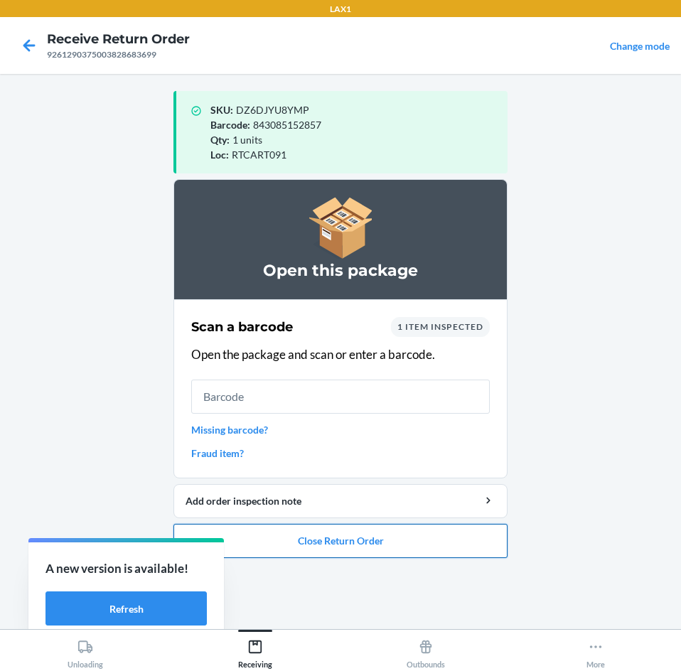
click at [348, 538] on button "Close Return Order" at bounding box center [340, 541] width 334 height 34
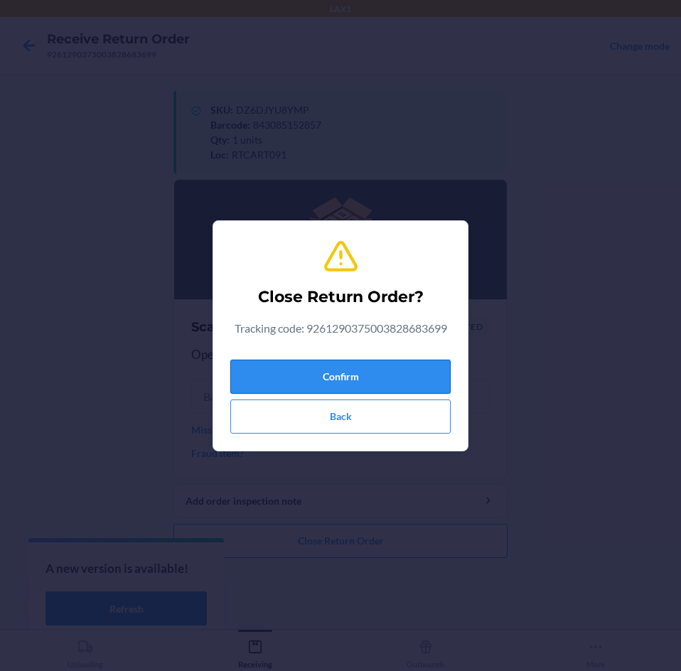
click at [375, 375] on button "Confirm" at bounding box center [340, 376] width 220 height 34
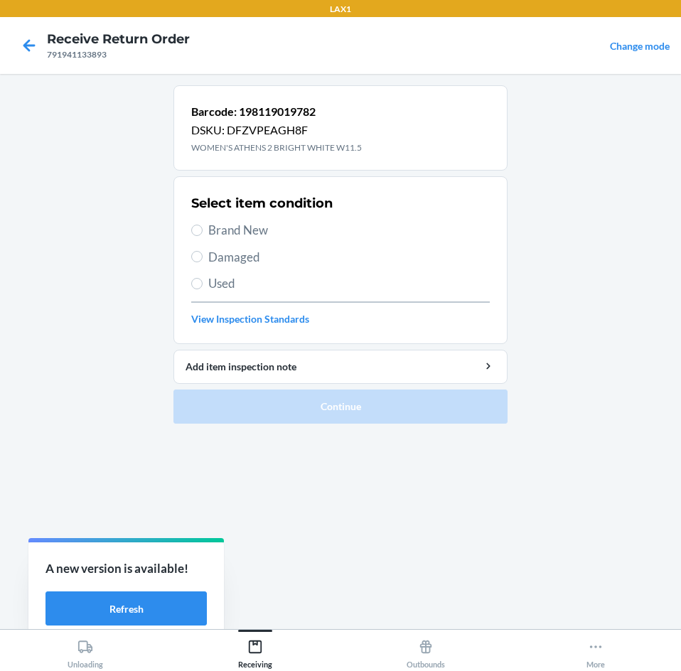
click at [242, 229] on span "Brand New" at bounding box center [348, 230] width 281 height 18
click at [202, 229] on input "Brand New" at bounding box center [196, 229] width 11 height 11
radio input "true"
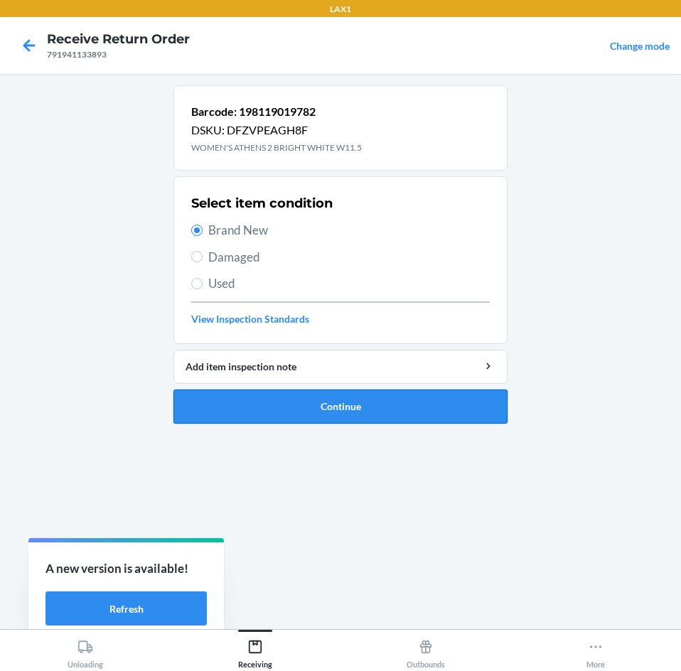
click at [318, 407] on button "Continue" at bounding box center [340, 406] width 334 height 34
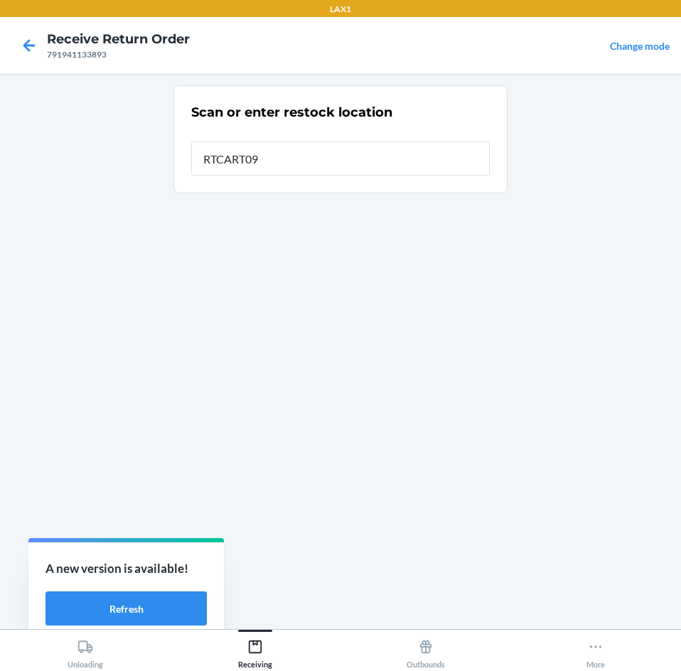
type input "RTCART091"
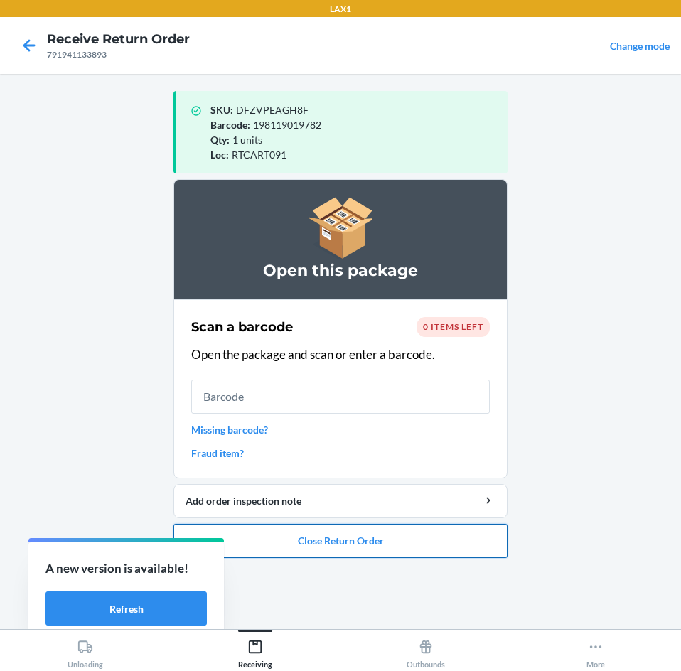
click at [379, 545] on button "Close Return Order" at bounding box center [340, 541] width 334 height 34
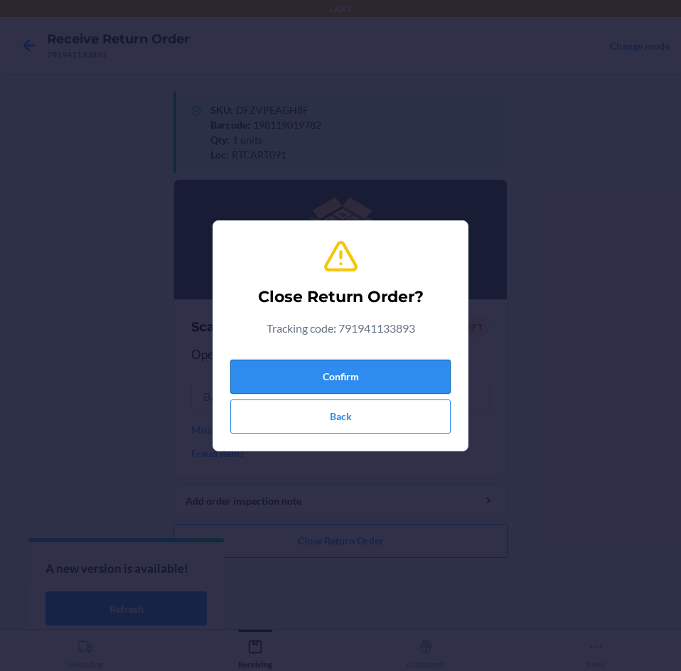
click at [413, 371] on button "Confirm" at bounding box center [340, 376] width 220 height 34
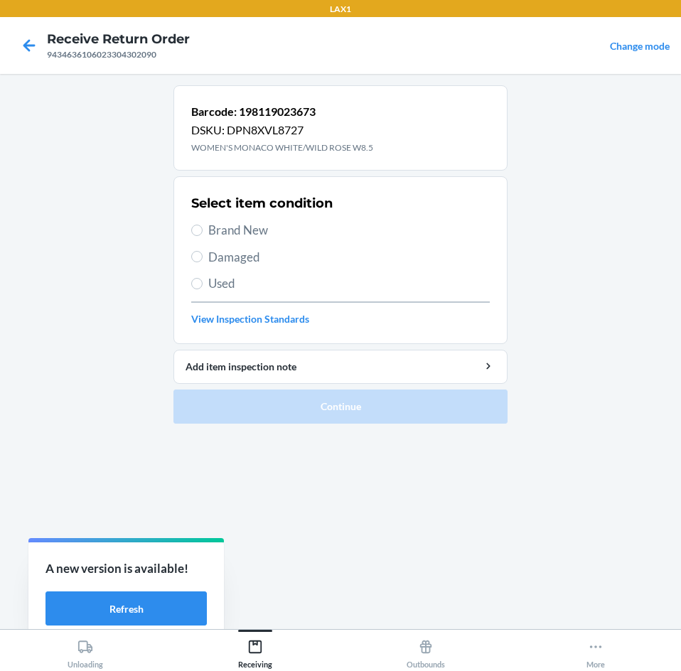
click at [254, 233] on span "Brand New" at bounding box center [348, 230] width 281 height 18
click at [202, 233] on input "Brand New" at bounding box center [196, 229] width 11 height 11
radio input "true"
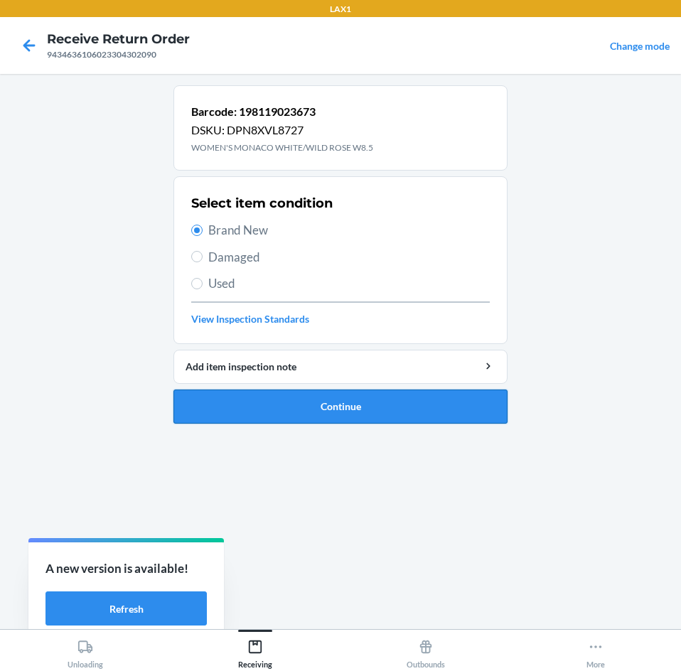
click at [299, 412] on button "Continue" at bounding box center [340, 406] width 334 height 34
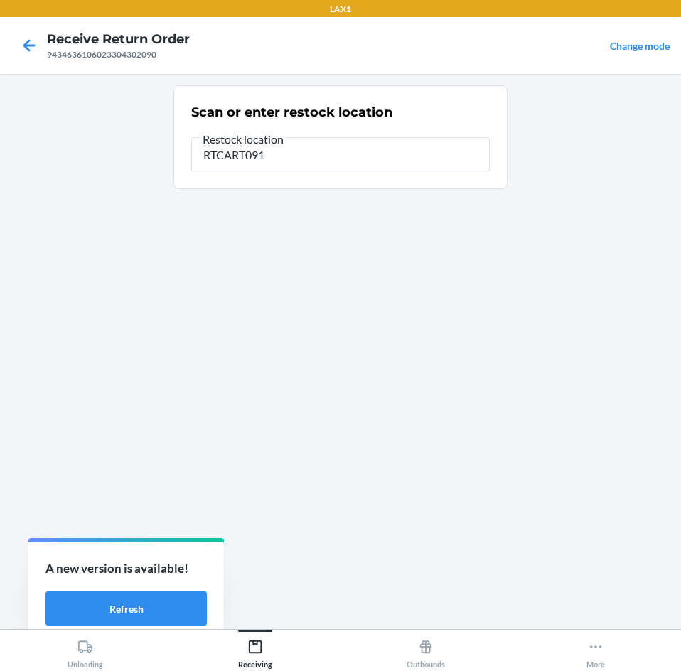
type input "RTCART091"
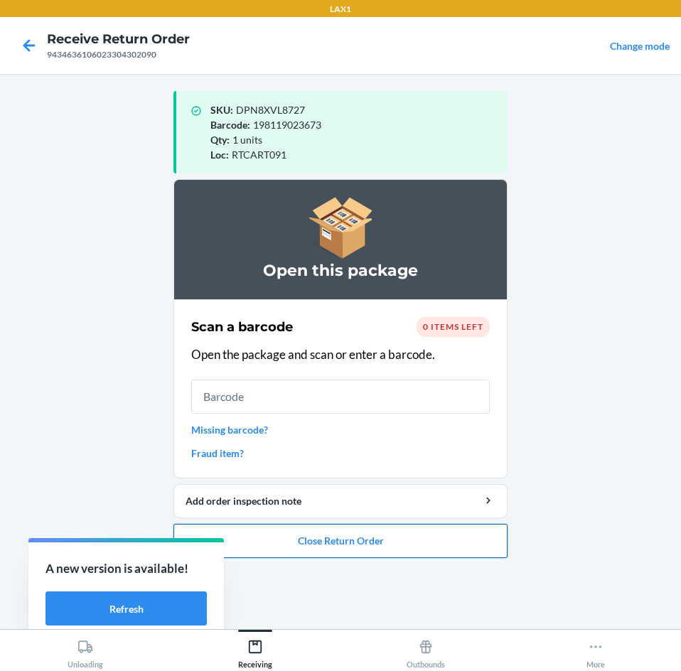
click at [372, 534] on button "Close Return Order" at bounding box center [340, 541] width 334 height 34
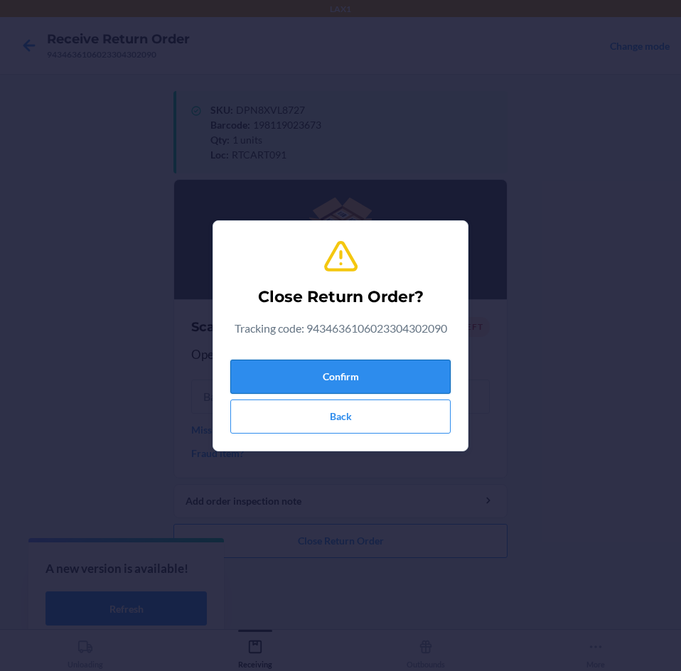
click at [397, 382] on button "Confirm" at bounding box center [340, 376] width 220 height 34
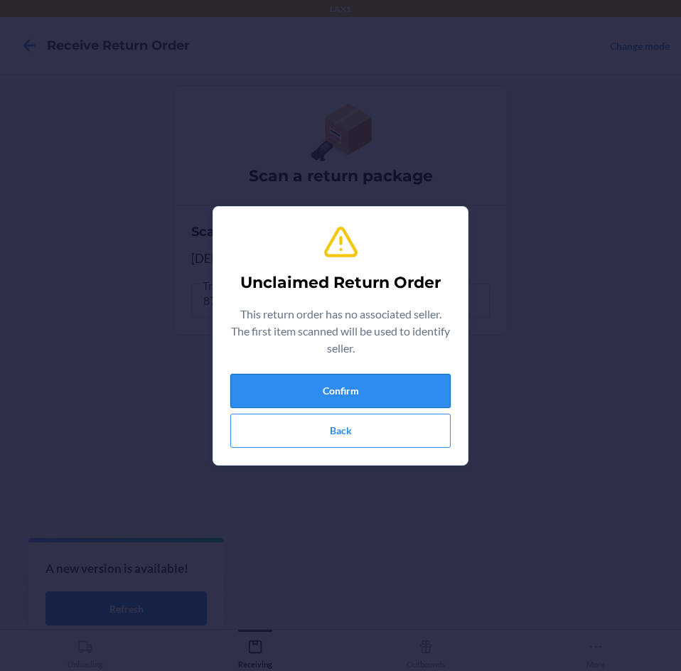
click at [370, 392] on button "Confirm" at bounding box center [340, 391] width 220 height 34
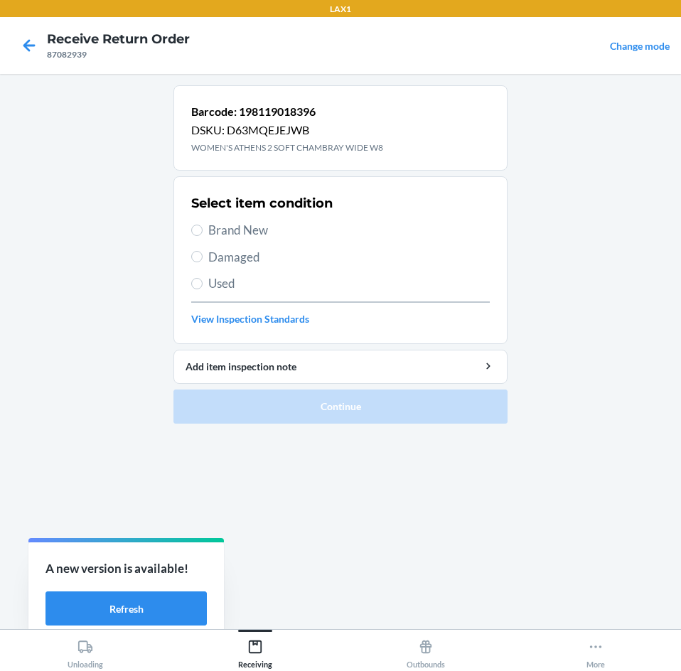
click at [249, 228] on span "Brand New" at bounding box center [348, 230] width 281 height 18
click at [202, 228] on input "Brand New" at bounding box center [196, 229] width 11 height 11
radio input "true"
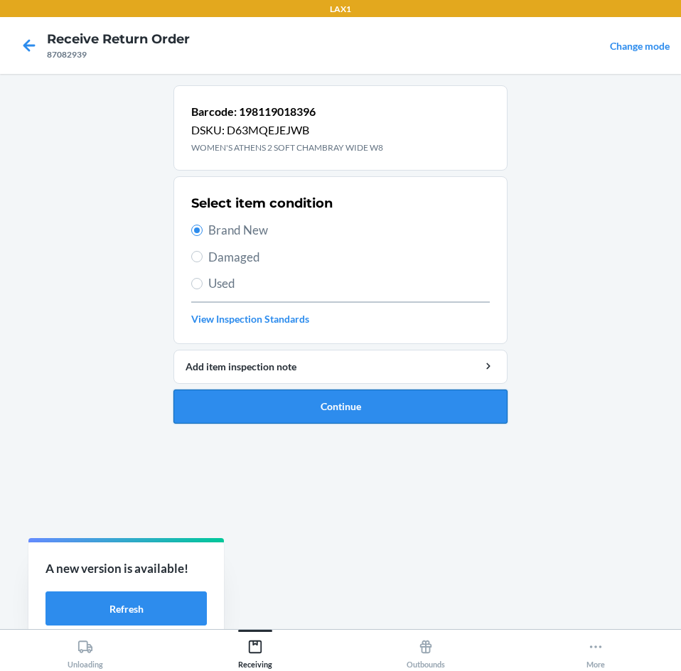
click at [332, 416] on button "Continue" at bounding box center [340, 406] width 334 height 34
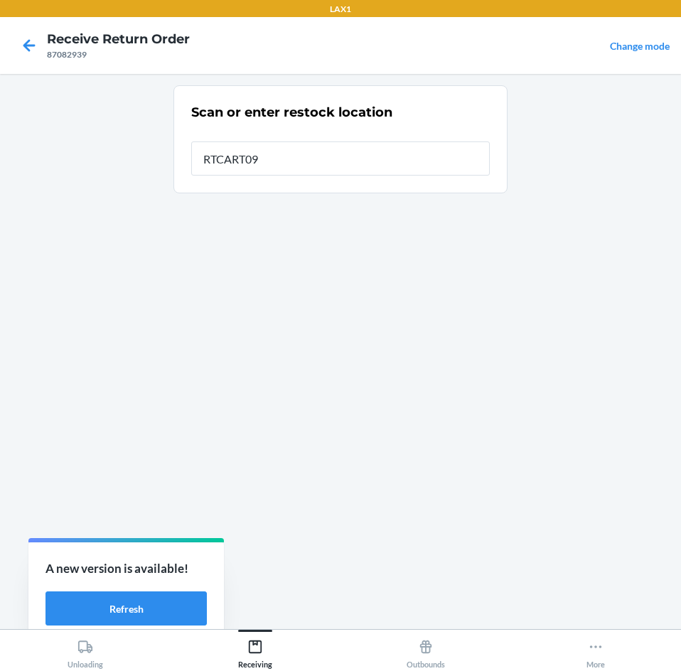
type input "RTCART091"
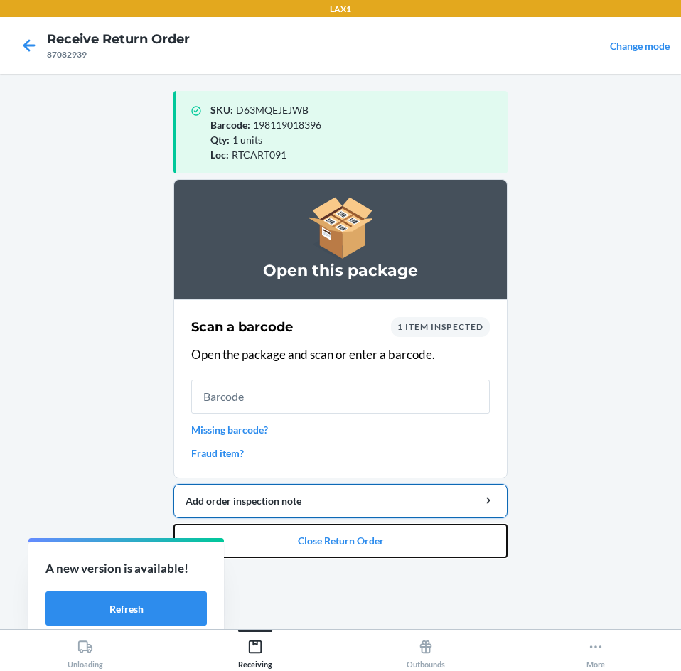
drag, startPoint x: 283, startPoint y: 541, endPoint x: 290, endPoint y: 516, distance: 25.9
click at [288, 524] on button "Close Return Order" at bounding box center [340, 541] width 334 height 34
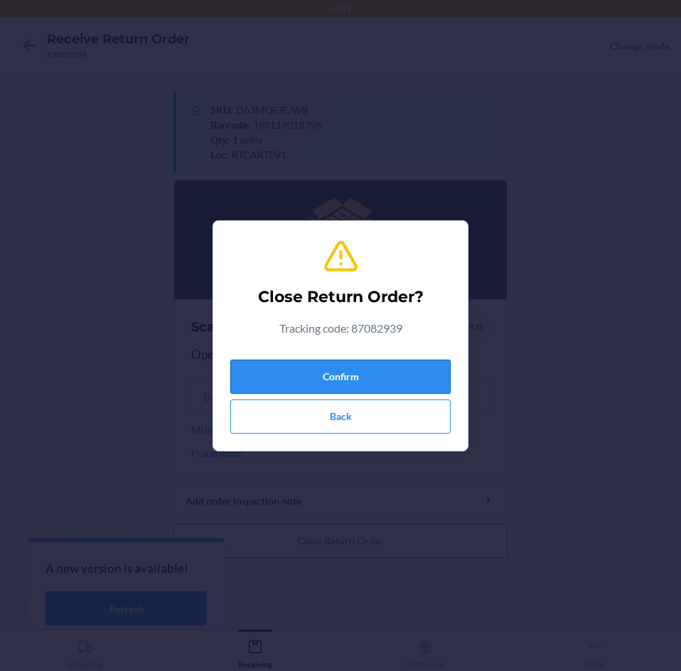
click at [333, 374] on button "Confirm" at bounding box center [340, 376] width 220 height 34
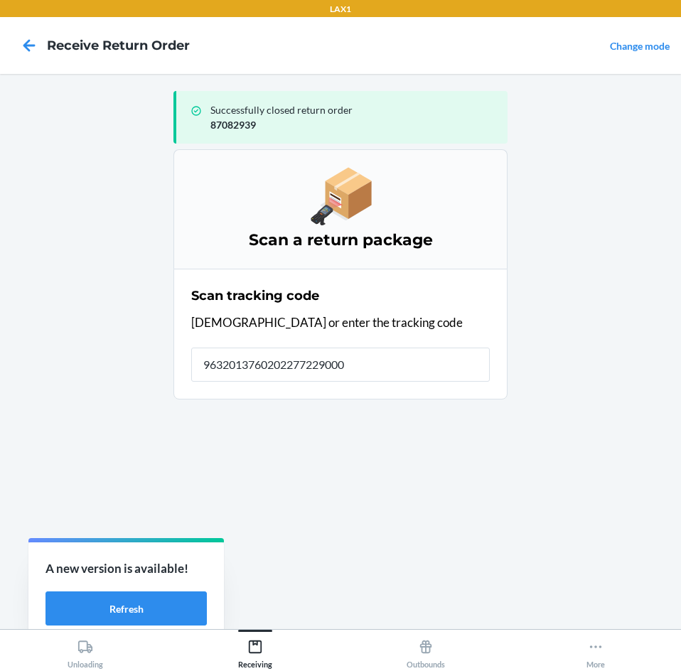
type input "96320137602022772290007"
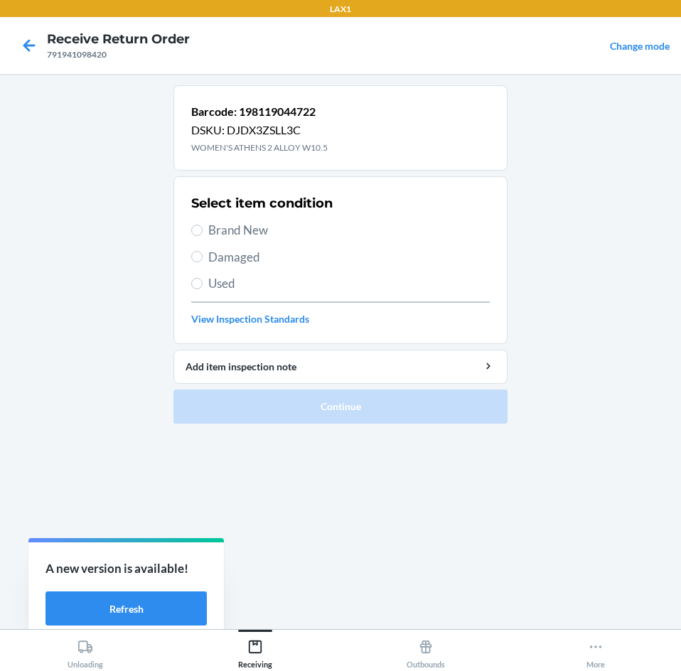
click at [254, 234] on span "Brand New" at bounding box center [348, 230] width 281 height 18
click at [202, 234] on input "Brand New" at bounding box center [196, 229] width 11 height 11
radio input "true"
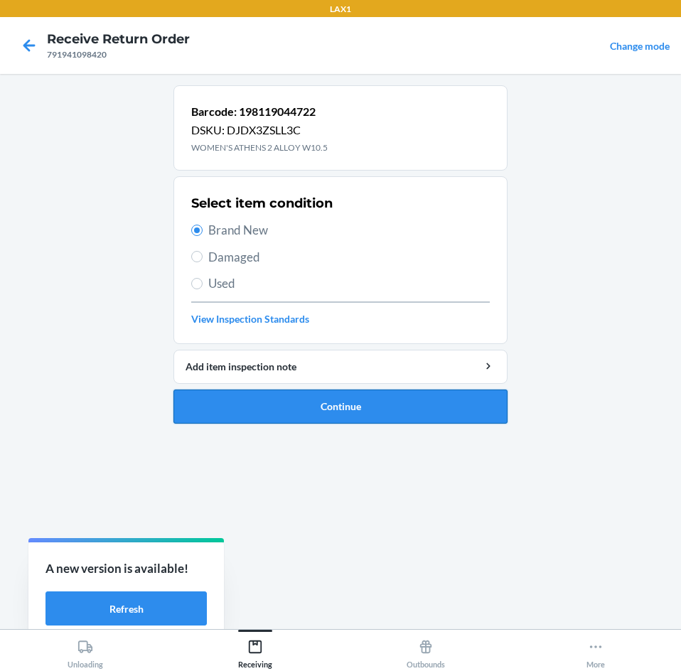
click at [259, 405] on button "Continue" at bounding box center [340, 406] width 334 height 34
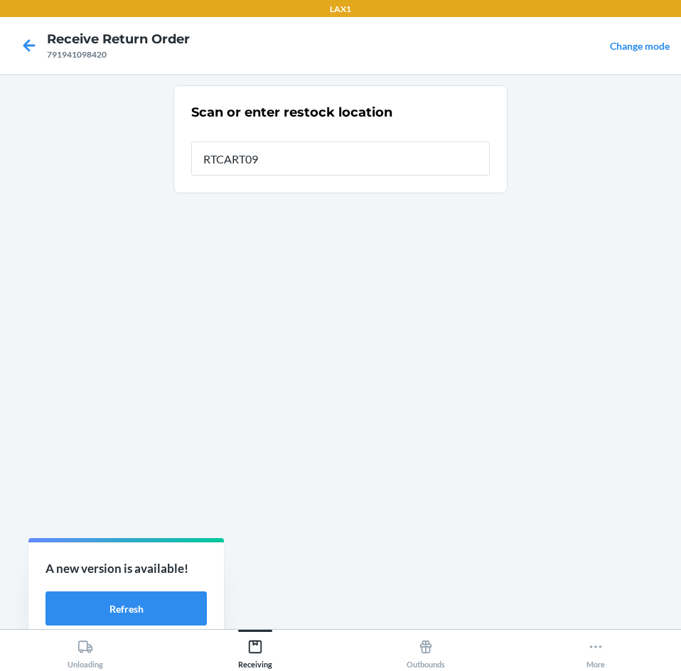
type input "RTCART091"
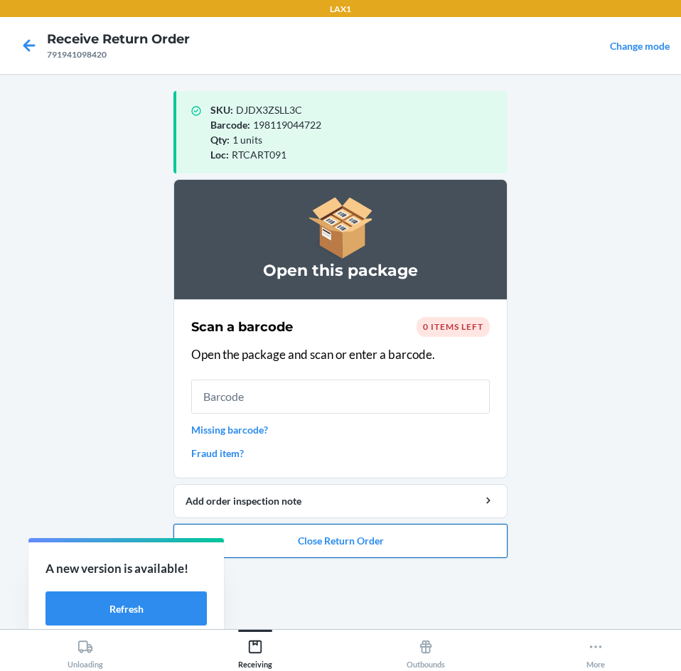
click at [372, 546] on button "Close Return Order" at bounding box center [340, 541] width 334 height 34
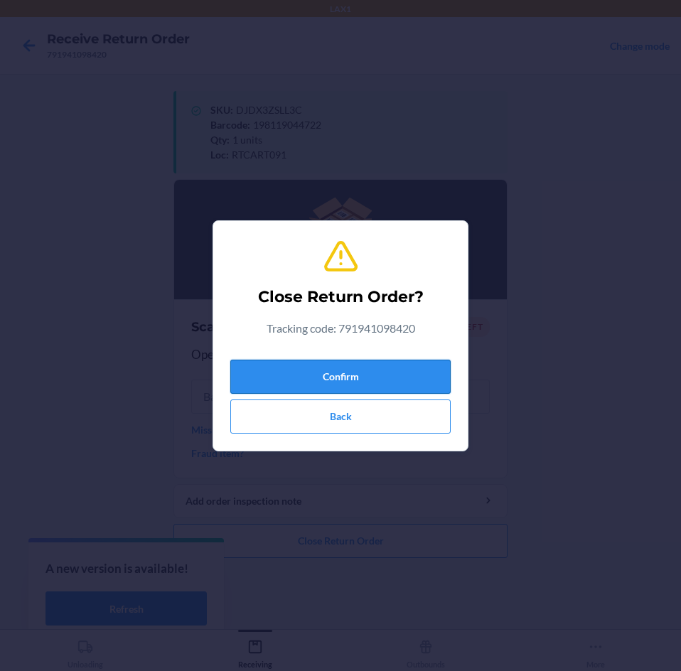
click at [392, 384] on button "Confirm" at bounding box center [340, 376] width 220 height 34
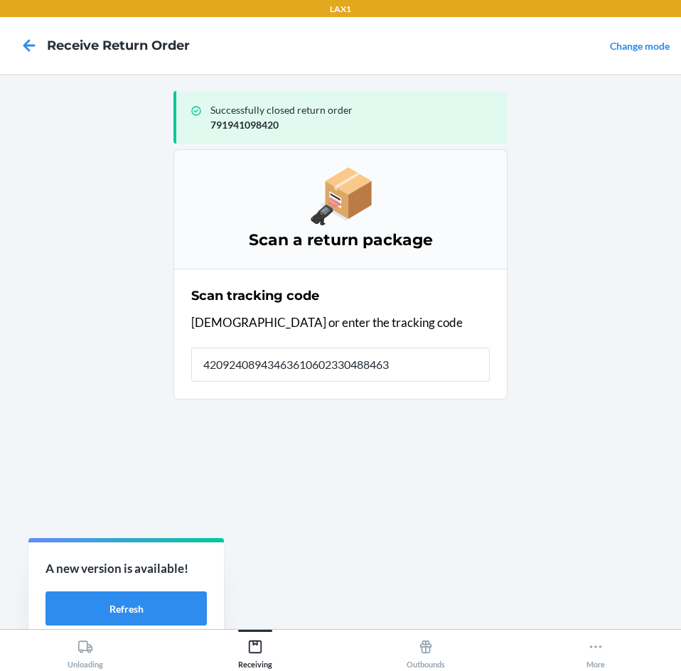
type input "420924089434636106023304884633"
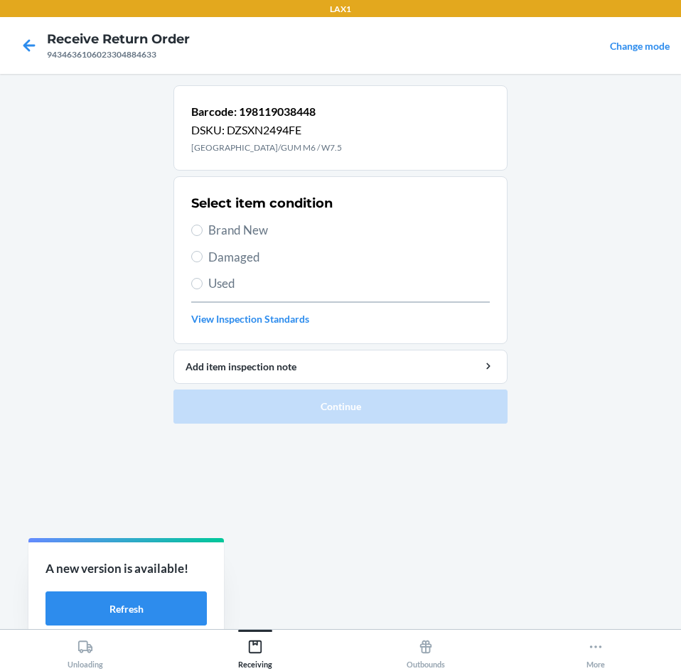
click at [240, 232] on span "Brand New" at bounding box center [348, 230] width 281 height 18
click at [202, 232] on input "Brand New" at bounding box center [196, 229] width 11 height 11
radio input "true"
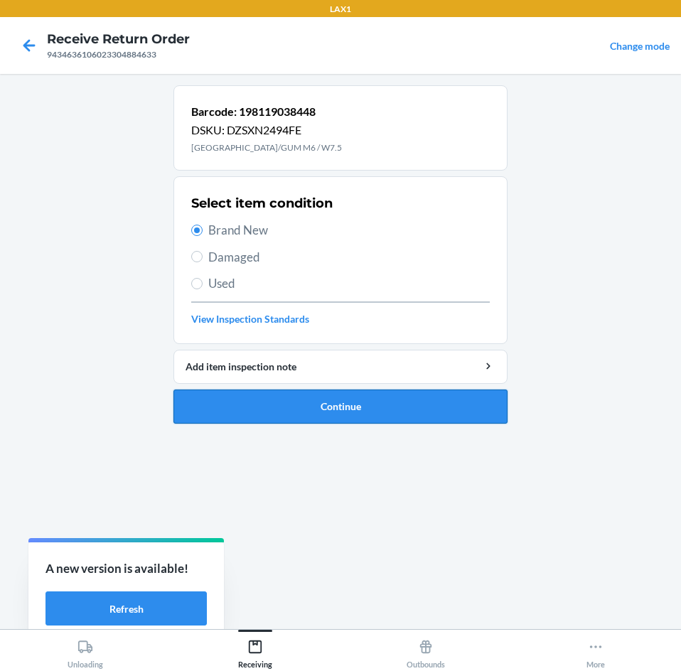
click at [291, 406] on button "Continue" at bounding box center [340, 406] width 334 height 34
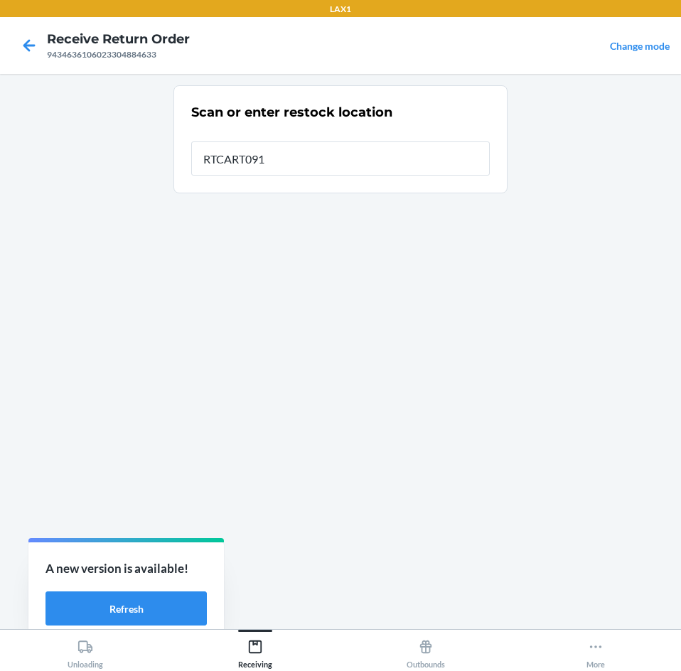
type input "RTCART091"
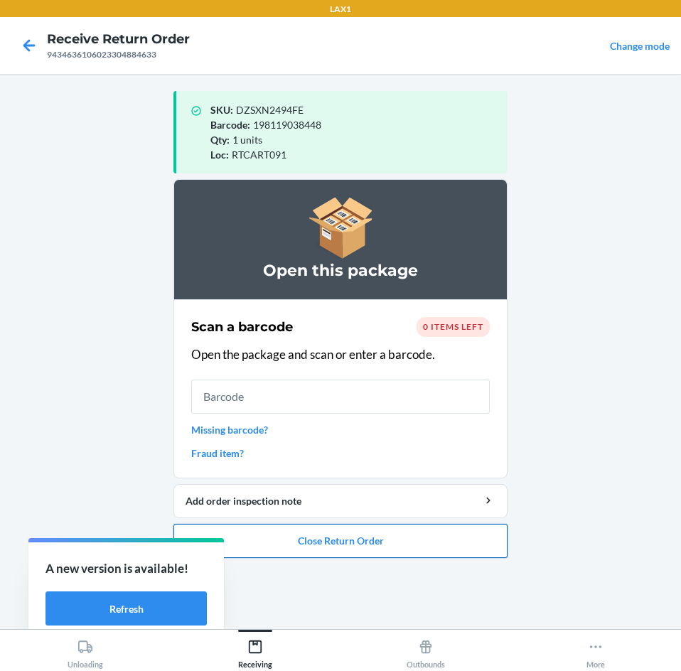
click at [378, 540] on button "Close Return Order" at bounding box center [340, 541] width 334 height 34
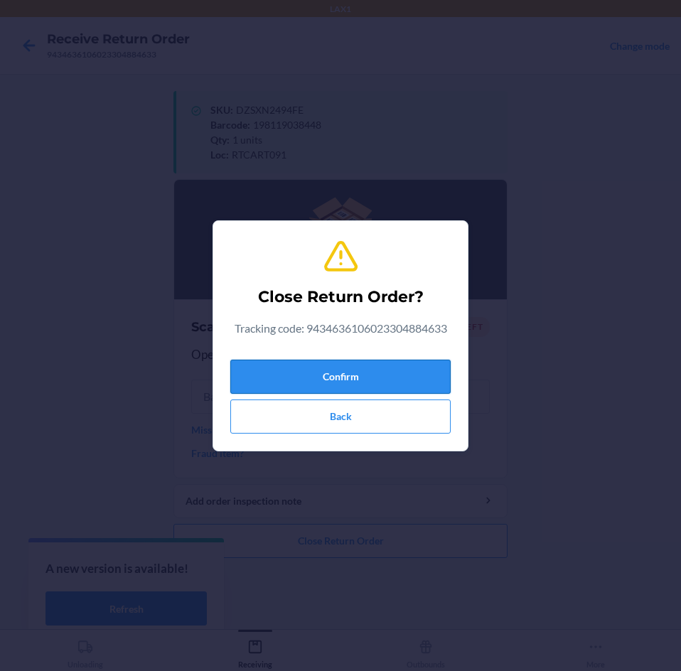
click at [371, 370] on button "Confirm" at bounding box center [340, 376] width 220 height 34
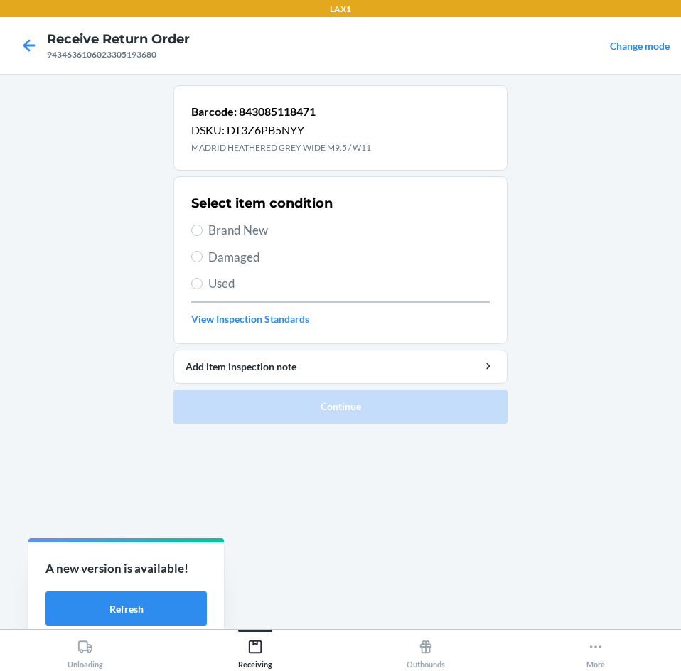
click at [222, 232] on span "Brand New" at bounding box center [348, 230] width 281 height 18
click at [202, 232] on input "Brand New" at bounding box center [196, 229] width 11 height 11
radio input "true"
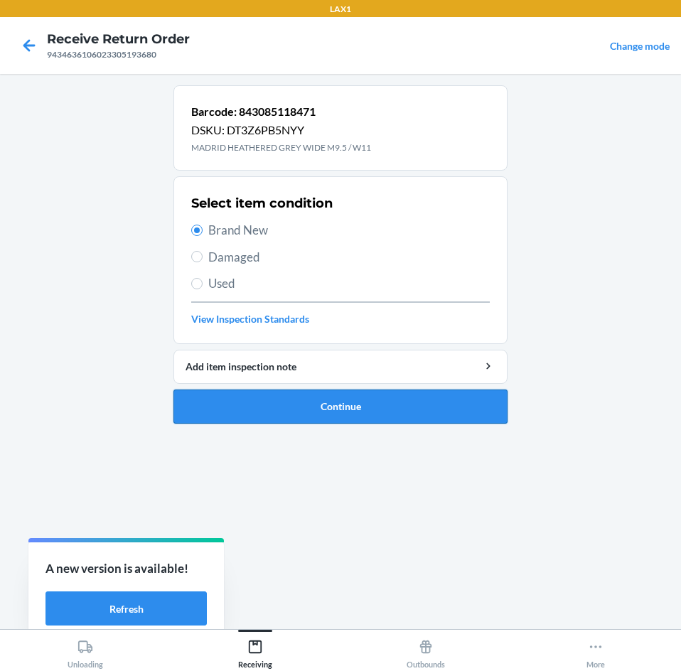
click at [347, 401] on button "Continue" at bounding box center [340, 406] width 334 height 34
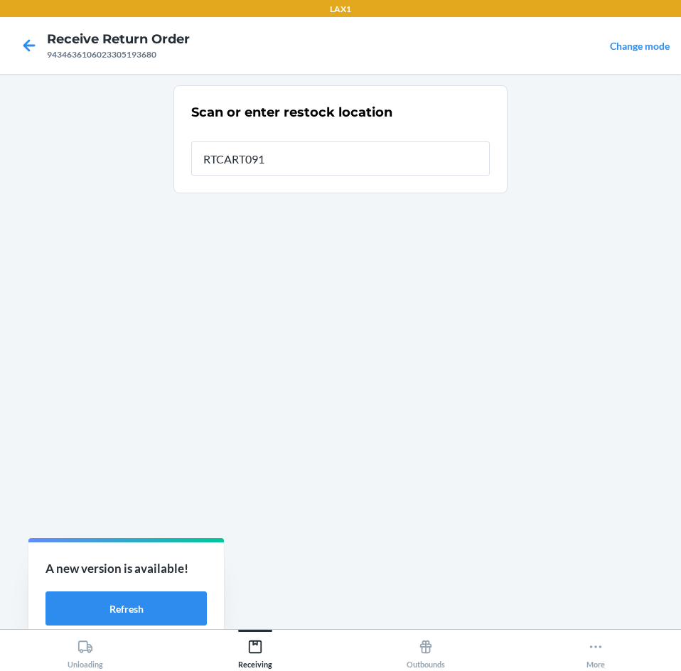
type input "RTCART091"
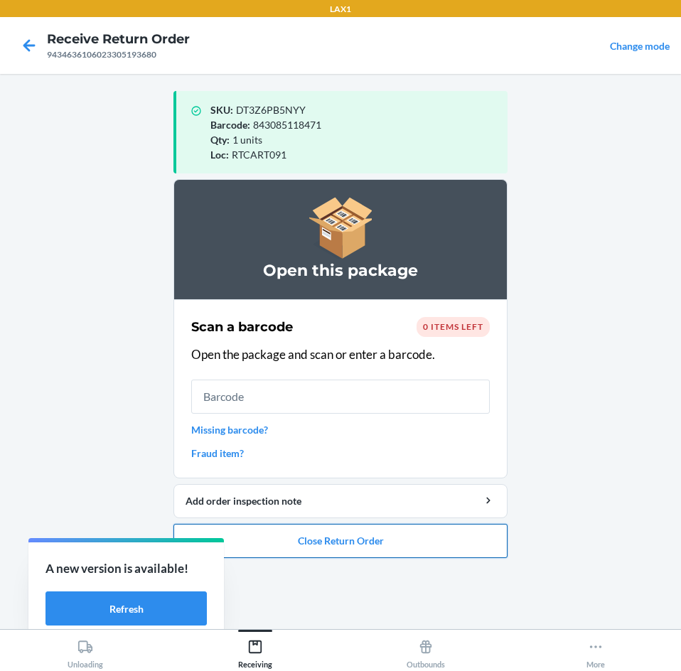
click at [387, 539] on button "Close Return Order" at bounding box center [340, 541] width 334 height 34
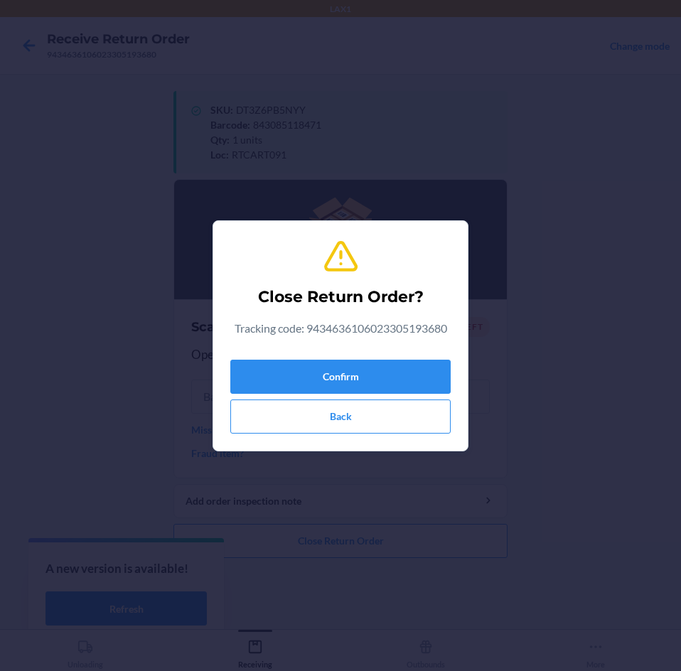
click at [424, 358] on div "Confirm Back" at bounding box center [340, 394] width 220 height 80
click at [374, 374] on button "Confirm" at bounding box center [340, 376] width 220 height 34
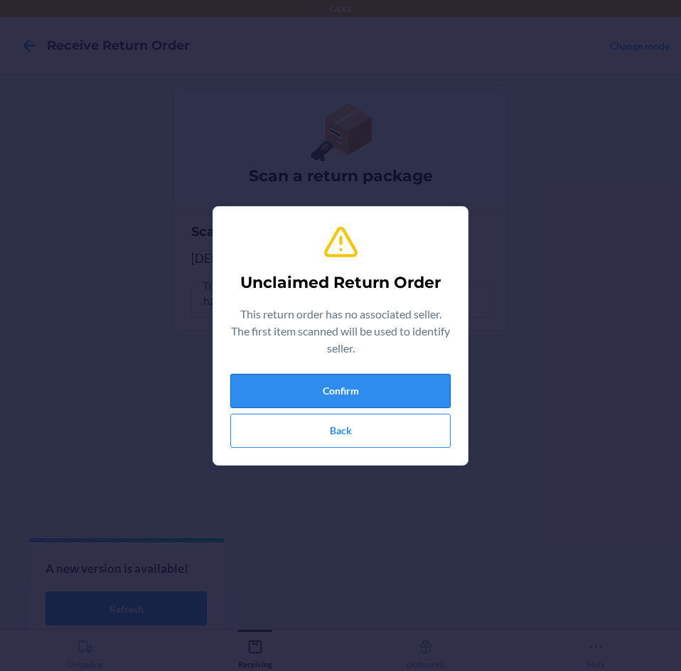
click at [354, 394] on button "Confirm" at bounding box center [340, 391] width 220 height 34
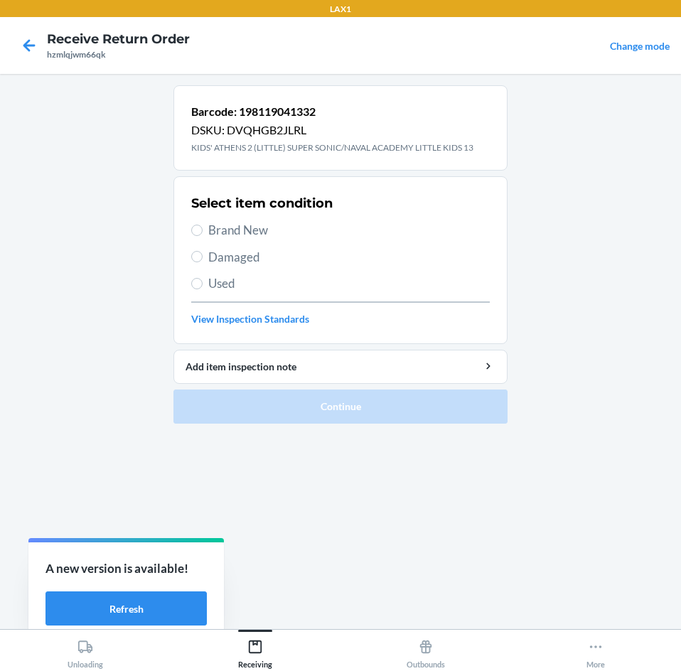
click at [210, 229] on span "Brand New" at bounding box center [348, 230] width 281 height 18
click at [202, 229] on input "Brand New" at bounding box center [196, 229] width 11 height 11
radio input "true"
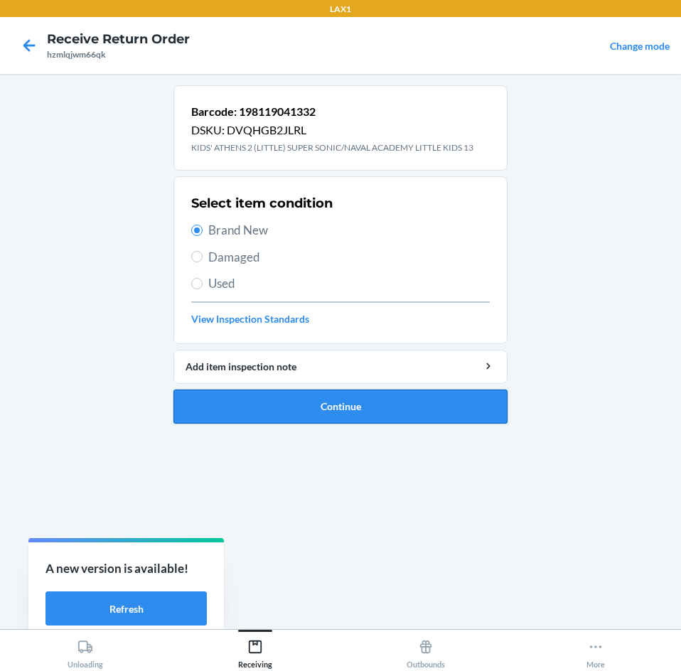
click at [343, 404] on button "Continue" at bounding box center [340, 406] width 334 height 34
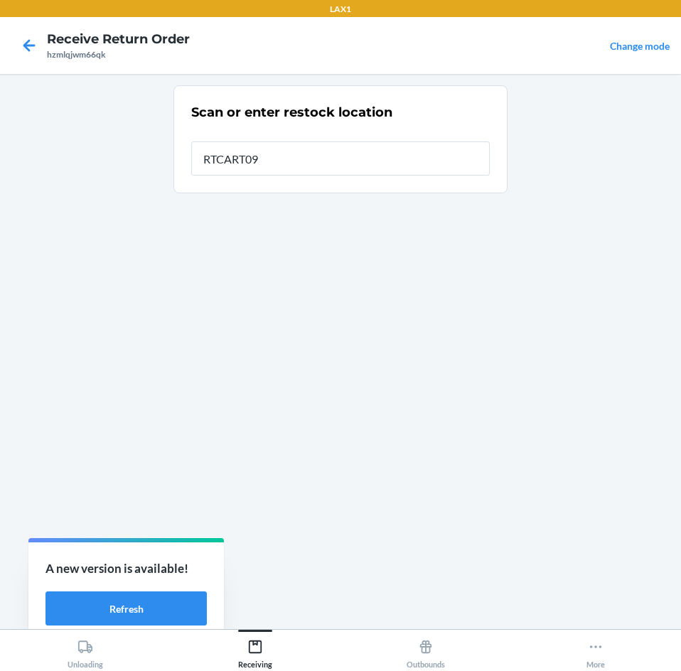
type input "RTCART091"
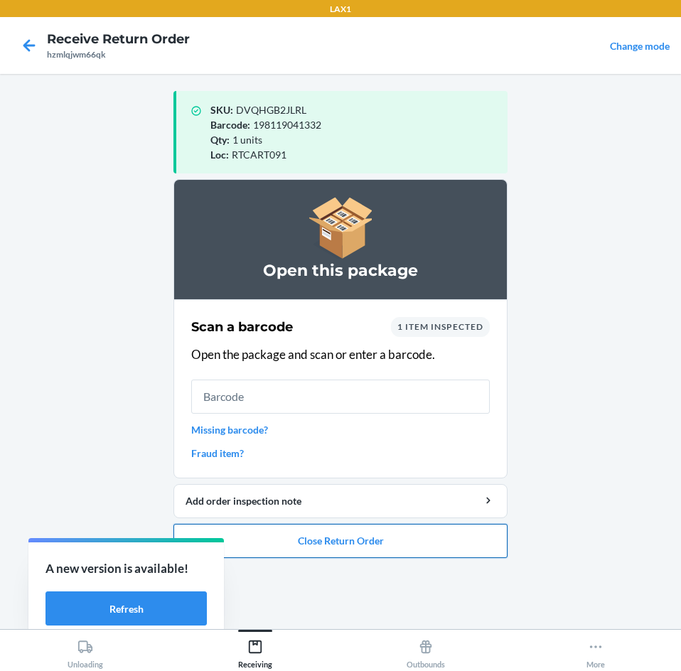
click at [325, 543] on button "Close Return Order" at bounding box center [340, 541] width 334 height 34
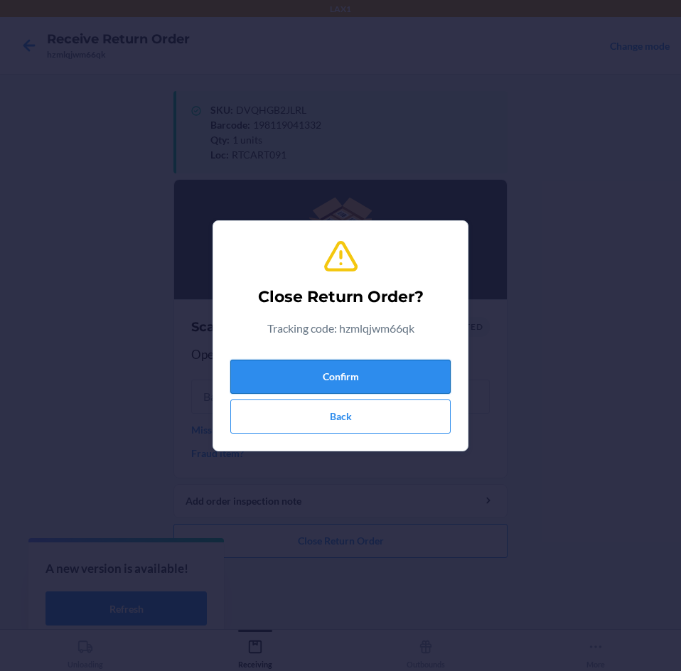
click at [384, 369] on button "Confirm" at bounding box center [340, 376] width 220 height 34
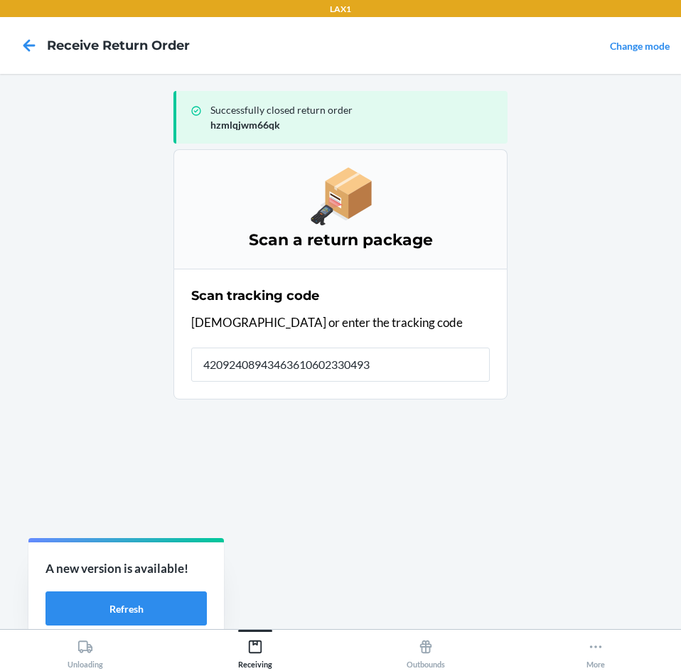
type input "420924089434636106023304934"
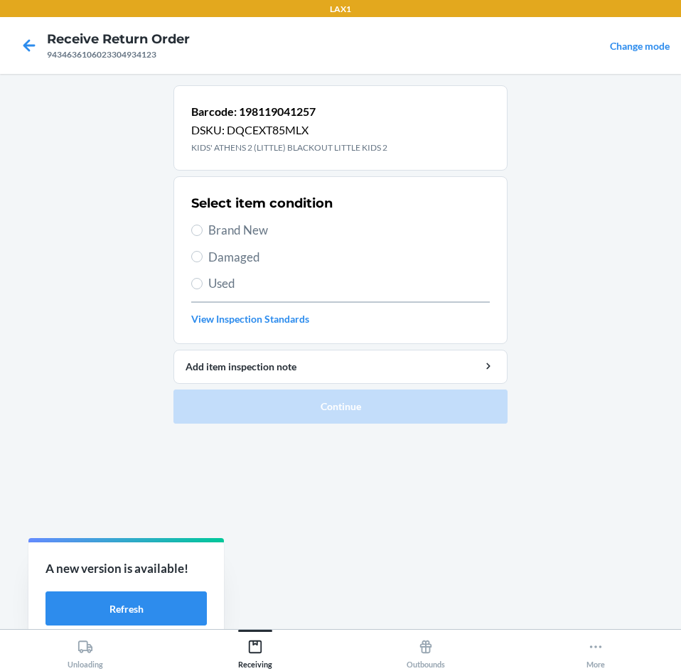
click at [256, 229] on span "Brand New" at bounding box center [348, 230] width 281 height 18
click at [202, 229] on input "Brand New" at bounding box center [196, 229] width 11 height 11
radio input "true"
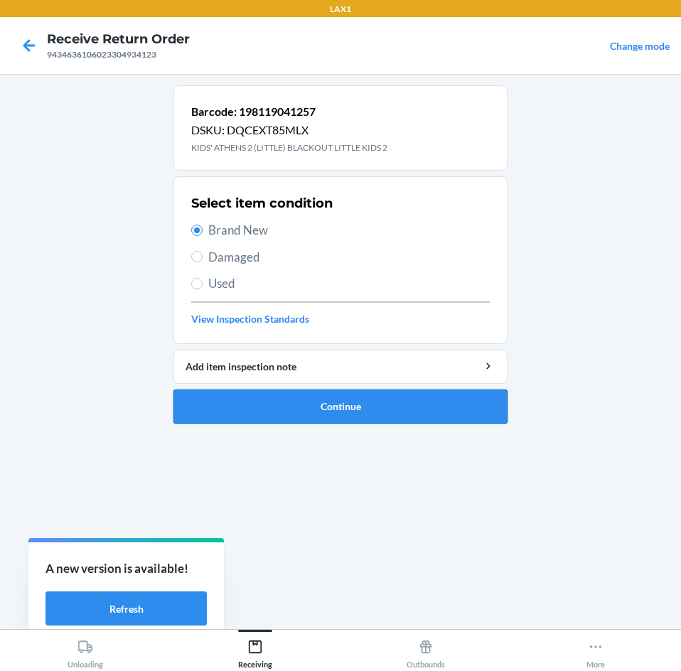
click at [276, 410] on button "Continue" at bounding box center [340, 406] width 334 height 34
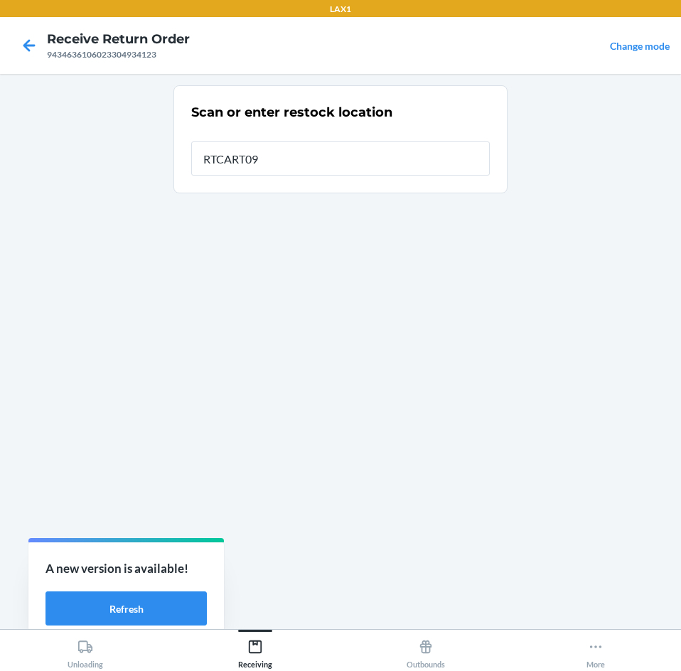
type input "RTCART091"
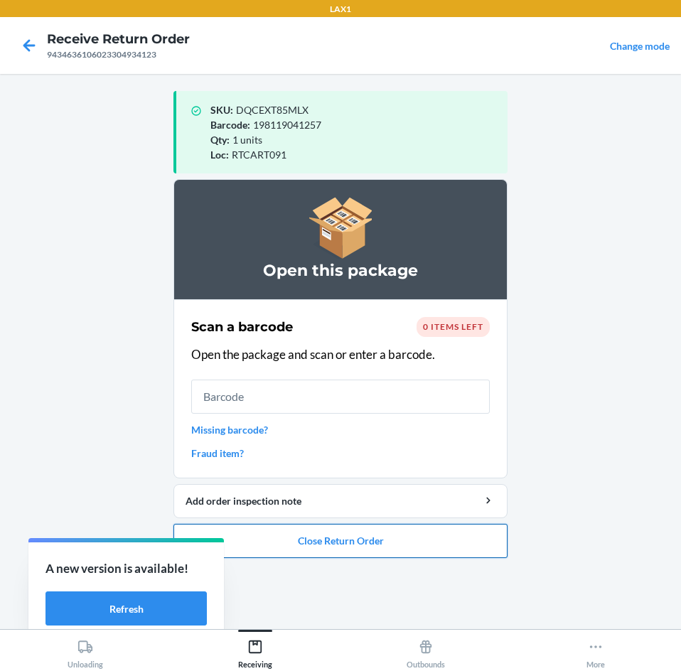
click at [335, 536] on button "Close Return Order" at bounding box center [340, 541] width 334 height 34
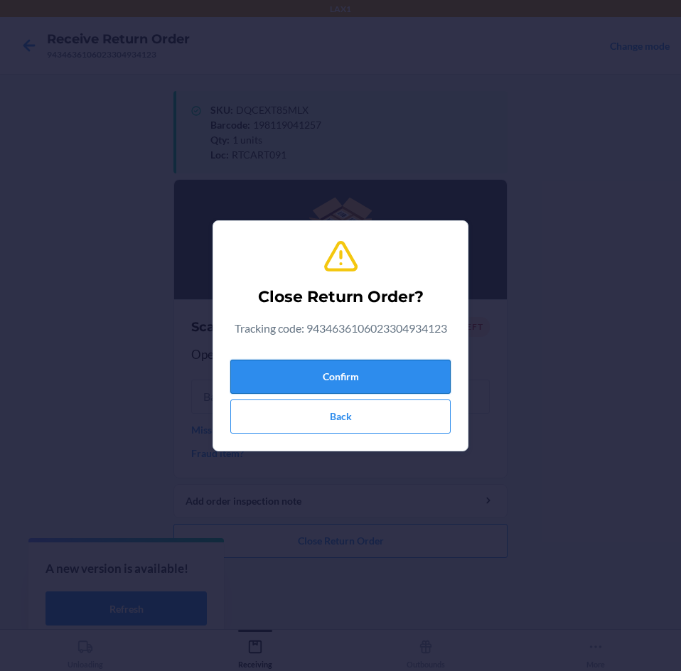
click at [396, 383] on button "Confirm" at bounding box center [340, 376] width 220 height 34
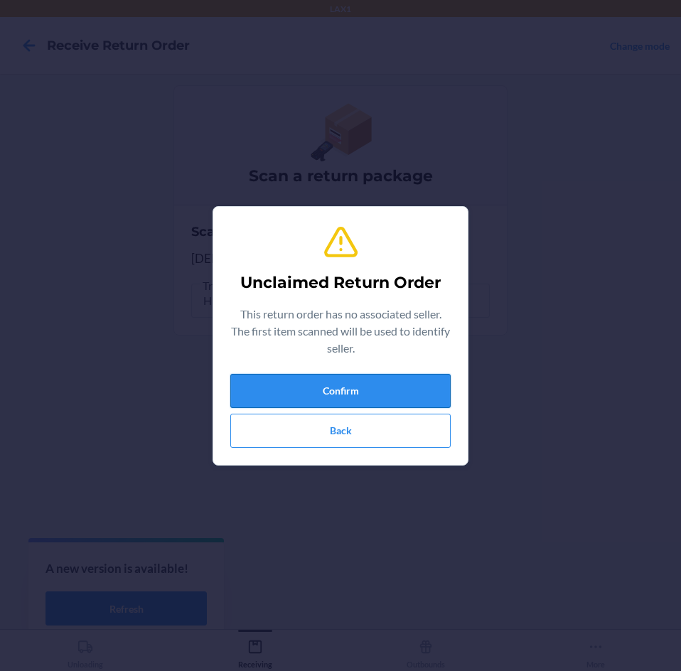
click at [398, 388] on button "Confirm" at bounding box center [340, 391] width 220 height 34
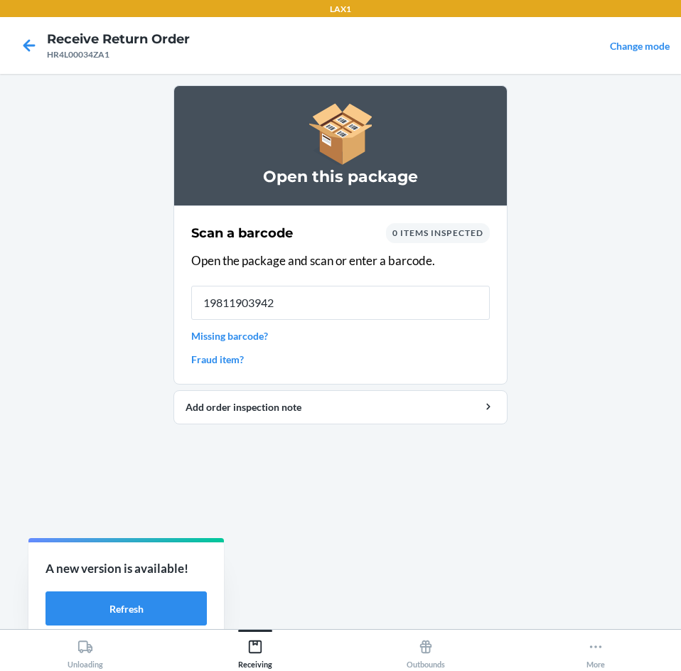
type input "198119039421"
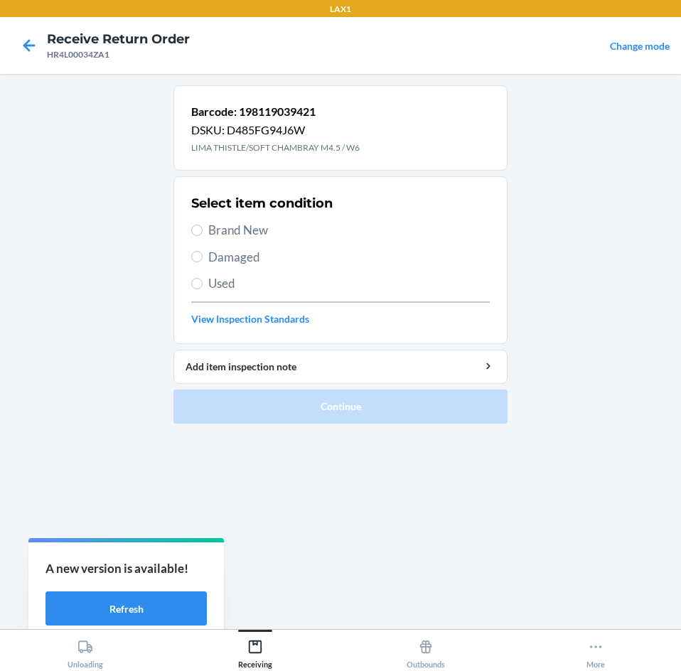
click at [236, 232] on span "Brand New" at bounding box center [348, 230] width 281 height 18
click at [202, 232] on input "Brand New" at bounding box center [196, 229] width 11 height 11
radio input "true"
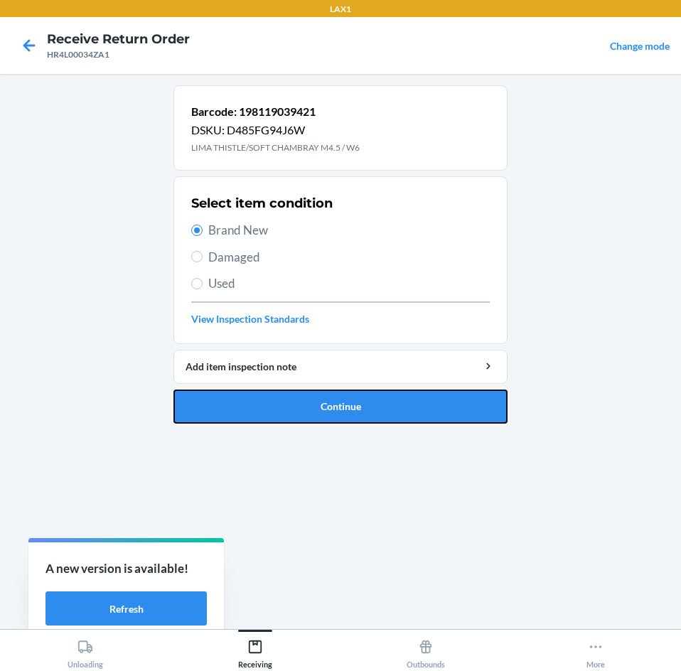
drag, startPoint x: 329, startPoint y: 406, endPoint x: 335, endPoint y: 398, distance: 10.1
click at [335, 405] on button "Continue" at bounding box center [340, 406] width 334 height 34
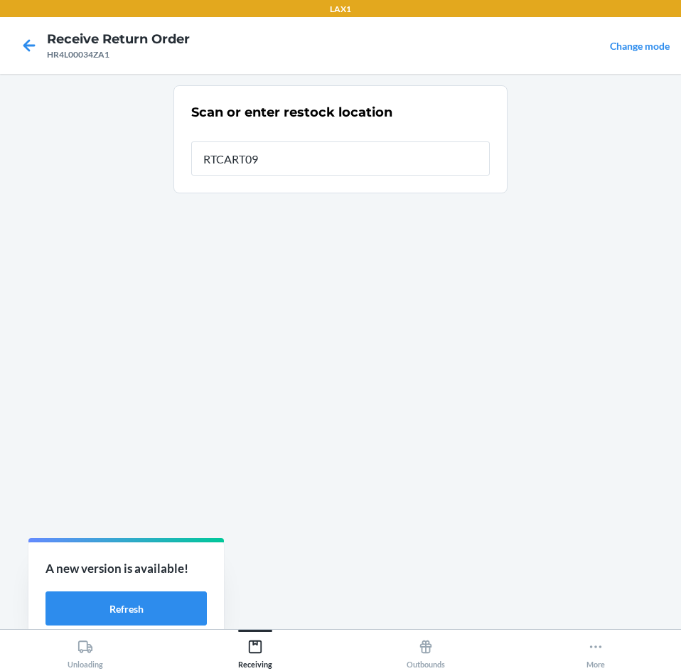
type input "RTCART091"
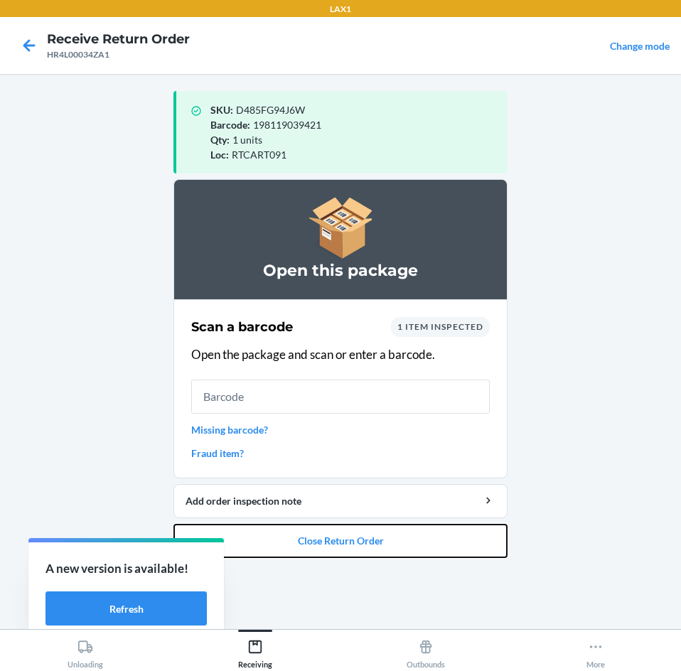
drag, startPoint x: 417, startPoint y: 541, endPoint x: 428, endPoint y: 519, distance: 24.5
click at [424, 526] on button "Close Return Order" at bounding box center [340, 541] width 334 height 34
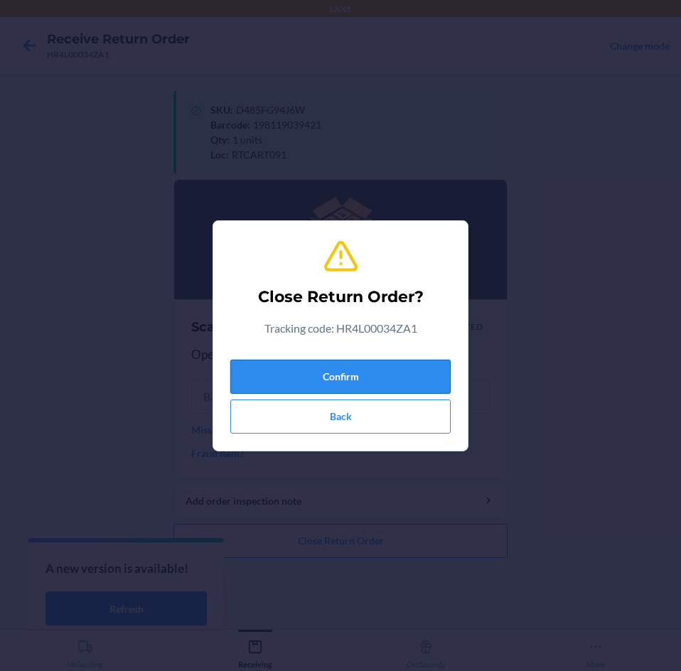
click at [420, 376] on button "Confirm" at bounding box center [340, 376] width 220 height 34
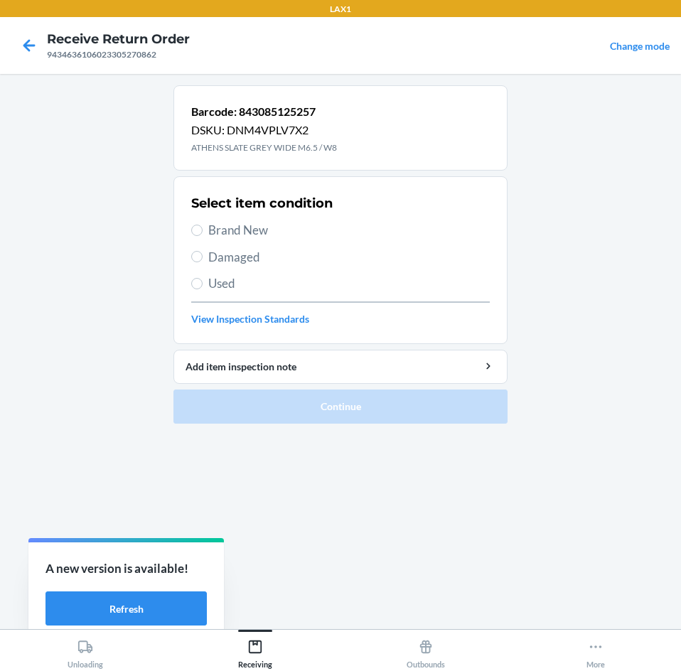
click at [243, 231] on span "Brand New" at bounding box center [348, 230] width 281 height 18
click at [202, 231] on input "Brand New" at bounding box center [196, 229] width 11 height 11
radio input "true"
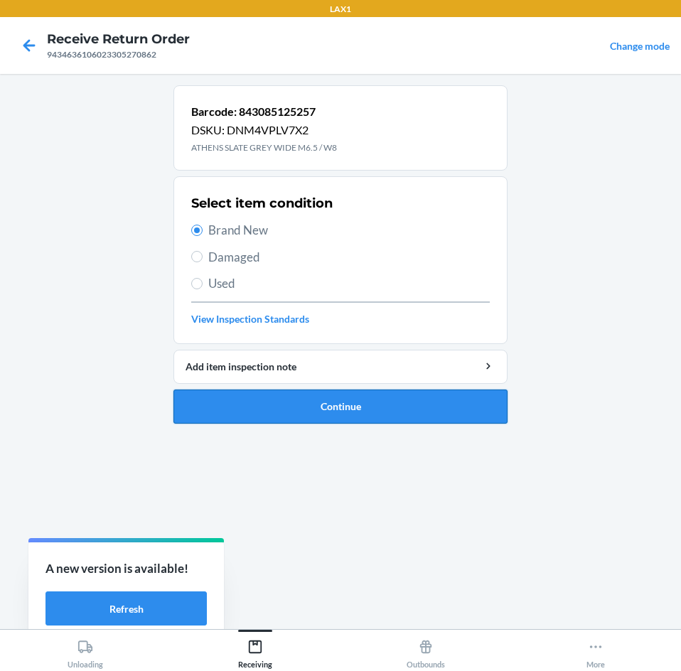
click at [264, 405] on button "Continue" at bounding box center [340, 406] width 334 height 34
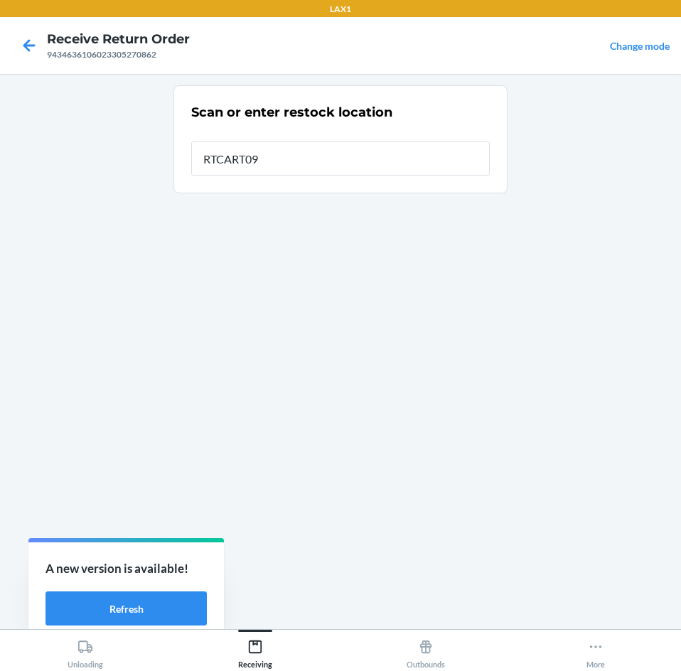
type input "RTCART091"
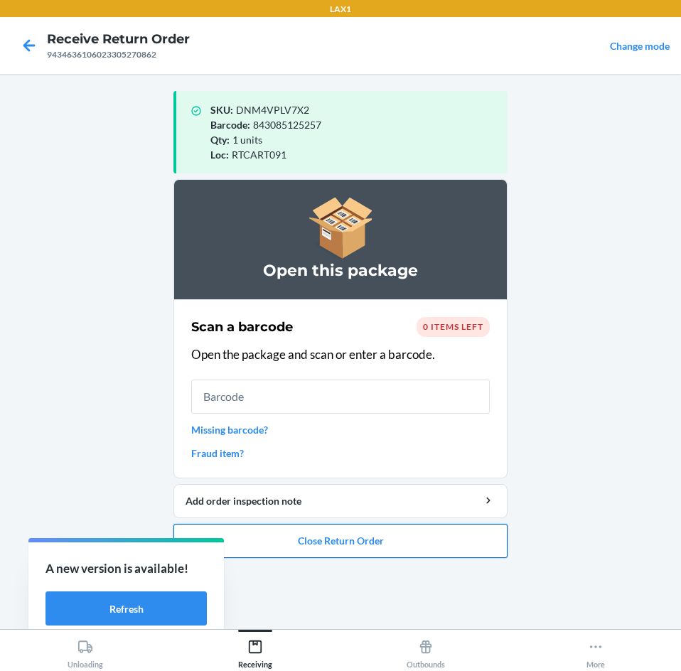
click at [306, 538] on button "Close Return Order" at bounding box center [340, 541] width 334 height 34
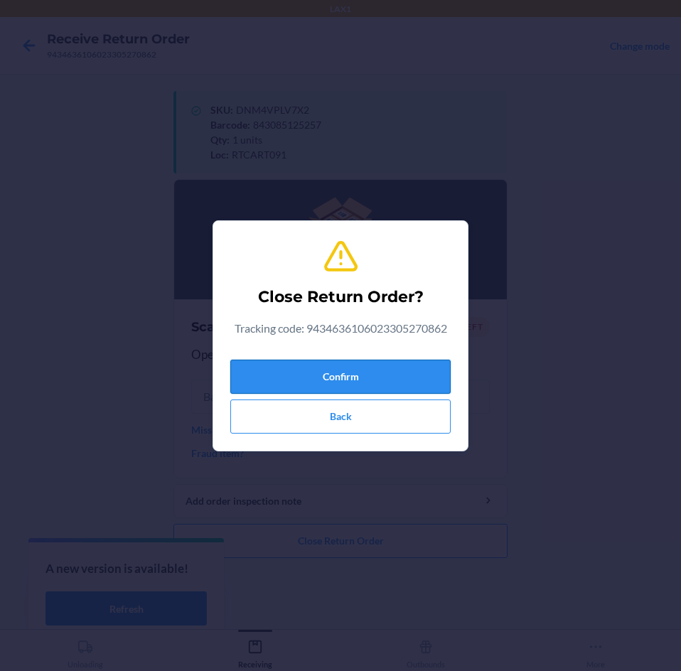
click at [398, 377] on button "Confirm" at bounding box center [340, 376] width 220 height 34
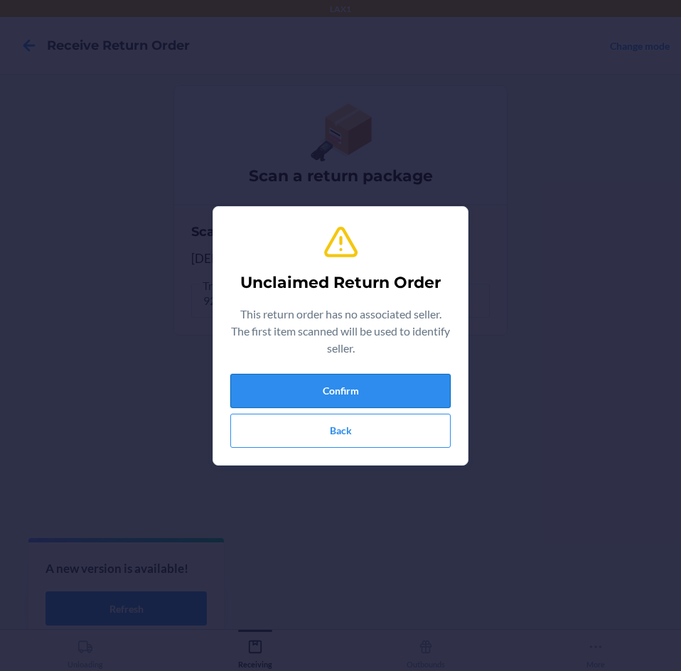
click at [375, 397] on button "Confirm" at bounding box center [340, 391] width 220 height 34
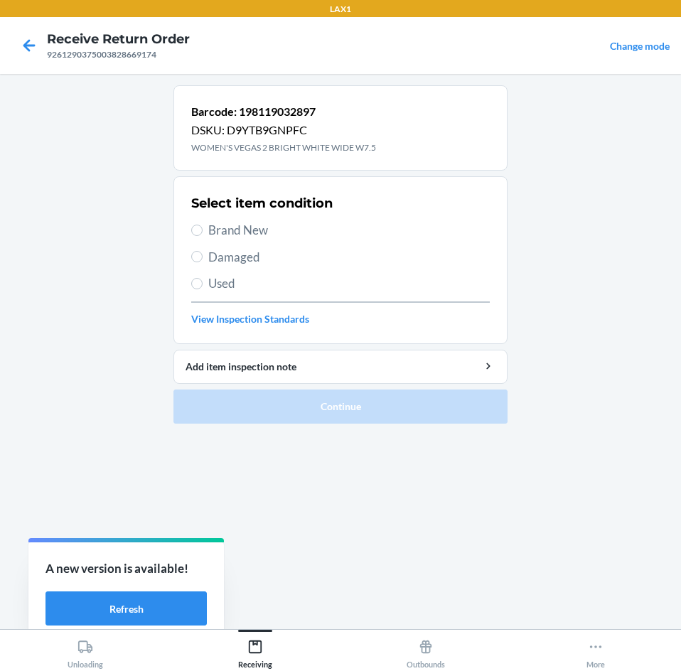
click at [215, 292] on span "Used" at bounding box center [348, 283] width 281 height 18
click at [202, 289] on input "Used" at bounding box center [196, 283] width 11 height 11
radio input "true"
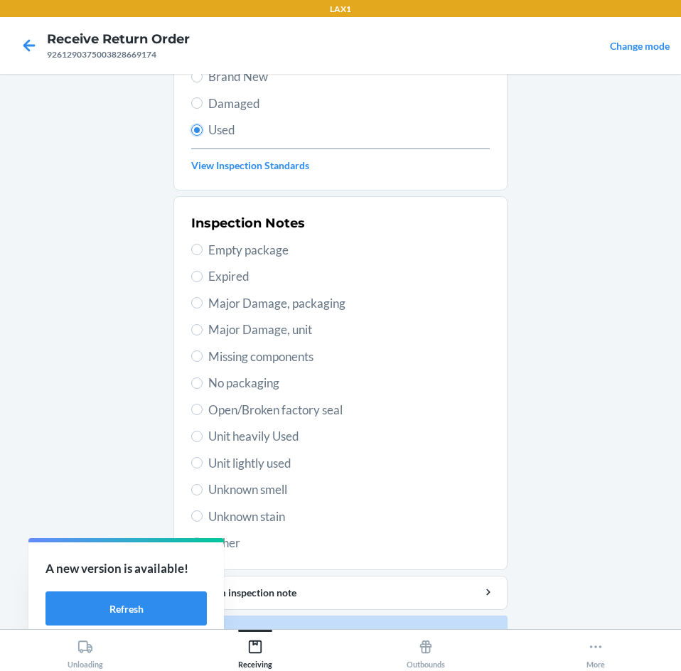
scroll to position [185, 0]
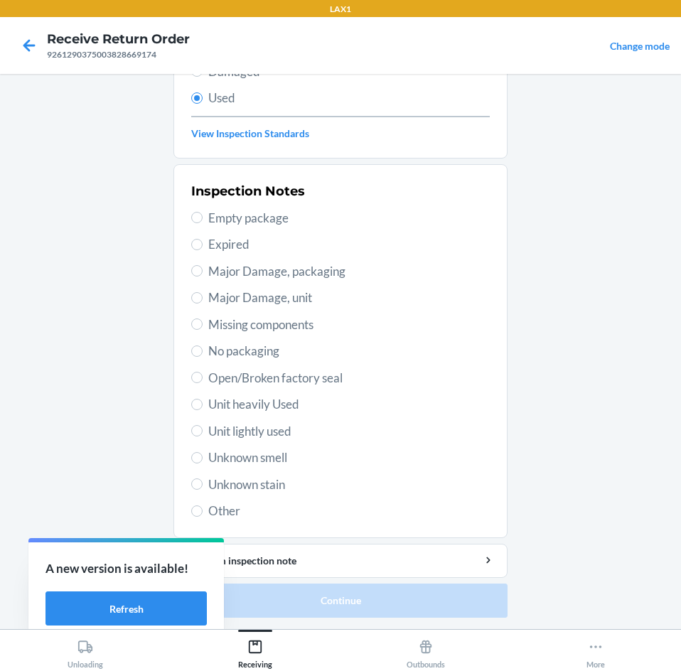
click at [266, 401] on span "Unit heavily Used" at bounding box center [348, 404] width 281 height 18
click at [202, 401] on input "Unit heavily Used" at bounding box center [196, 404] width 11 height 11
radio input "true"
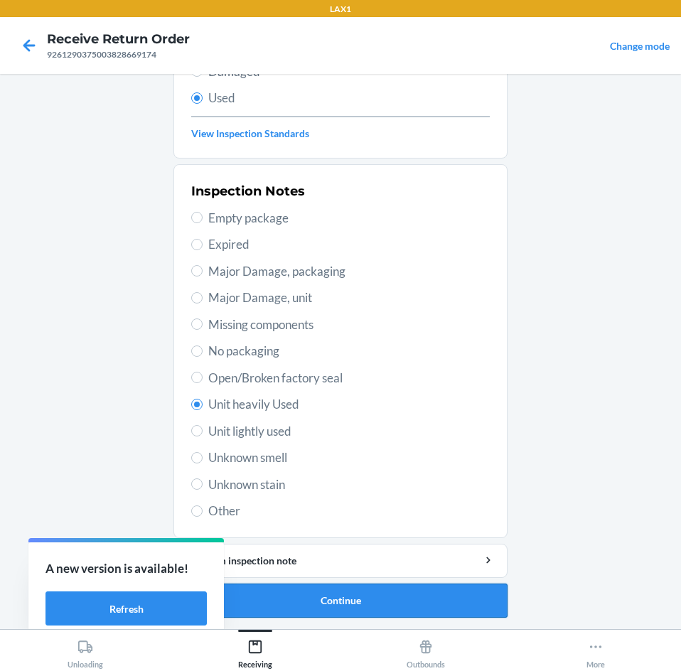
click at [332, 599] on button "Continue" at bounding box center [340, 600] width 334 height 34
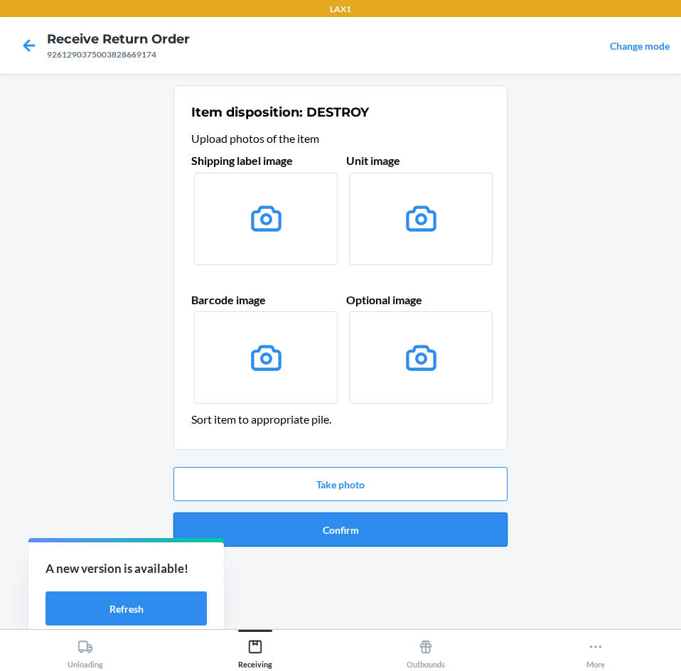
click at [374, 533] on button "Confirm" at bounding box center [340, 529] width 334 height 34
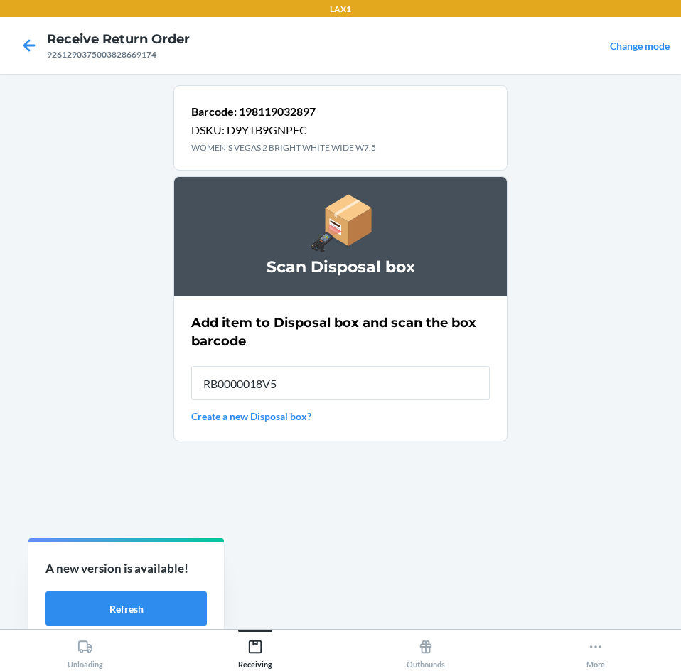
type input "RB0000018V5"
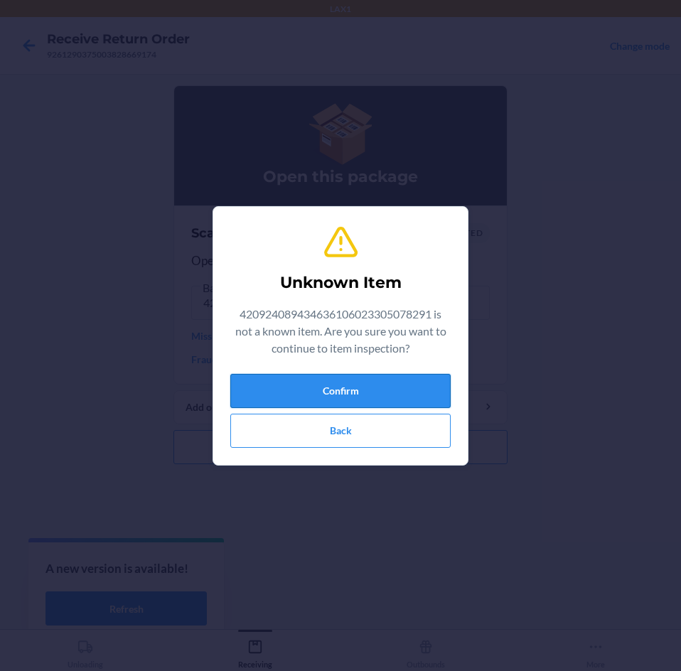
click at [380, 391] on button "Confirm" at bounding box center [340, 391] width 220 height 34
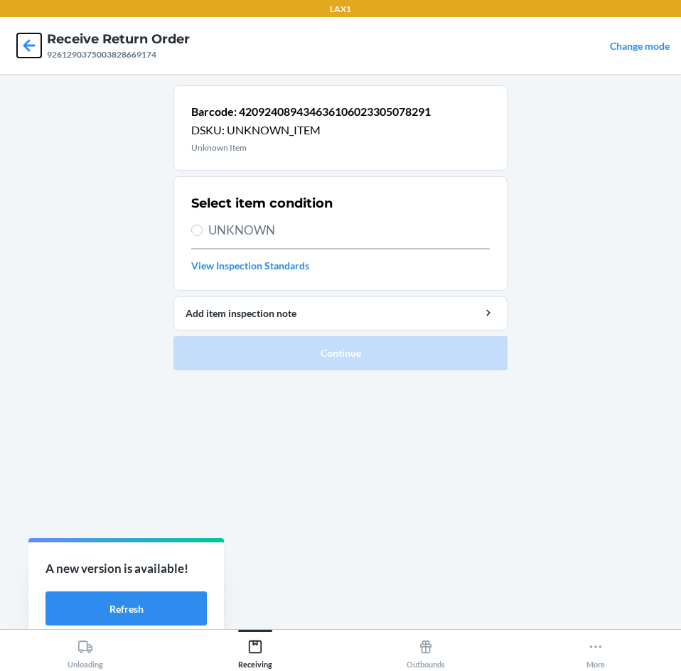
click at [36, 39] on icon at bounding box center [29, 45] width 24 height 24
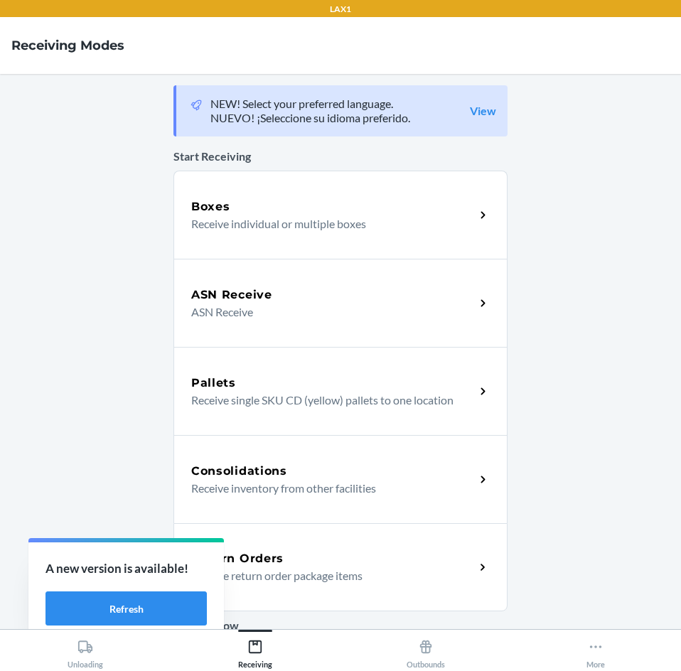
click at [334, 557] on div "Return Orders" at bounding box center [332, 558] width 283 height 17
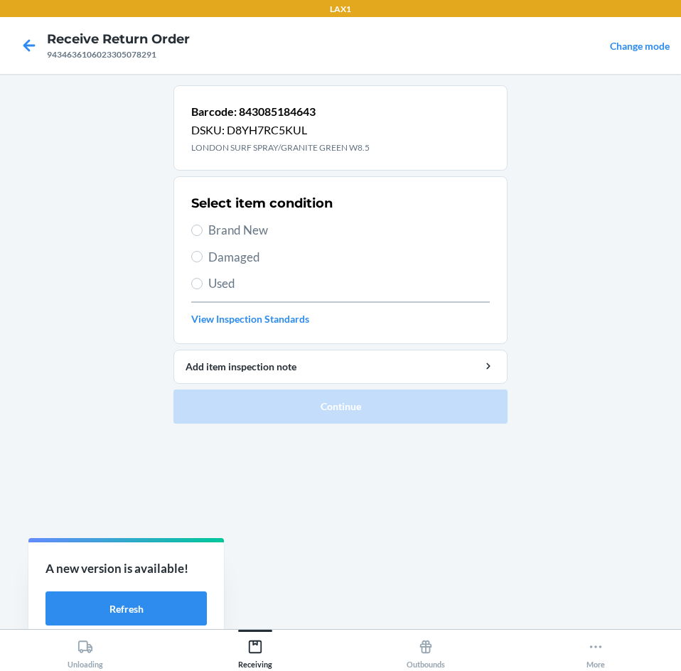
click at [257, 229] on span "Brand New" at bounding box center [348, 230] width 281 height 18
click at [202, 229] on input "Brand New" at bounding box center [196, 229] width 11 height 11
radio input "true"
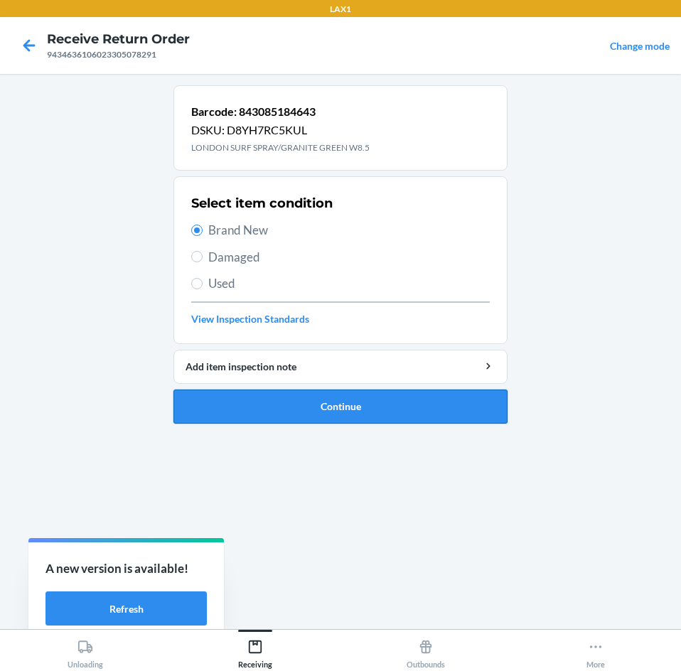
click at [265, 404] on button "Continue" at bounding box center [340, 406] width 334 height 34
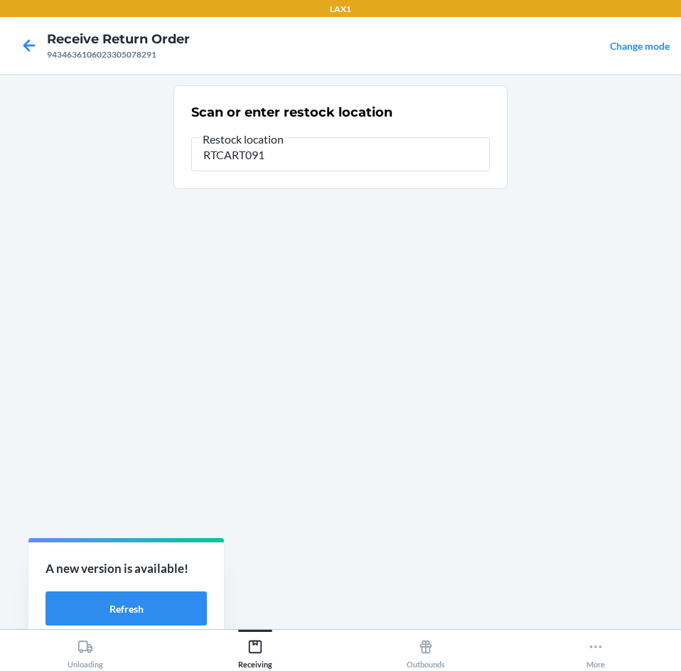
type input "RTCART091"
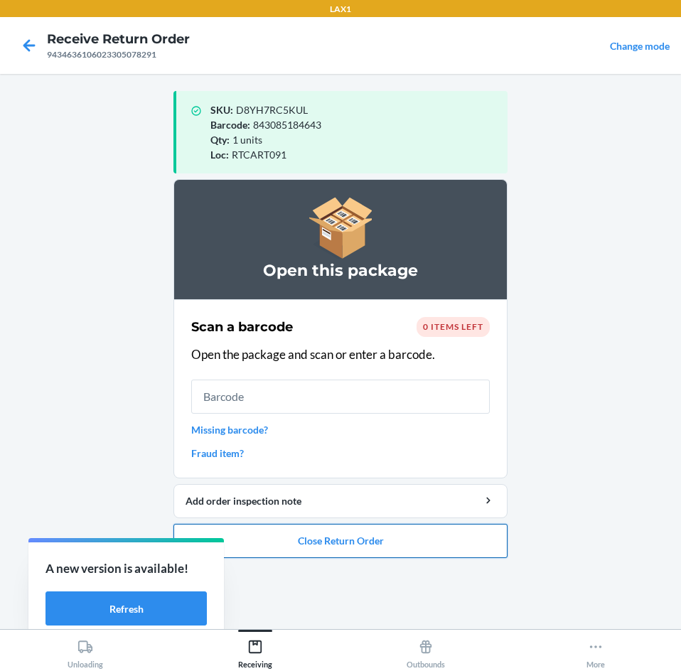
click at [342, 536] on button "Close Return Order" at bounding box center [340, 541] width 334 height 34
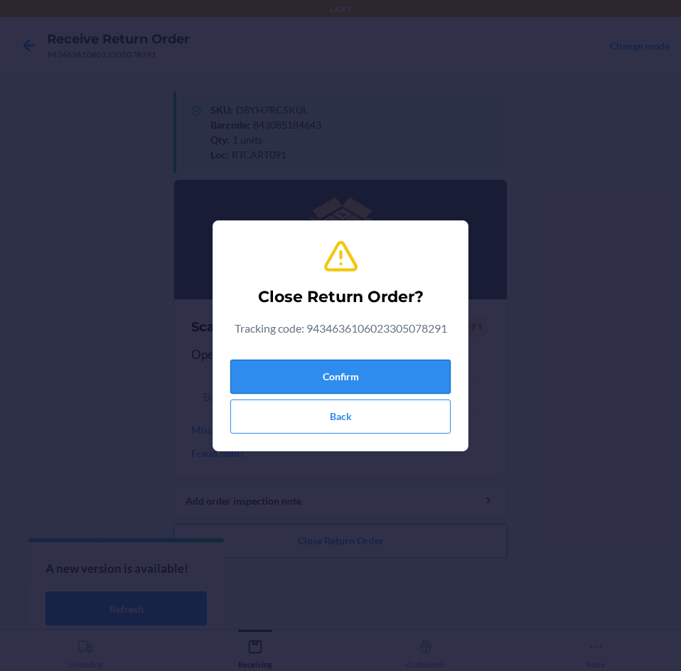
click at [384, 377] on button "Confirm" at bounding box center [340, 376] width 220 height 34
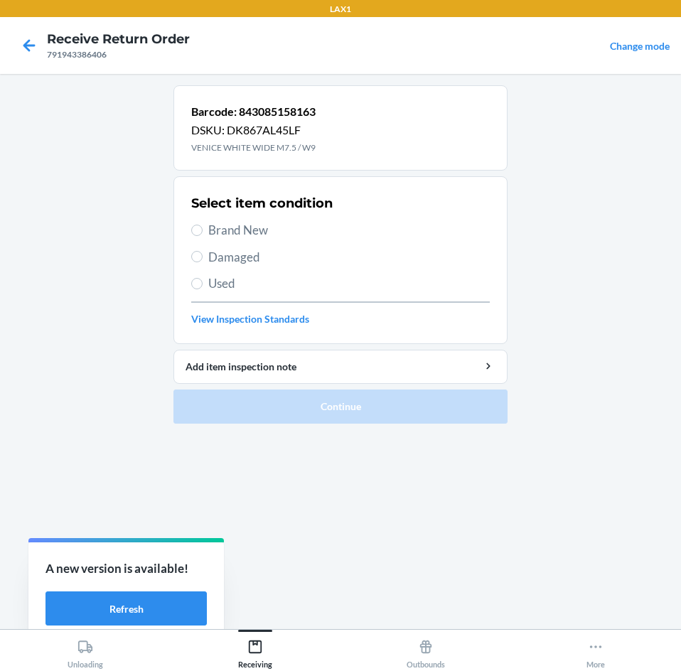
click at [221, 287] on span "Used" at bounding box center [348, 283] width 281 height 18
click at [202, 287] on input "Used" at bounding box center [196, 283] width 11 height 11
radio input "true"
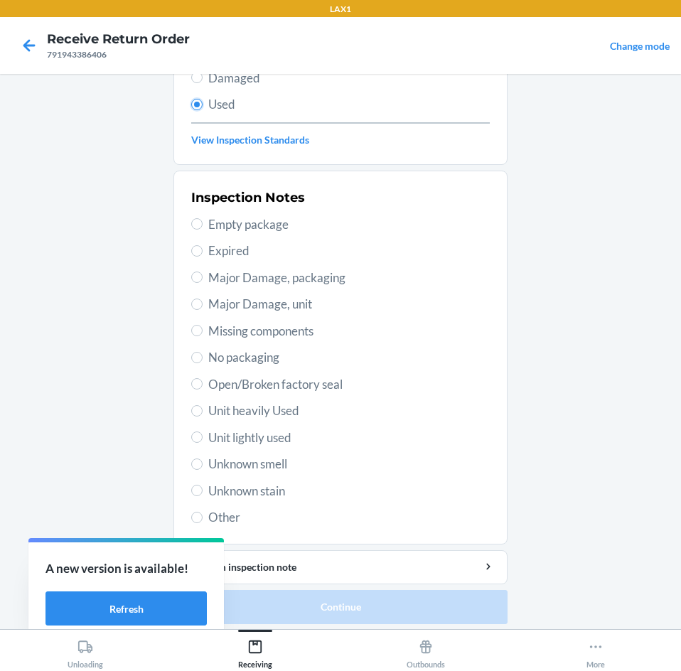
scroll to position [185, 0]
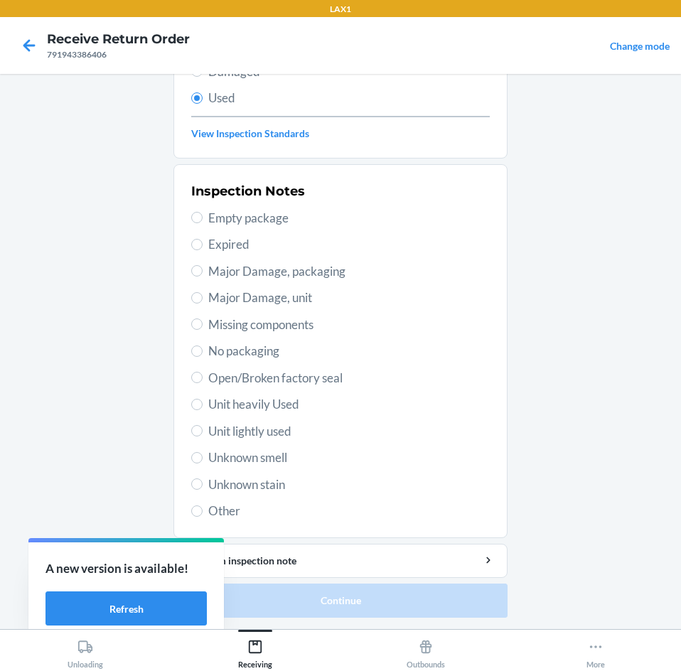
click at [274, 409] on span "Unit heavily Used" at bounding box center [348, 404] width 281 height 18
click at [202, 409] on input "Unit heavily Used" at bounding box center [196, 404] width 11 height 11
radio input "true"
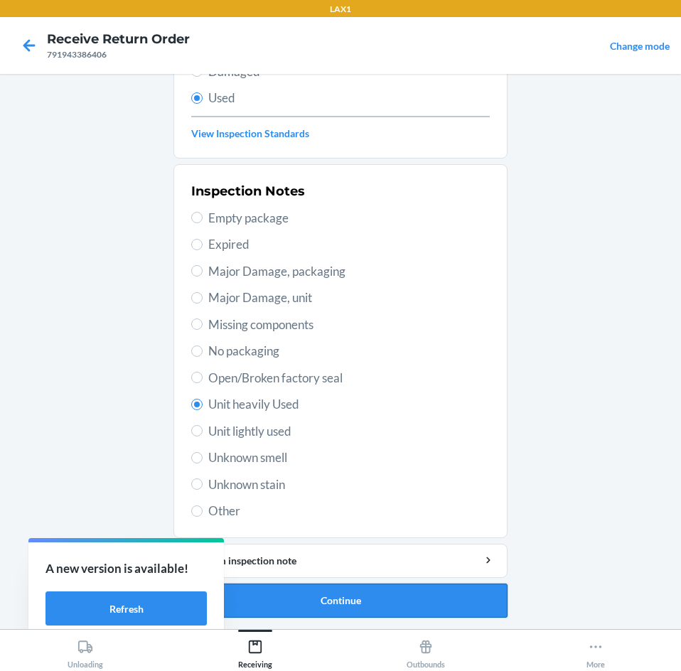
click at [375, 600] on button "Continue" at bounding box center [340, 600] width 334 height 34
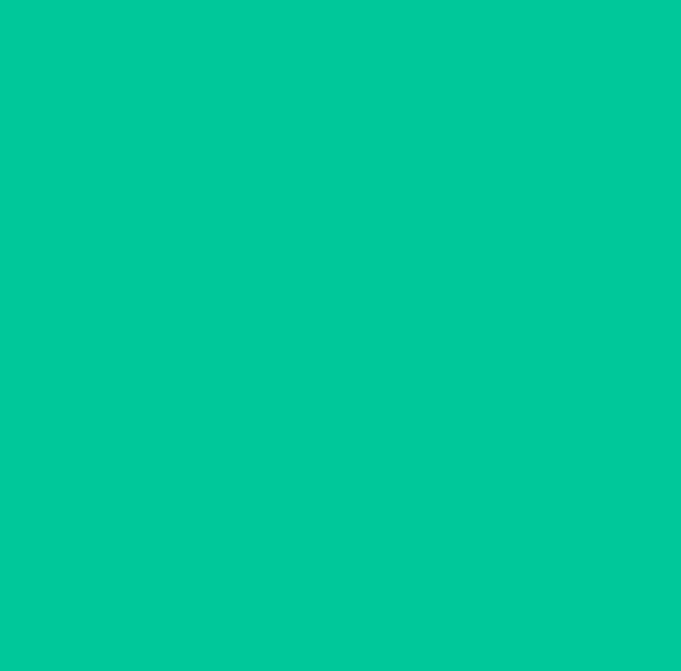
scroll to position [0, 0]
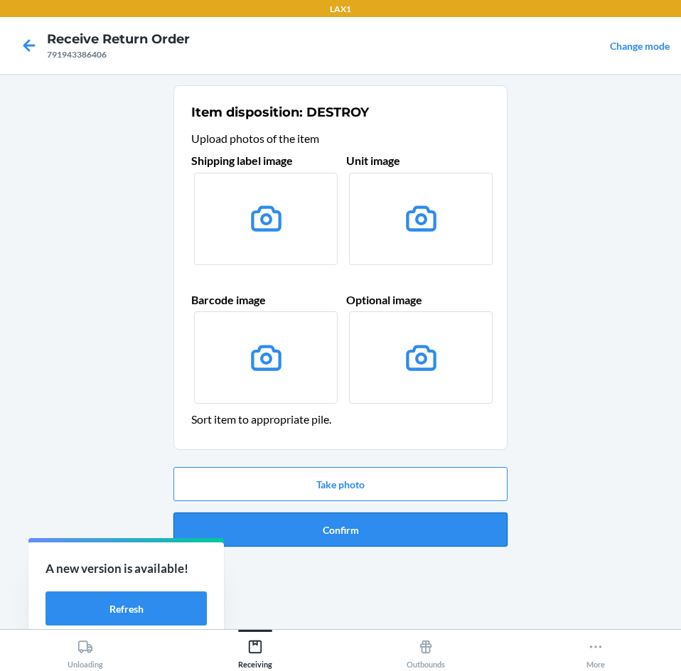
click at [405, 524] on button "Confirm" at bounding box center [340, 529] width 334 height 34
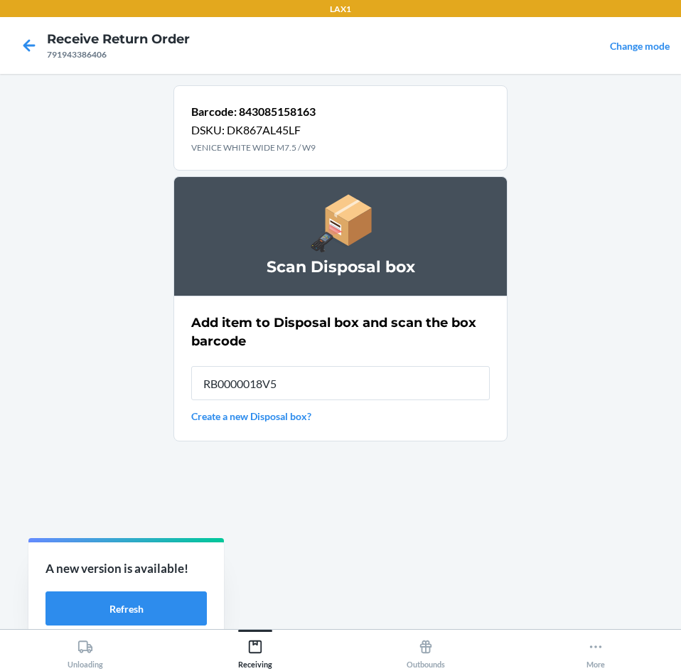
type input "RB0000018V5"
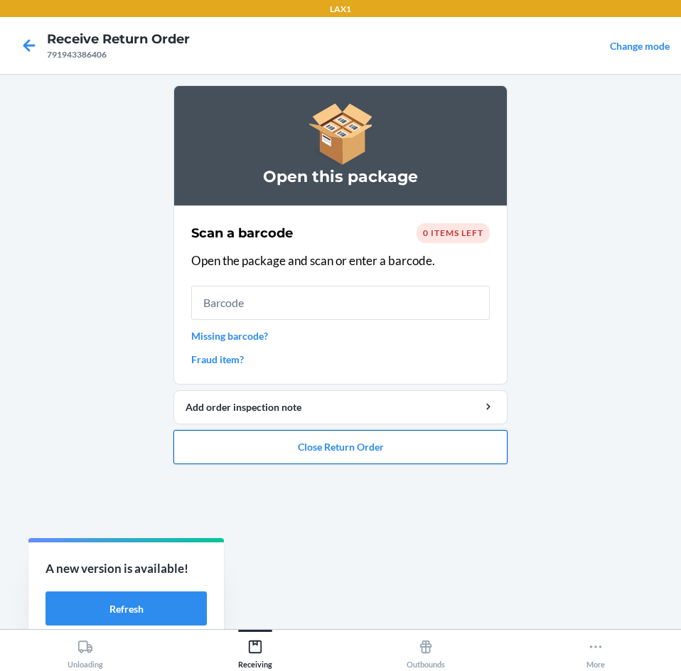
click at [406, 450] on button "Close Return Order" at bounding box center [340, 447] width 334 height 34
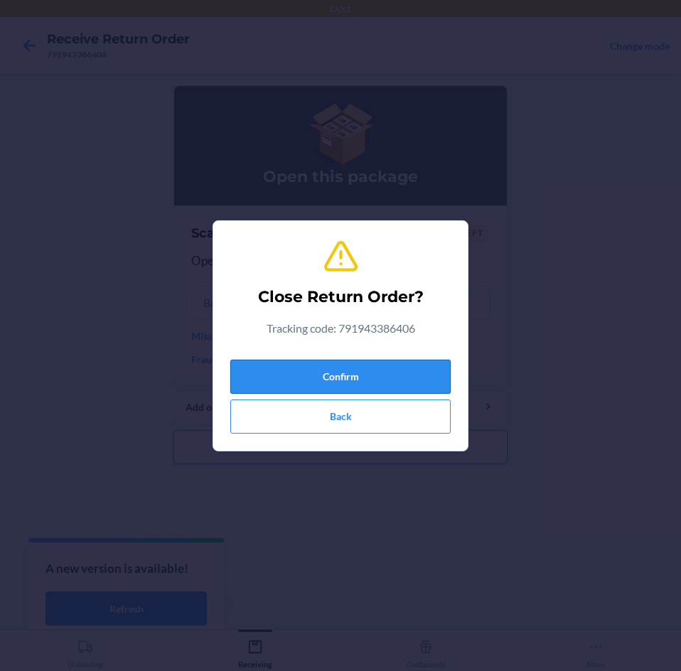
click at [396, 372] on button "Confirm" at bounding box center [340, 376] width 220 height 34
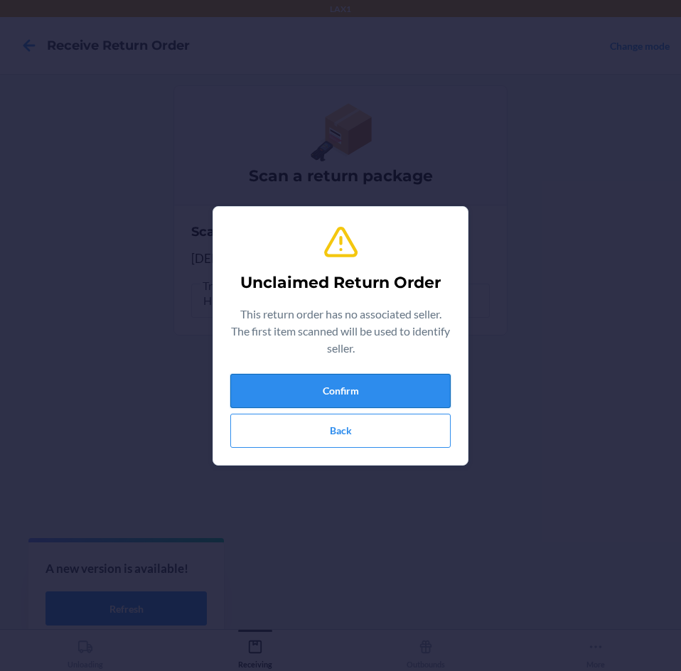
click at [359, 391] on button "Confirm" at bounding box center [340, 391] width 220 height 34
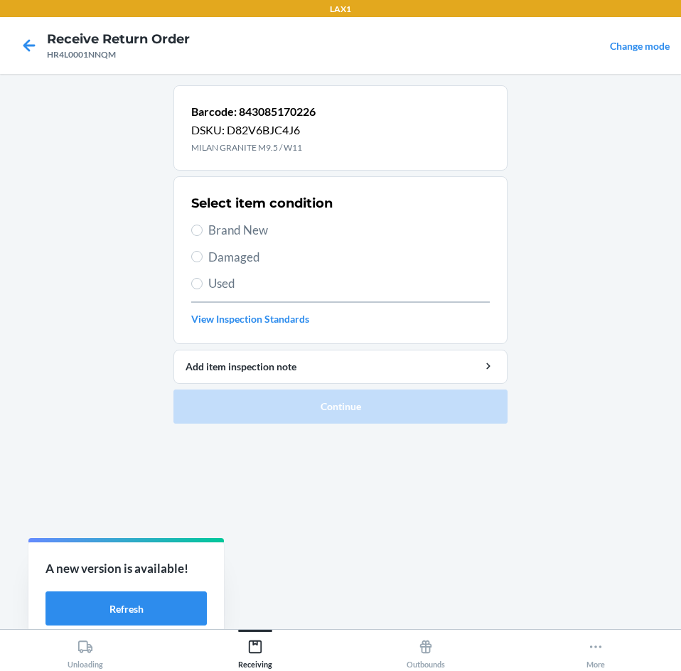
click at [256, 228] on span "Brand New" at bounding box center [348, 230] width 281 height 18
click at [202, 228] on input "Brand New" at bounding box center [196, 229] width 11 height 11
radio input "true"
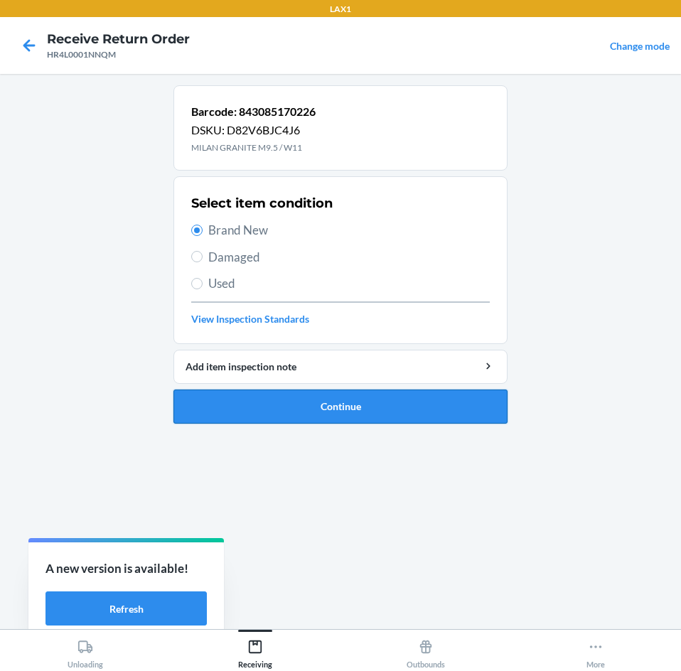
click at [342, 406] on button "Continue" at bounding box center [340, 406] width 334 height 34
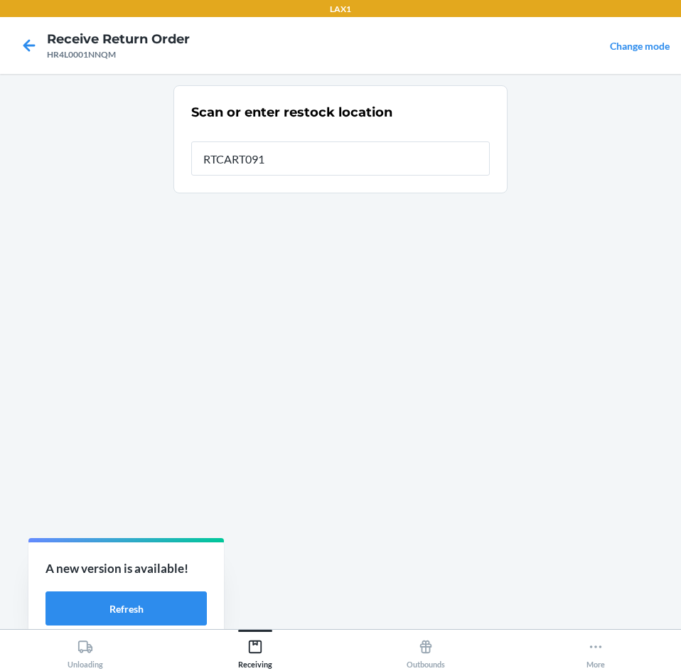
type input "RTCART091"
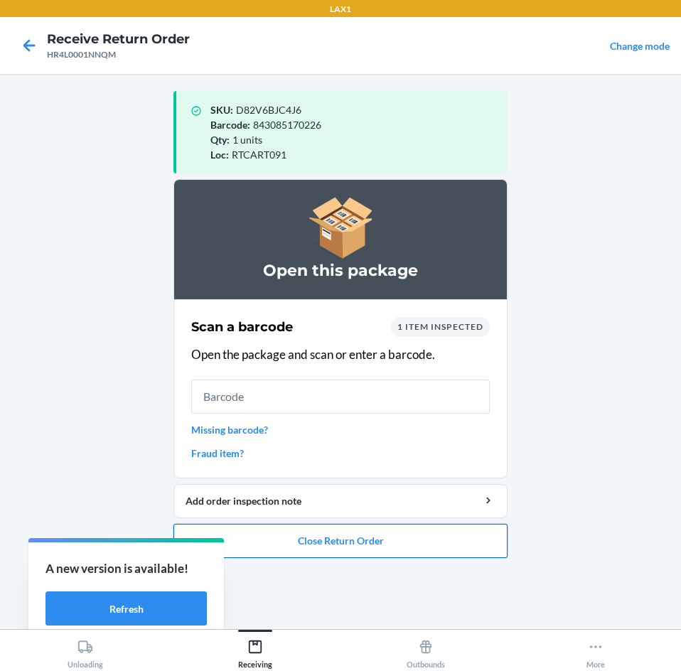
click at [390, 546] on button "Close Return Order" at bounding box center [340, 541] width 334 height 34
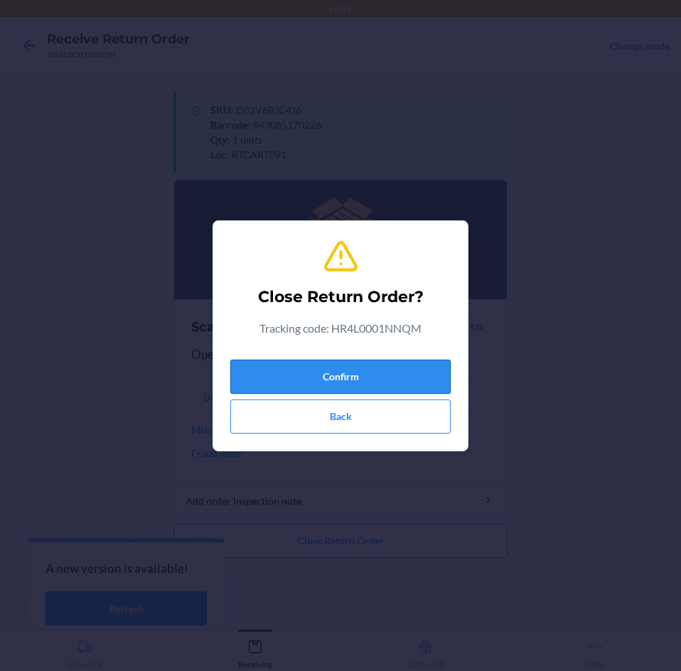
click at [400, 379] on button "Confirm" at bounding box center [340, 376] width 220 height 34
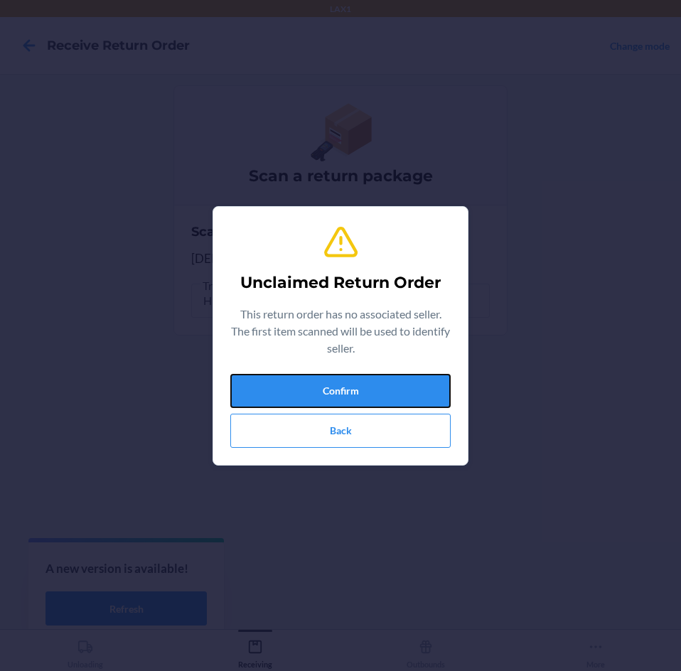
click at [400, 379] on button "Confirm" at bounding box center [340, 391] width 220 height 34
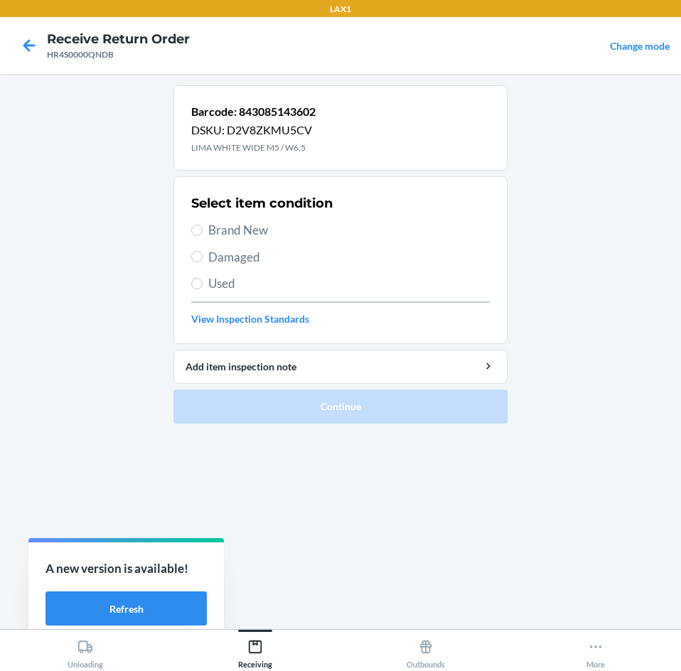
click at [235, 230] on span "Brand New" at bounding box center [348, 230] width 281 height 18
click at [202, 230] on input "Brand New" at bounding box center [196, 229] width 11 height 11
radio input "true"
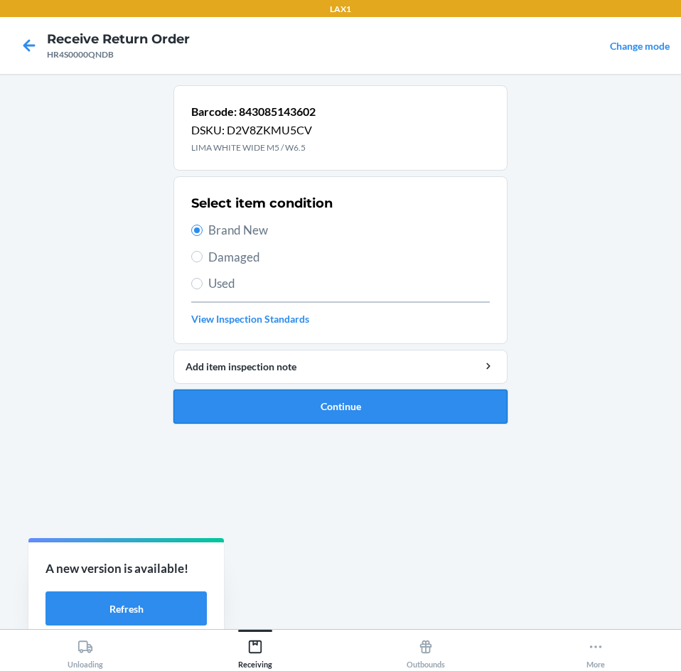
click at [362, 401] on button "Continue" at bounding box center [340, 406] width 334 height 34
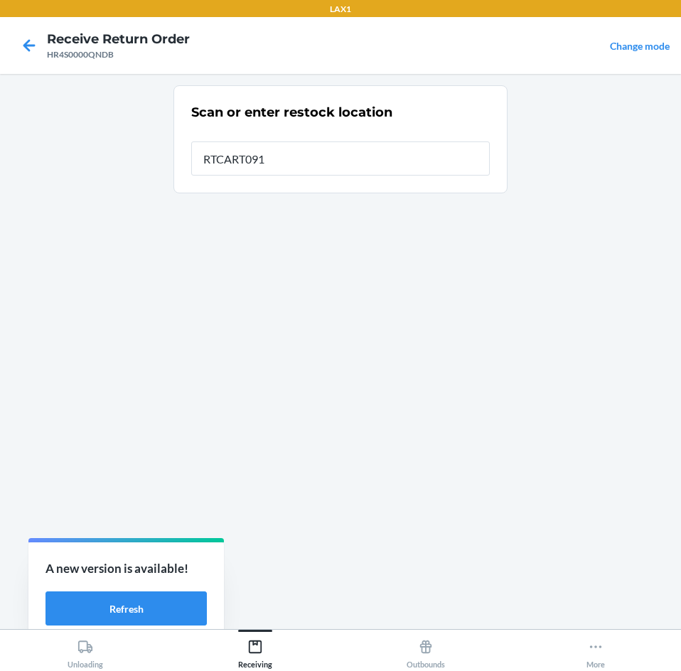
type input "RTCART091"
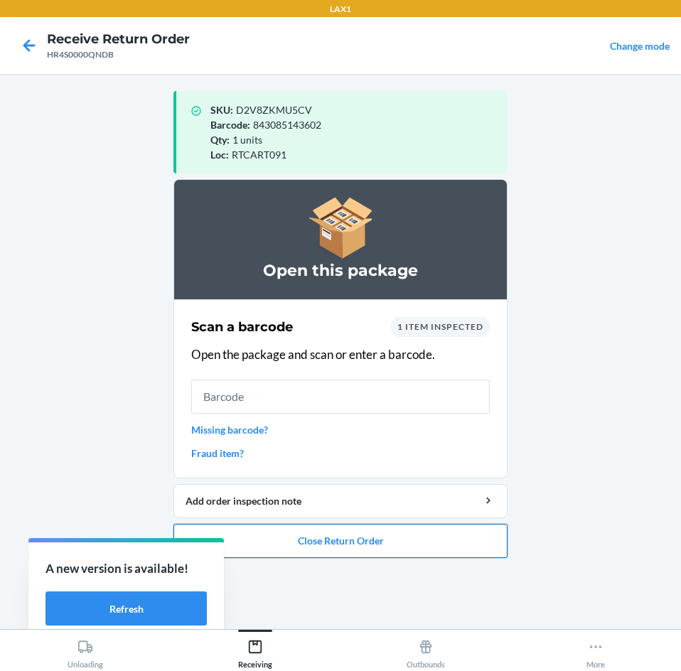
click at [393, 541] on button "Close Return Order" at bounding box center [340, 541] width 334 height 34
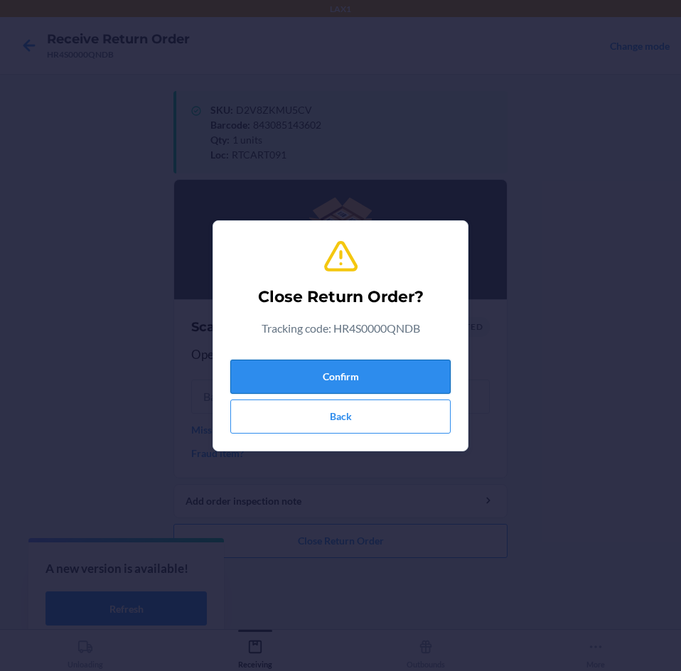
click at [404, 384] on button "Confirm" at bounding box center [340, 376] width 220 height 34
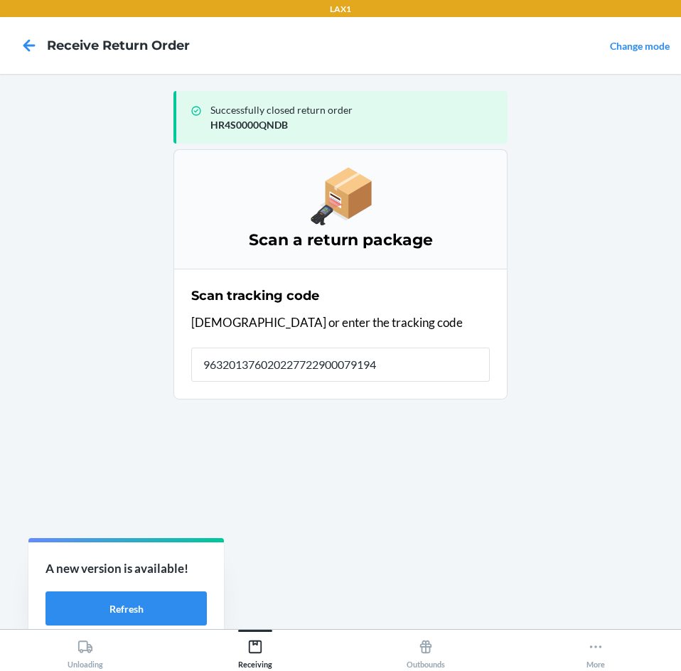
type input "9632013760202277229000791940"
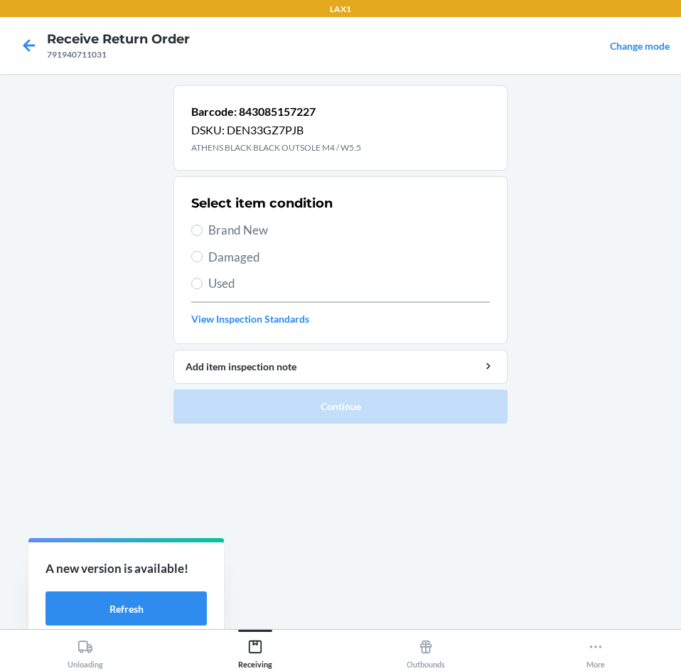
click at [228, 226] on span "Brand New" at bounding box center [348, 230] width 281 height 18
click at [202, 226] on input "Brand New" at bounding box center [196, 229] width 11 height 11
radio input "true"
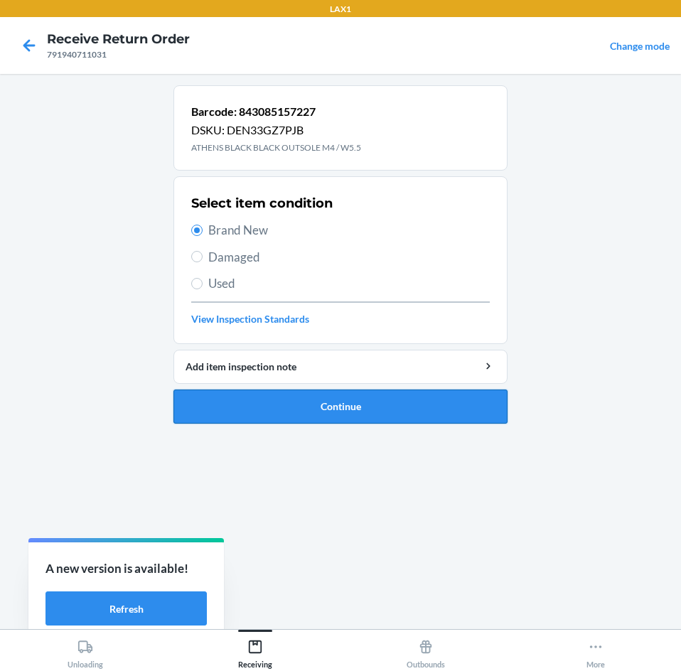
click at [320, 416] on button "Continue" at bounding box center [340, 406] width 334 height 34
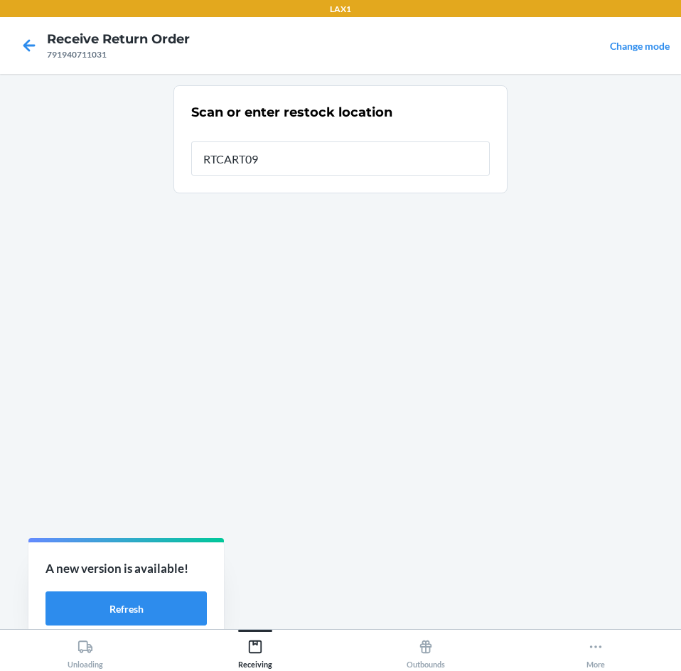
type input "RTCART091"
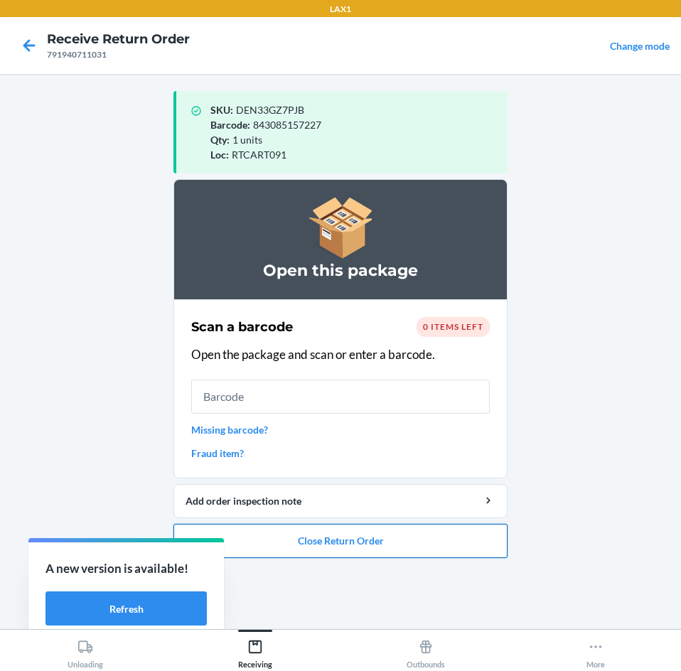
click at [359, 538] on button "Close Return Order" at bounding box center [340, 541] width 334 height 34
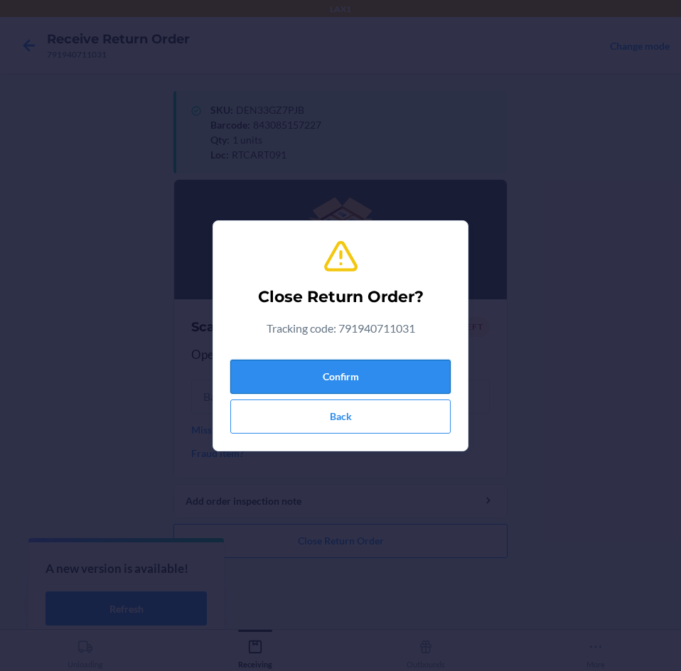
click at [416, 381] on button "Confirm" at bounding box center [340, 376] width 220 height 34
